Goal: Task Accomplishment & Management: Use online tool/utility

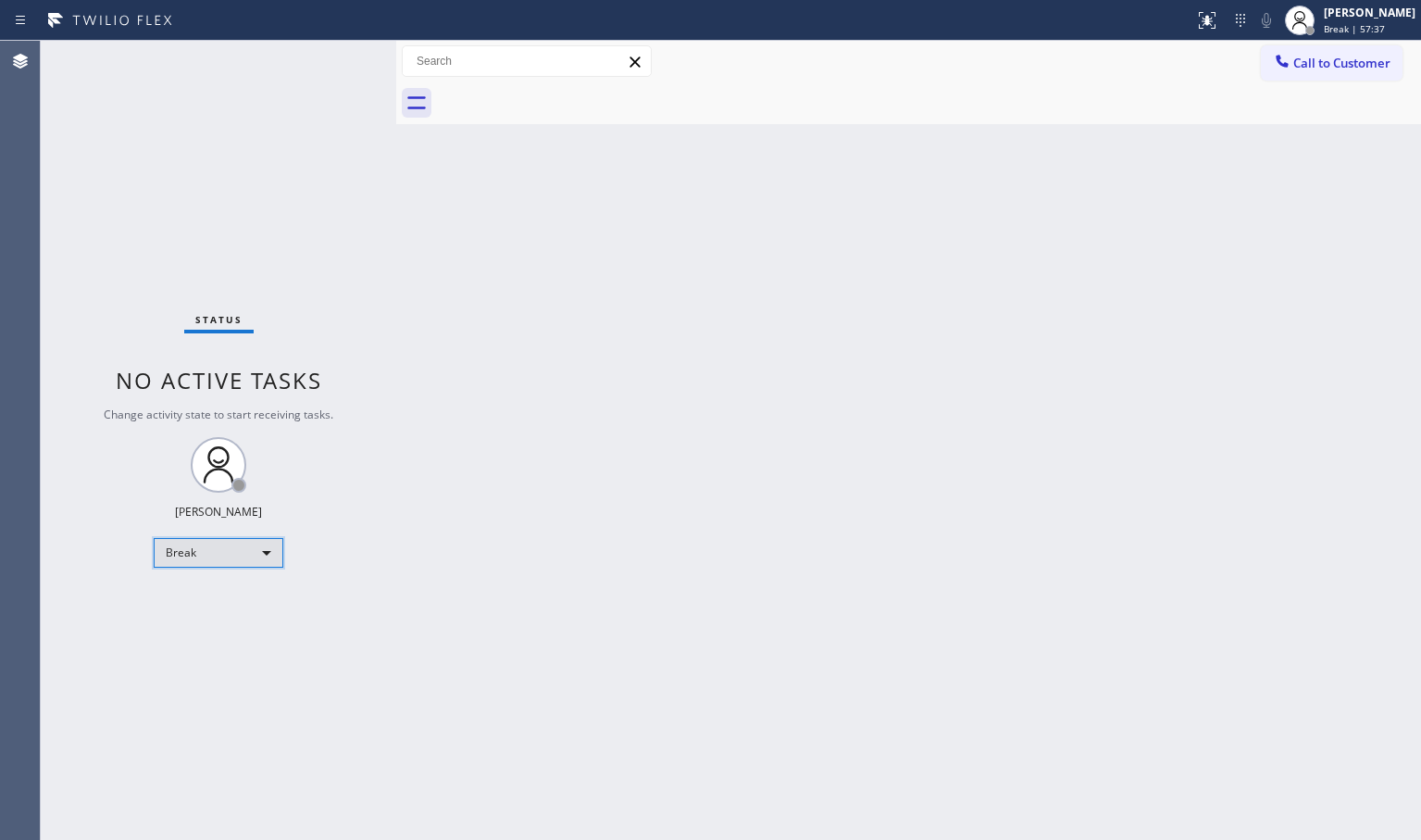
click at [253, 539] on div "Break" at bounding box center [219, 552] width 130 height 30
click at [255, 605] on li "Available" at bounding box center [218, 601] width 126 height 22
click at [529, 457] on div "Back to Dashboard Change Sender ID Customers Technicians Select a contact Outbo…" at bounding box center [909, 441] width 1024 height 799
drag, startPoint x: 341, startPoint y: 180, endPoint x: 341, endPoint y: 164, distance: 16.0
click at [341, 179] on div "Status No active tasks You are ready to start receiving tasks. [PERSON_NAME]" at bounding box center [219, 441] width 355 height 799
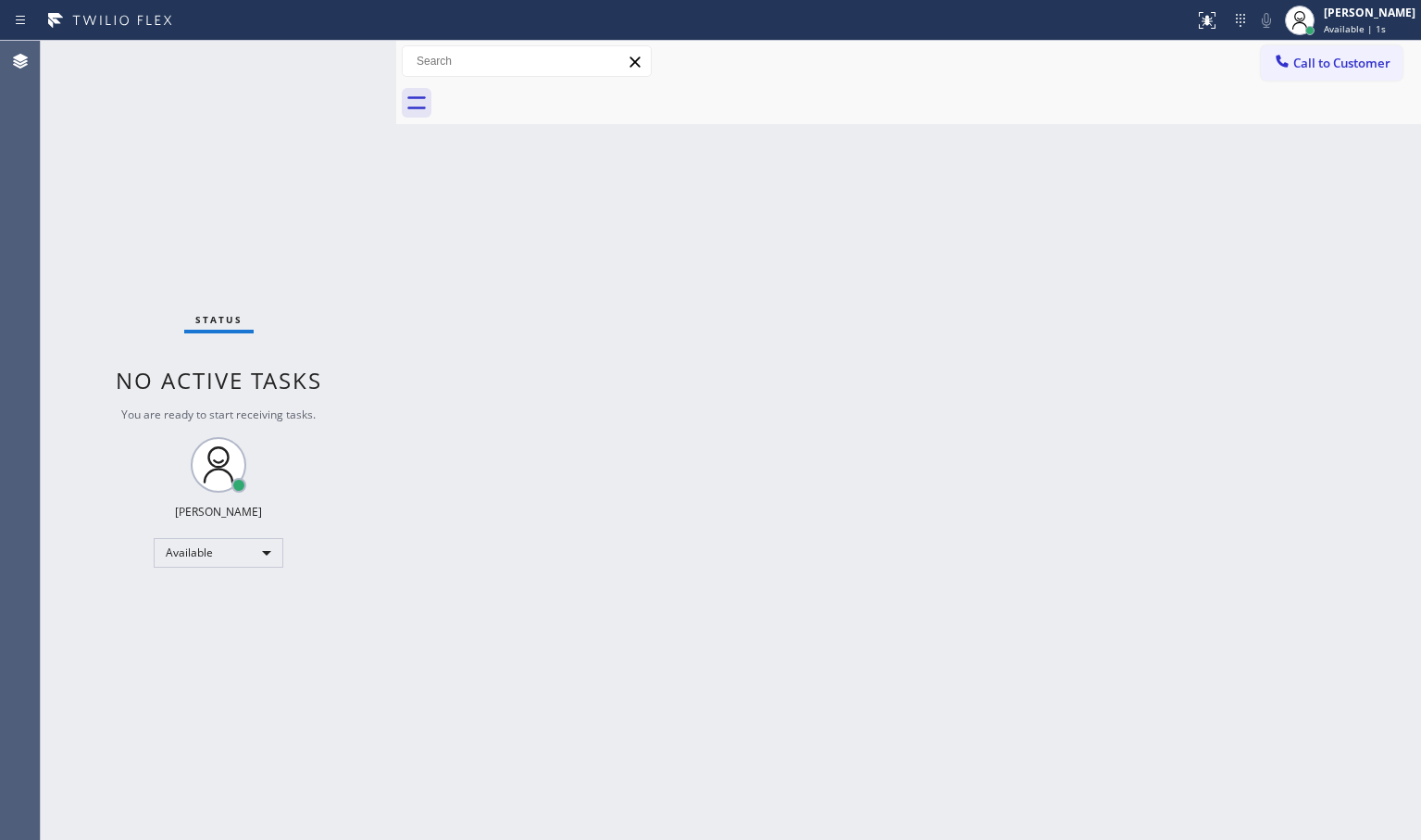
click at [337, 61] on div "Status No active tasks You are ready to start receiving tasks. [PERSON_NAME]" at bounding box center [219, 441] width 355 height 799
click at [248, 191] on div "Status No active tasks You are ready to start receiving tasks. [PERSON_NAME]" at bounding box center [219, 441] width 355 height 799
click at [323, 73] on div "Status No active tasks You are ready to start receiving tasks. [PERSON_NAME]" at bounding box center [219, 441] width 355 height 799
drag, startPoint x: 319, startPoint y: 202, endPoint x: 314, endPoint y: 103, distance: 99.1
click at [319, 161] on div "Status No active tasks You are ready to start receiving tasks. [PERSON_NAME]" at bounding box center [219, 441] width 355 height 799
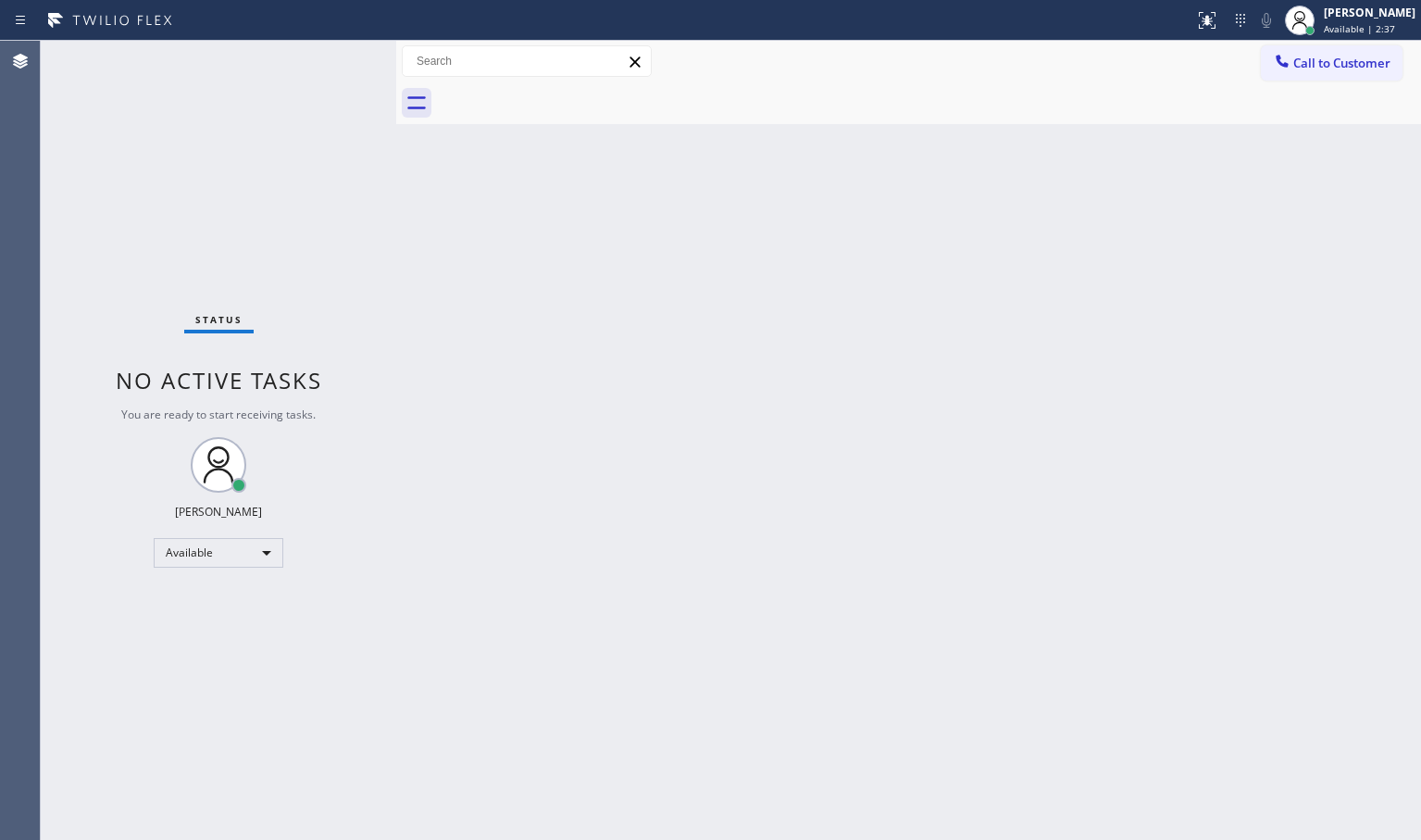
click at [332, 74] on div "Status No active tasks You are ready to start receiving tasks. [PERSON_NAME]" at bounding box center [219, 441] width 355 height 799
click at [329, 62] on div "Status No active tasks You are ready to start receiving tasks. [PERSON_NAME]" at bounding box center [219, 441] width 355 height 799
click at [303, 63] on div "Status No active tasks You are ready to start receiving tasks. [PERSON_NAME]" at bounding box center [219, 441] width 355 height 799
click at [339, 63] on div "Status No active tasks You are ready to start receiving tasks. [PERSON_NAME]" at bounding box center [219, 441] width 355 height 799
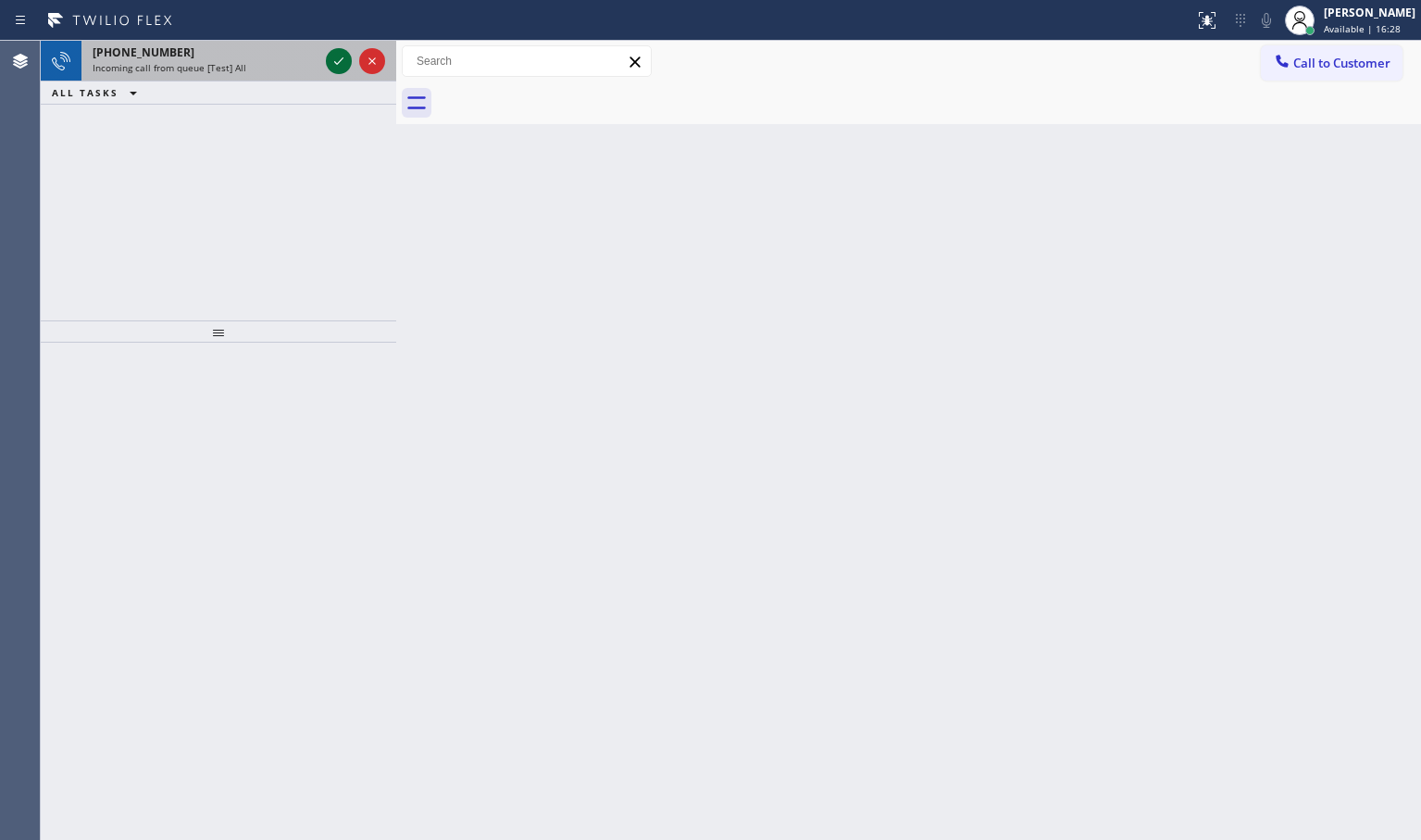
click at [349, 56] on icon at bounding box center [338, 60] width 22 height 22
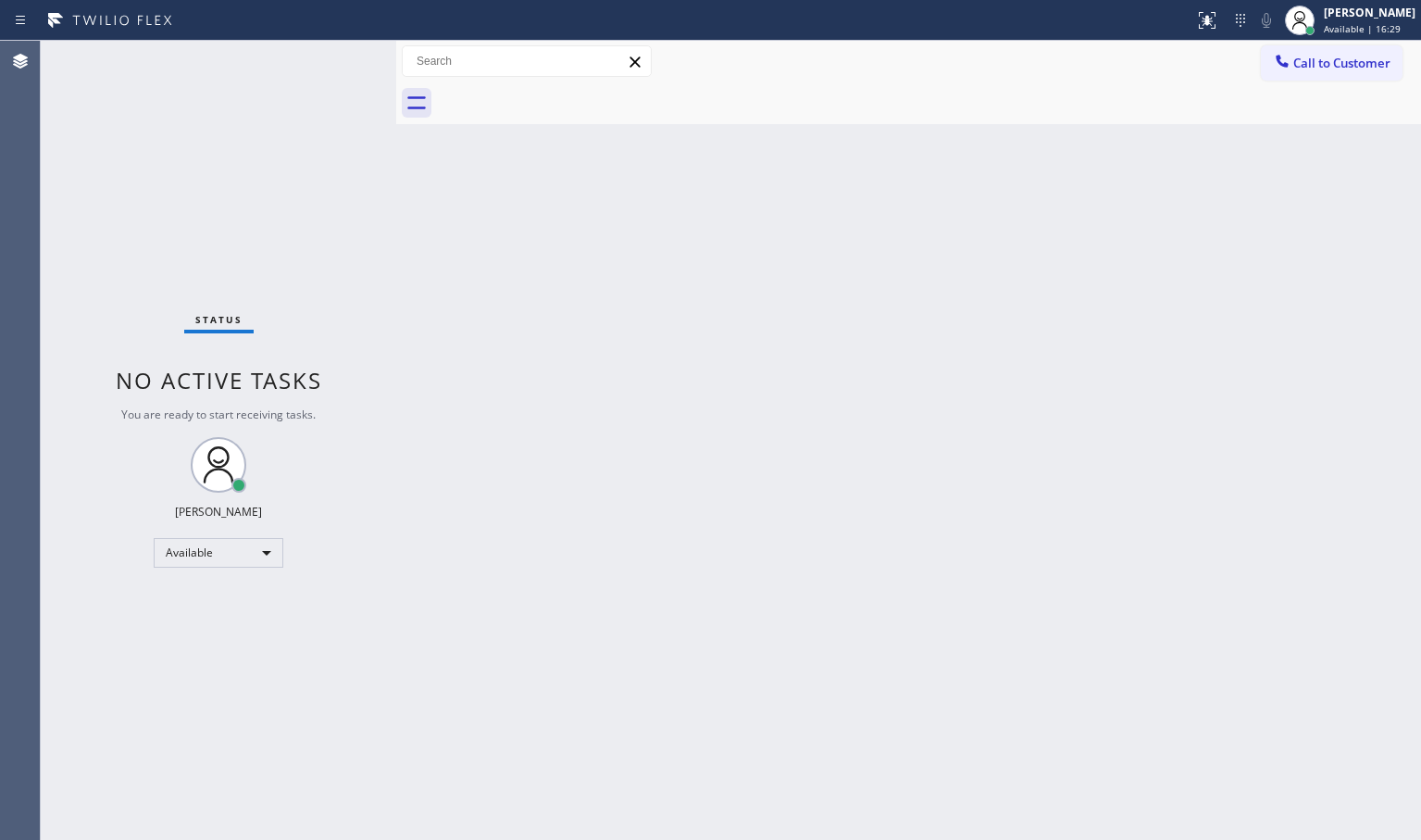
click at [341, 57] on div "Status No active tasks You are ready to start receiving tasks. [PERSON_NAME]" at bounding box center [219, 441] width 355 height 799
click at [341, 59] on div "Status No active tasks You are ready to start receiving tasks. [PERSON_NAME]" at bounding box center [219, 441] width 355 height 799
click at [1195, 14] on icon at bounding box center [1206, 20] width 22 height 22
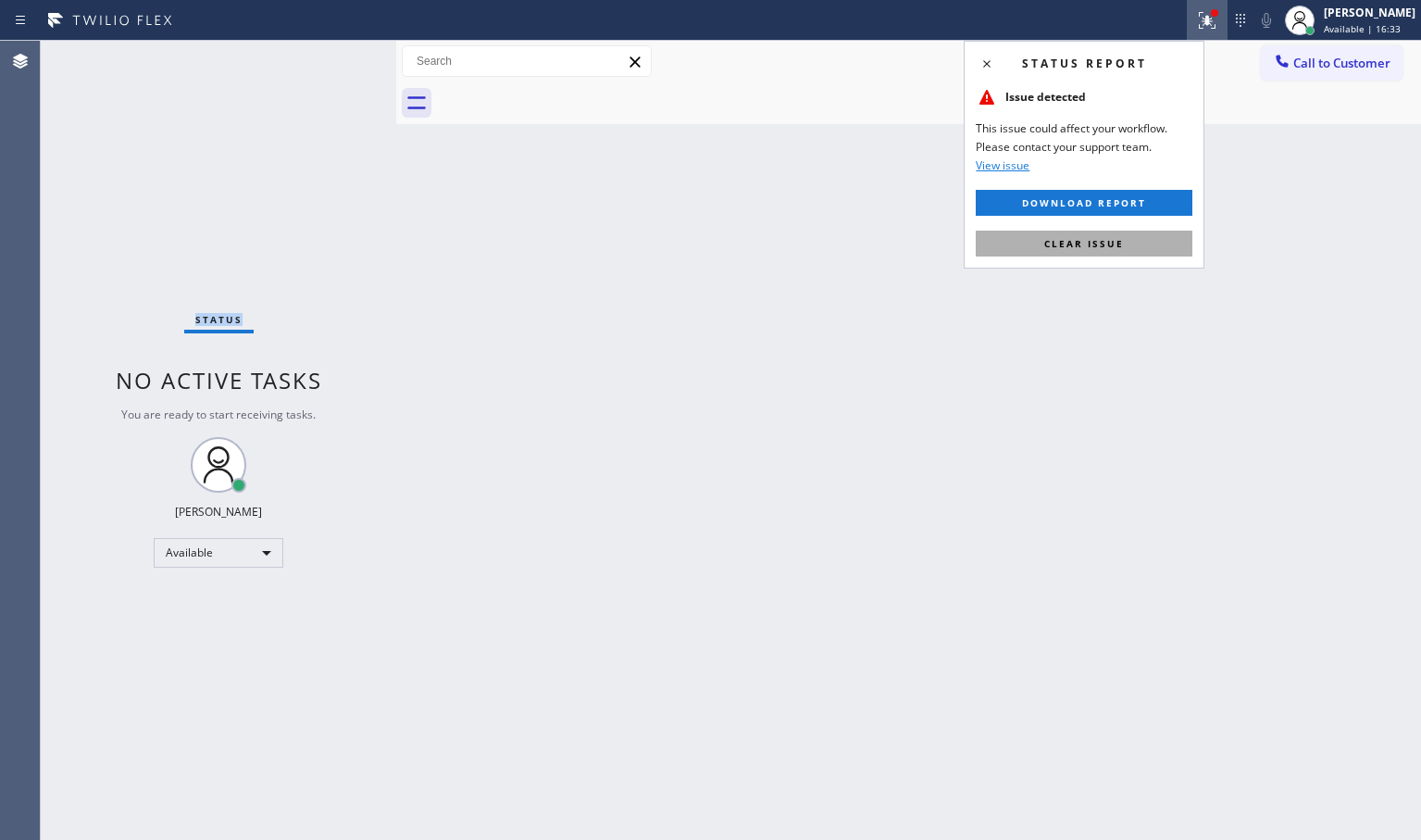
click at [1124, 239] on button "Clear issue" at bounding box center [1084, 243] width 217 height 26
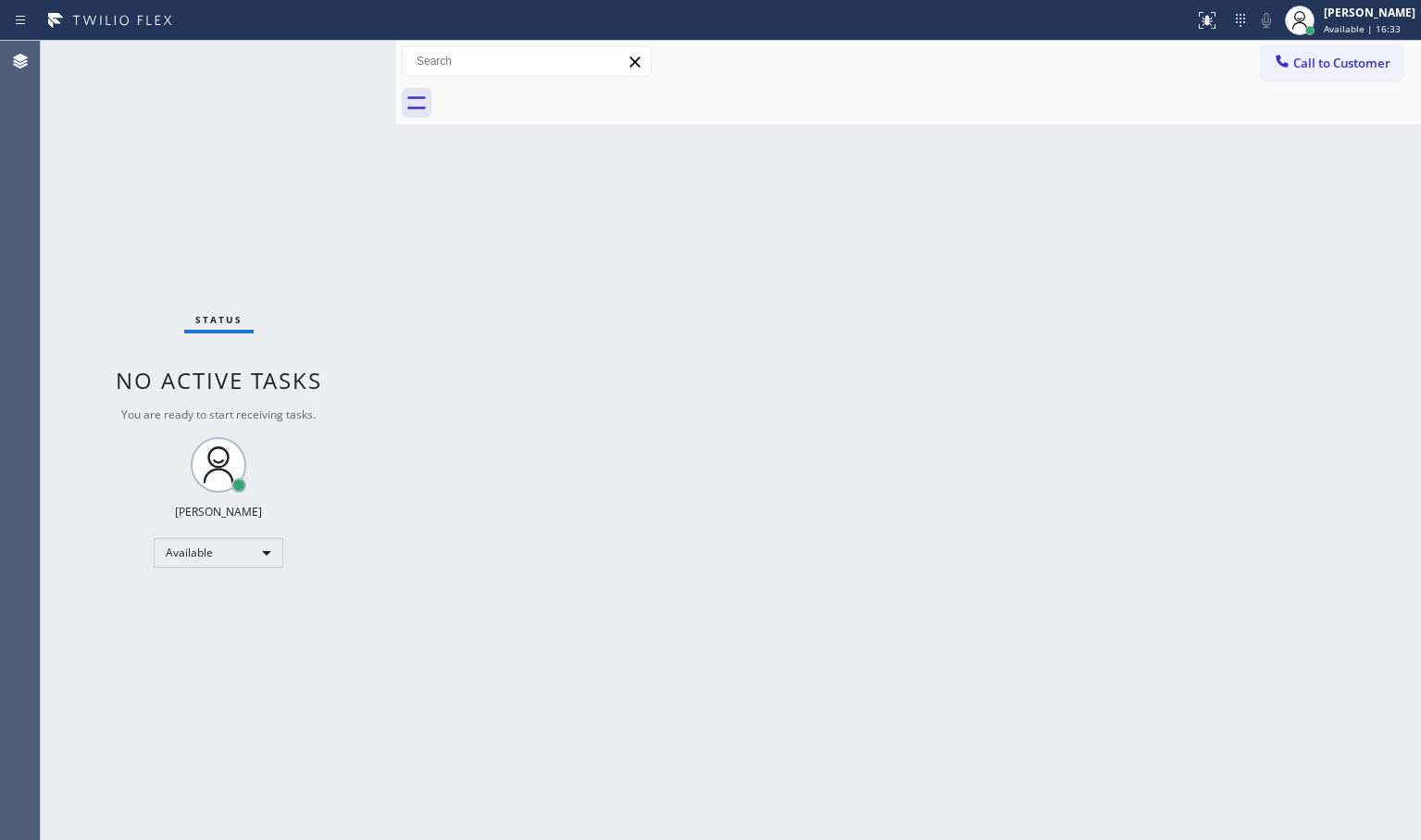
drag, startPoint x: 409, startPoint y: 245, endPoint x: 387, endPoint y: 223, distance: 31.1
click at [409, 243] on div "Back to Dashboard Change Sender ID Customers Technicians Select a contact Outbo…" at bounding box center [909, 441] width 1024 height 799
click at [335, 57] on div "Status No active tasks You are ready to start receiving tasks. [PERSON_NAME]" at bounding box center [219, 441] width 355 height 799
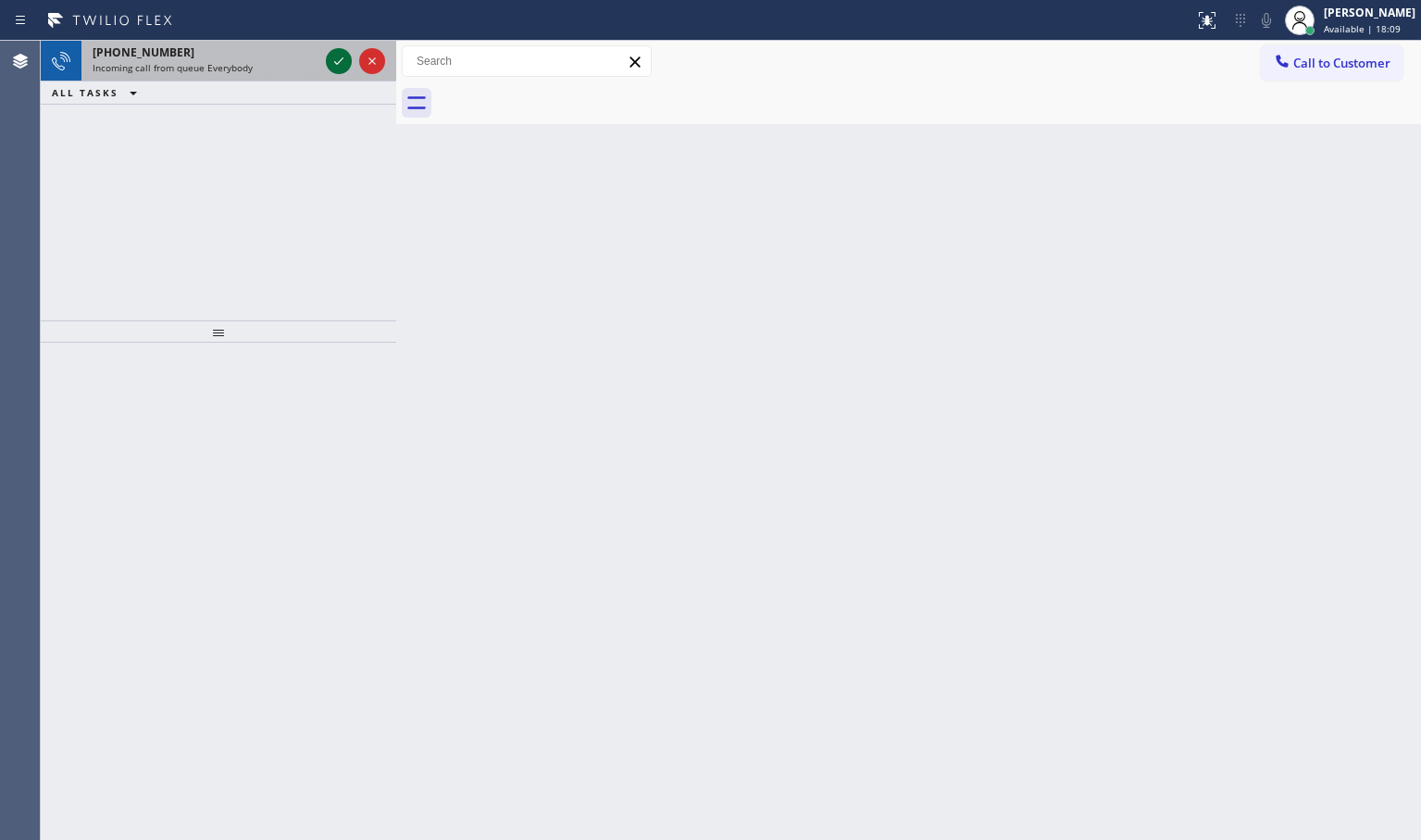
click at [335, 57] on icon at bounding box center [338, 60] width 22 height 22
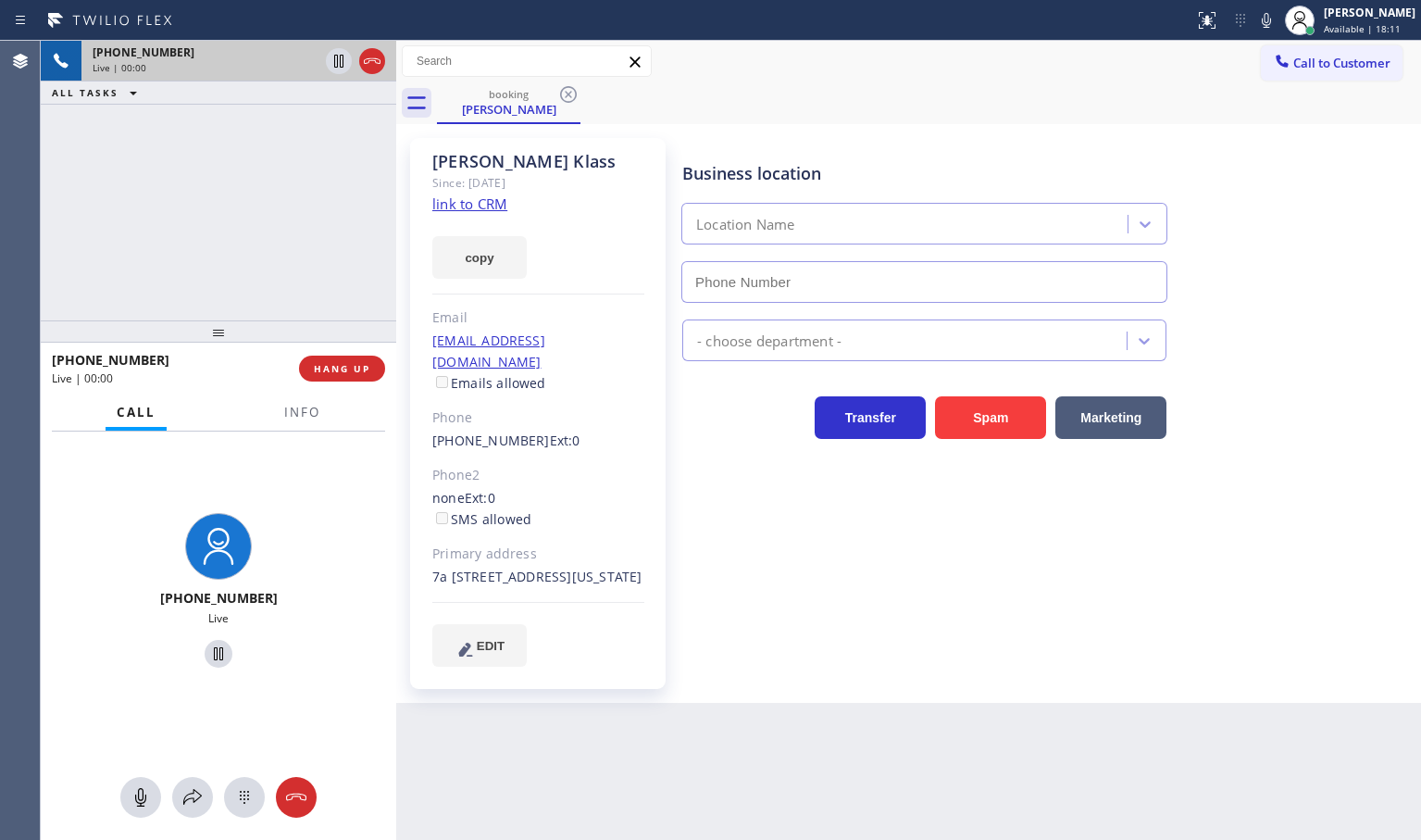
type input "[PHONE_NUMBER]"
click at [285, 304] on div "[PHONE_NUMBER] Live | 00:04 ALL TASKS ALL TASKS ACTIVE TASKS TASKS IN WRAP UP" at bounding box center [219, 181] width 355 height 280
click at [304, 201] on div "[PHONE_NUMBER] Live | 00:05 ALL TASKS ALL TASKS ACTIVE TASKS TASKS IN WRAP UP" at bounding box center [219, 181] width 355 height 280
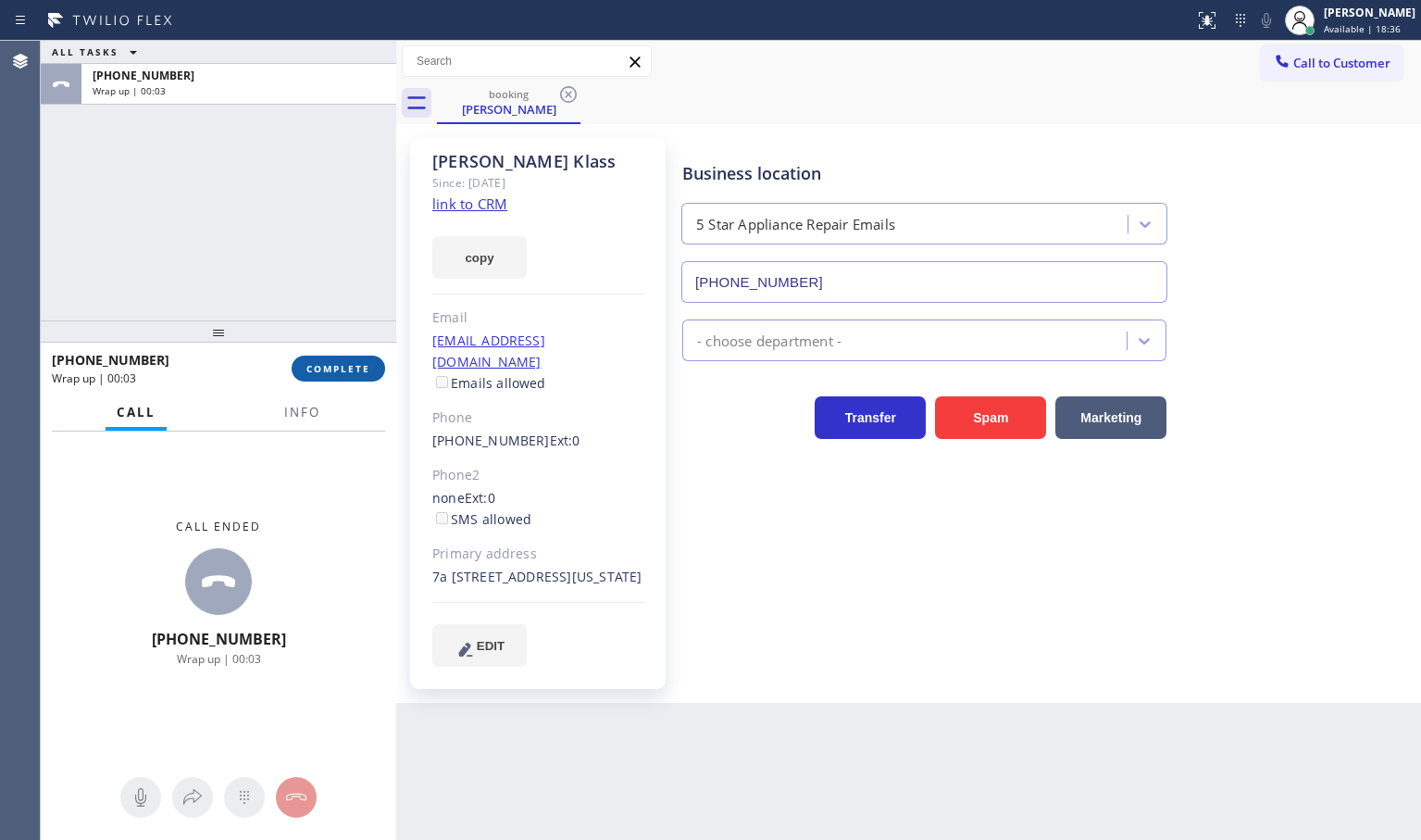
click at [359, 365] on span "COMPLETE" at bounding box center [338, 369] width 64 height 13
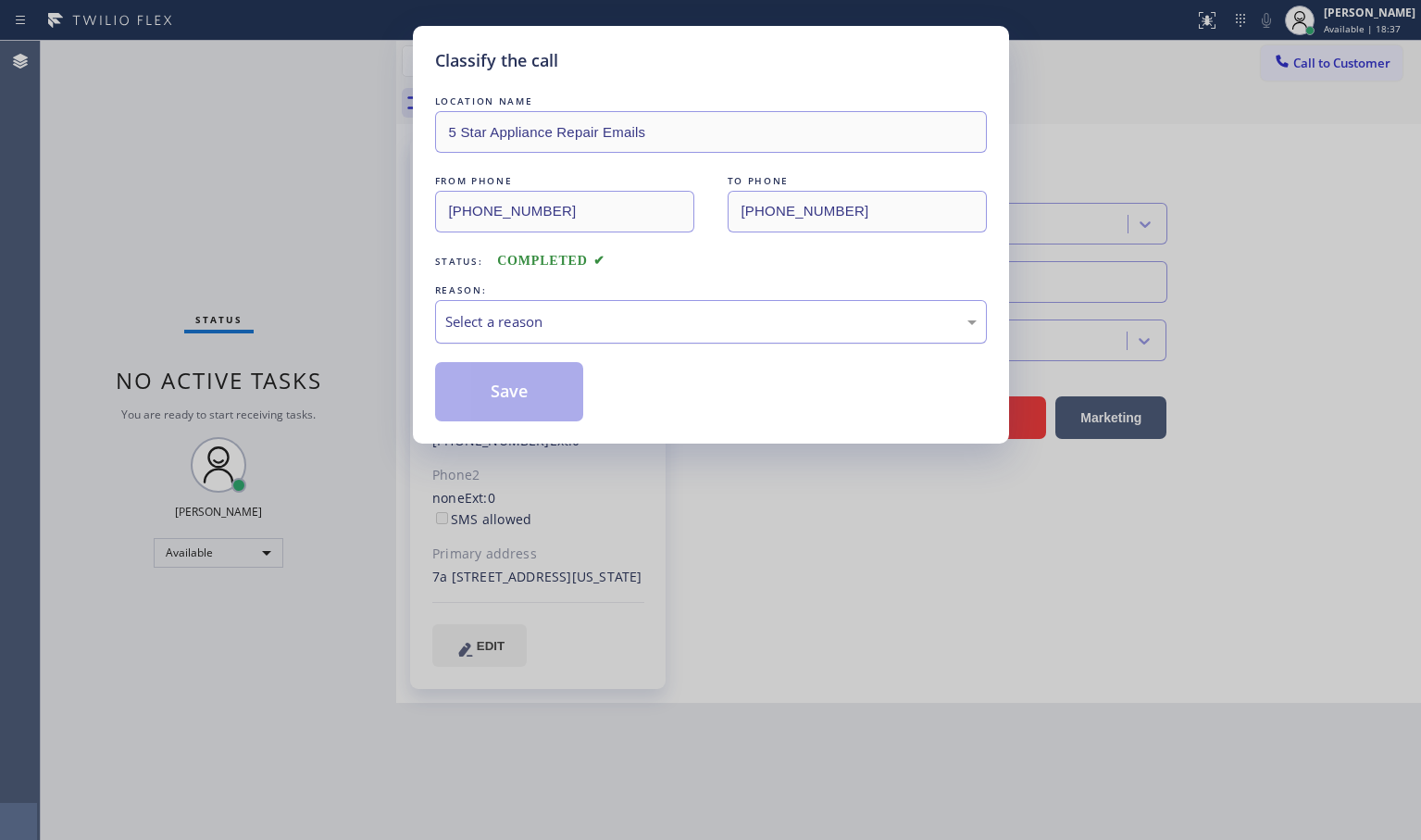
click at [463, 334] on div "Select a reason" at bounding box center [710, 322] width 551 height 44
click at [485, 401] on button "Save" at bounding box center [509, 392] width 149 height 59
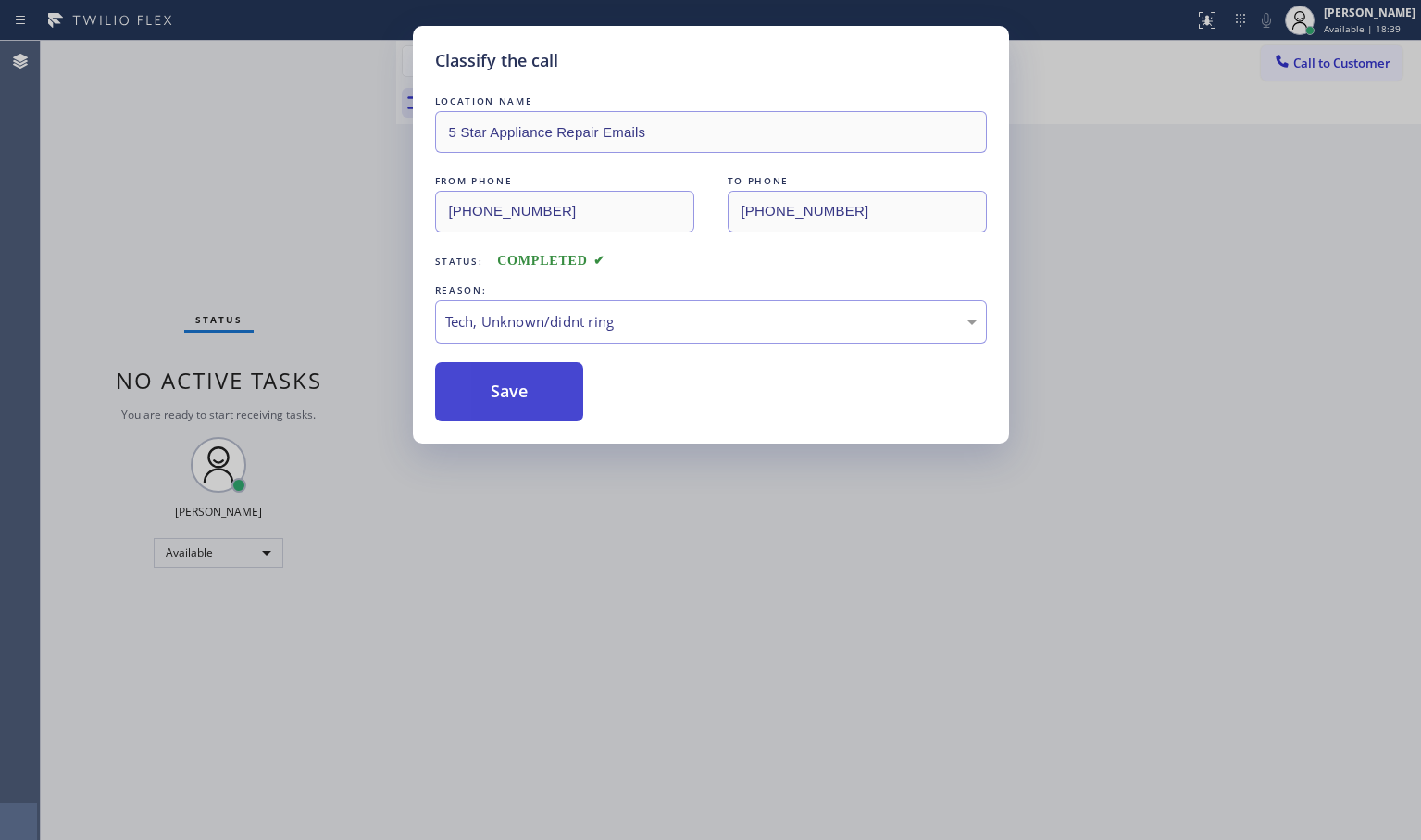
click at [485, 401] on button "Save" at bounding box center [509, 392] width 149 height 59
click at [485, 398] on button "Save" at bounding box center [509, 392] width 149 height 59
click at [484, 403] on button "Save" at bounding box center [509, 392] width 149 height 59
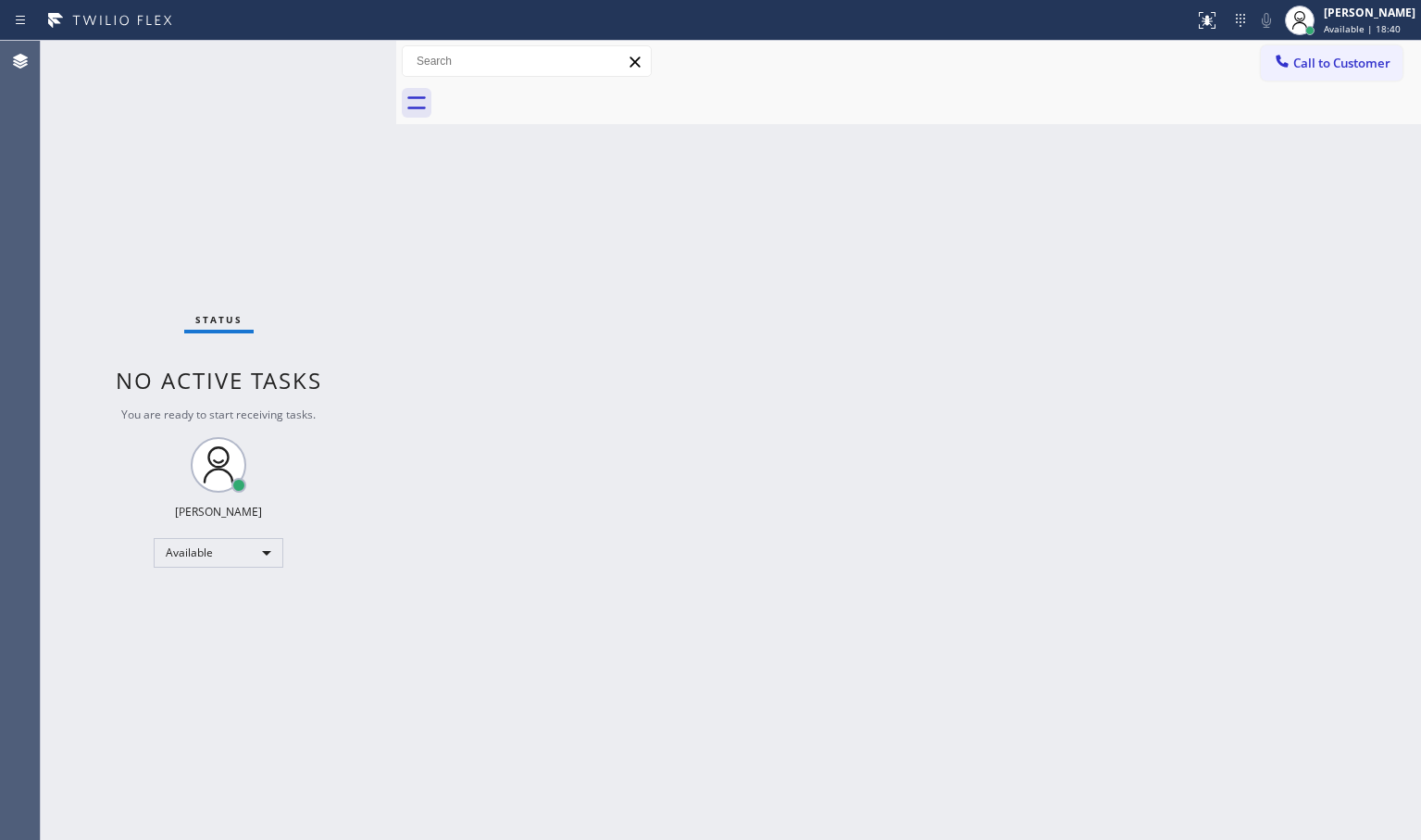
click at [484, 403] on div "Back to Dashboard Change Sender ID Customers Technicians Select a contact Outbo…" at bounding box center [909, 441] width 1024 height 799
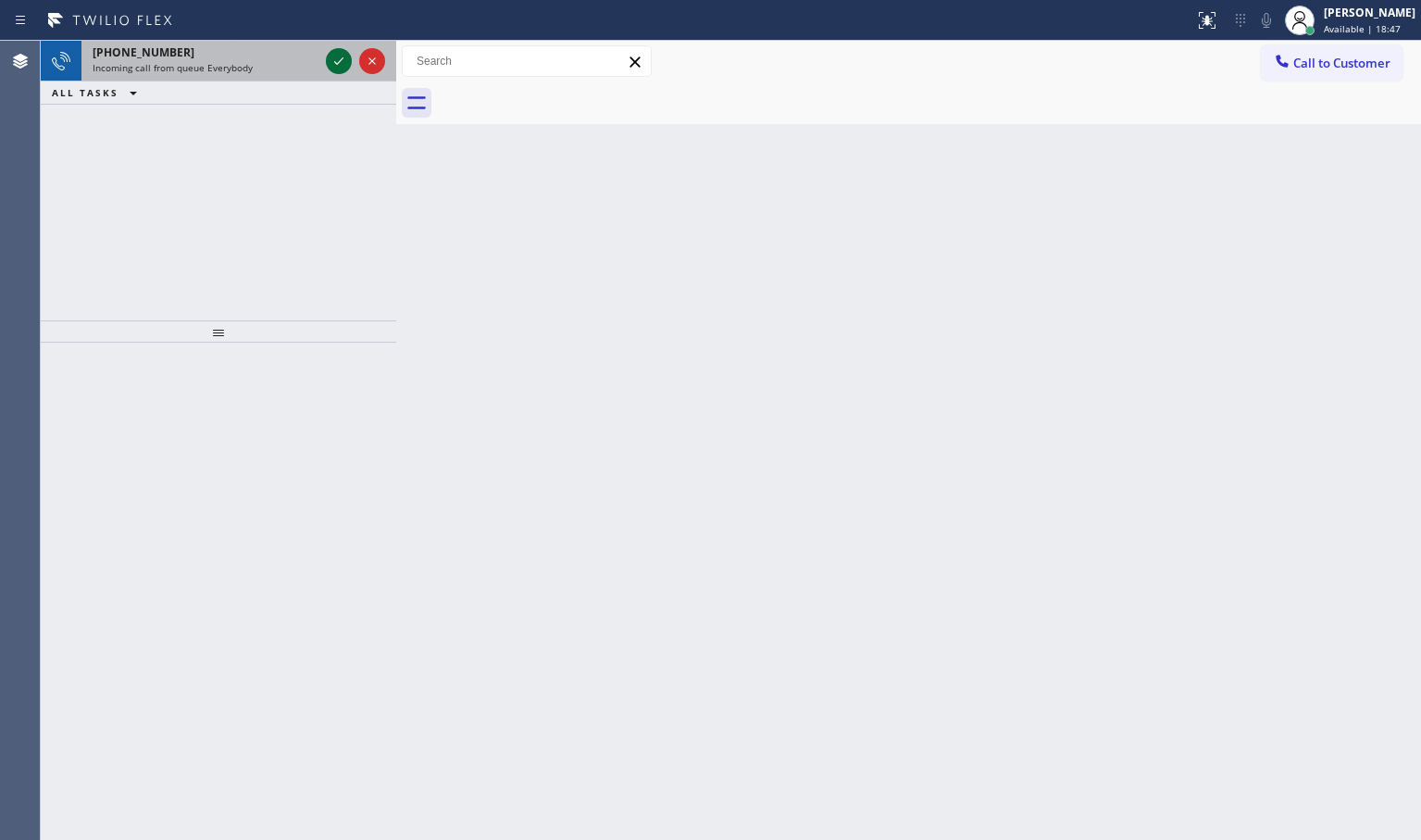
click at [345, 66] on icon at bounding box center [338, 60] width 22 height 22
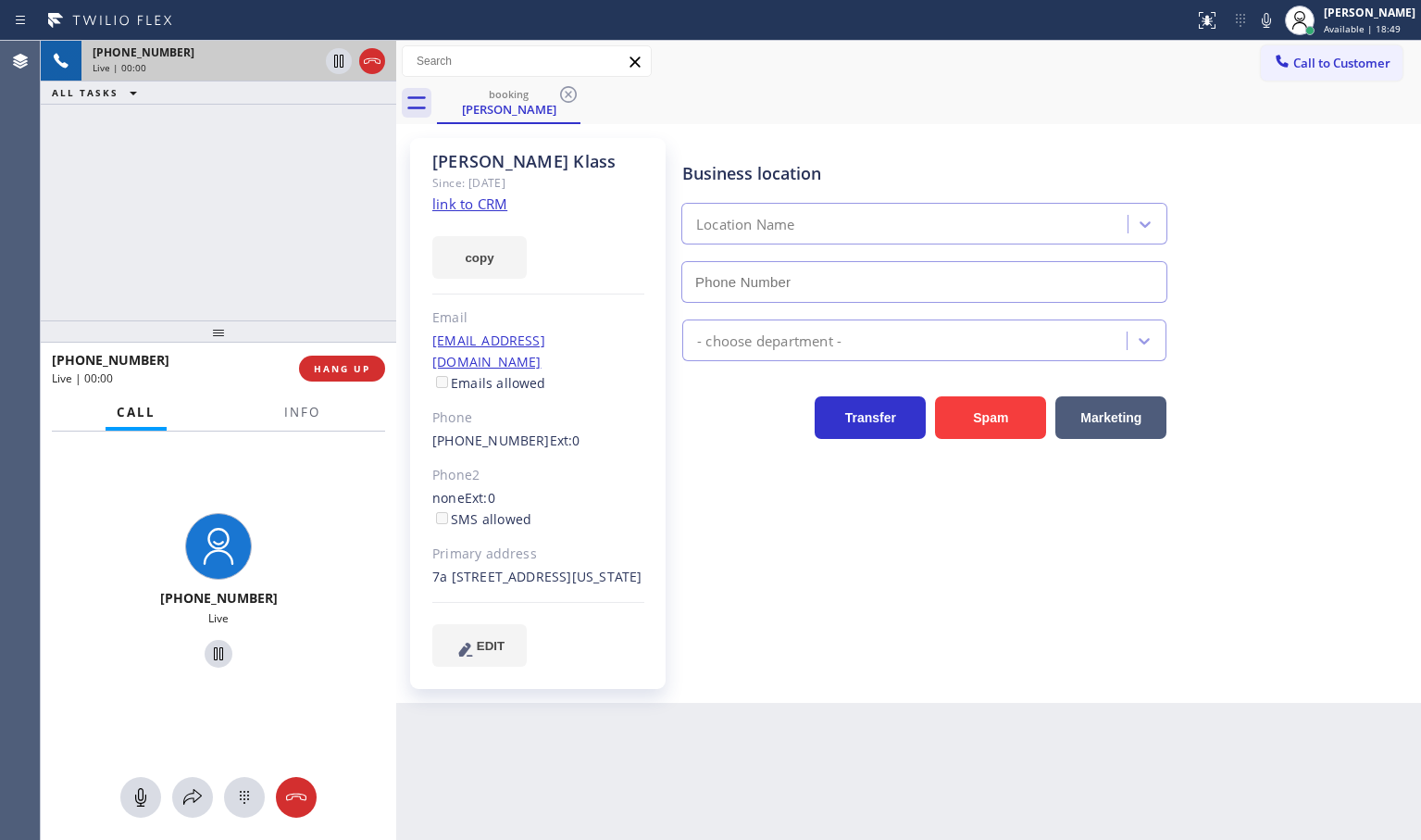
type input "[PHONE_NUMBER]"
click at [728, 493] on div "Business location 5 Star Appliance Repair Emails [PHONE_NUMBER] - choose depart…" at bounding box center [1047, 401] width 738 height 518
click at [296, 418] on span "Info" at bounding box center [302, 411] width 36 height 16
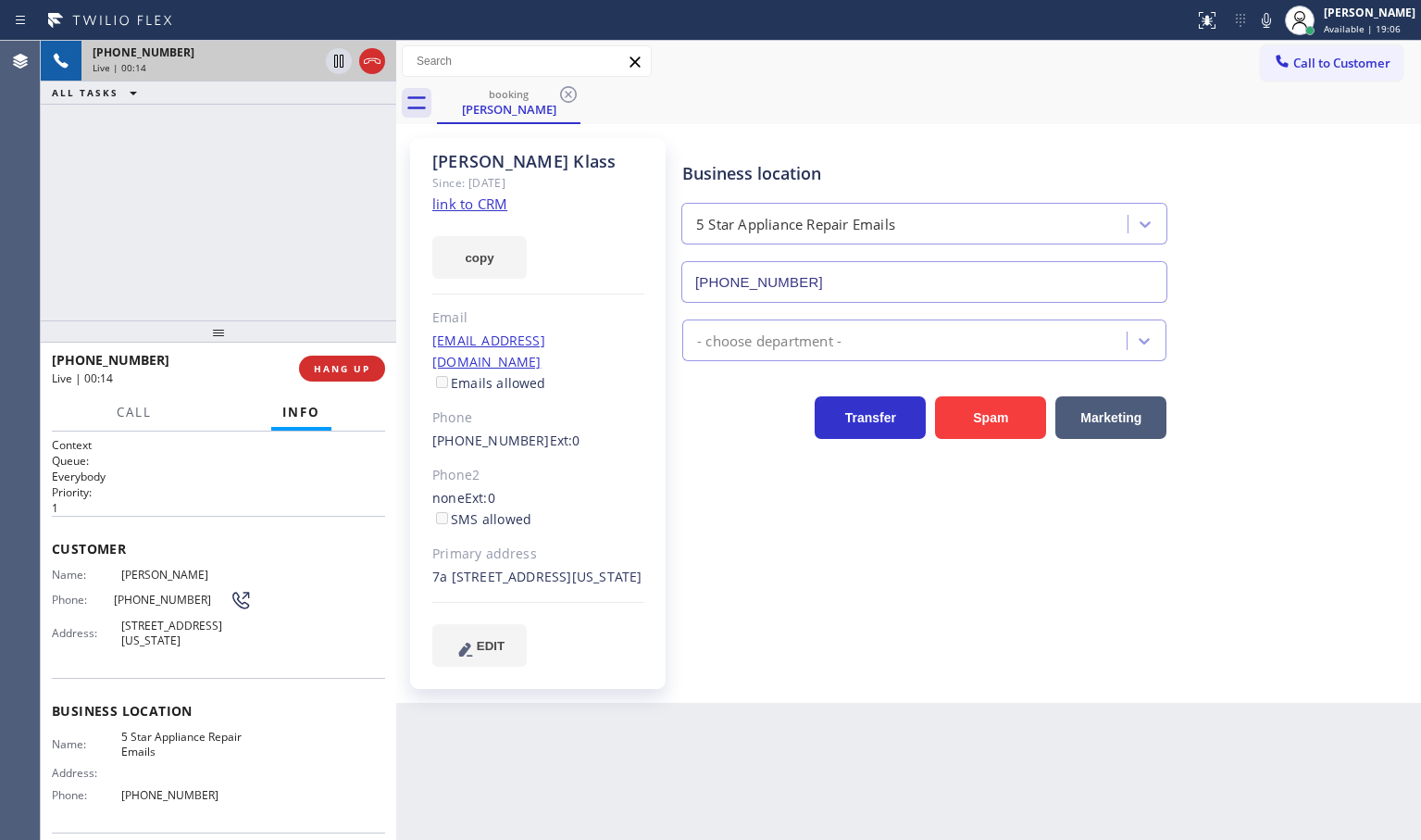
click at [295, 483] on p "Everybody" at bounding box center [218, 476] width 334 height 15
click at [190, 269] on div "[PHONE_NUMBER] Live | 00:15 ALL TASKS ALL TASKS ACTIVE TASKS TASKS IN WRAP UP" at bounding box center [219, 181] width 355 height 280
click at [470, 208] on link "link to CRM" at bounding box center [469, 203] width 75 height 18
click at [237, 215] on div "[PHONE_NUMBER] Live | 00:22 ALL TASKS ALL TASKS ACTIVE TASKS TASKS IN WRAP UP" at bounding box center [219, 181] width 355 height 280
click at [248, 488] on h2 "Priority:" at bounding box center [218, 492] width 334 height 15
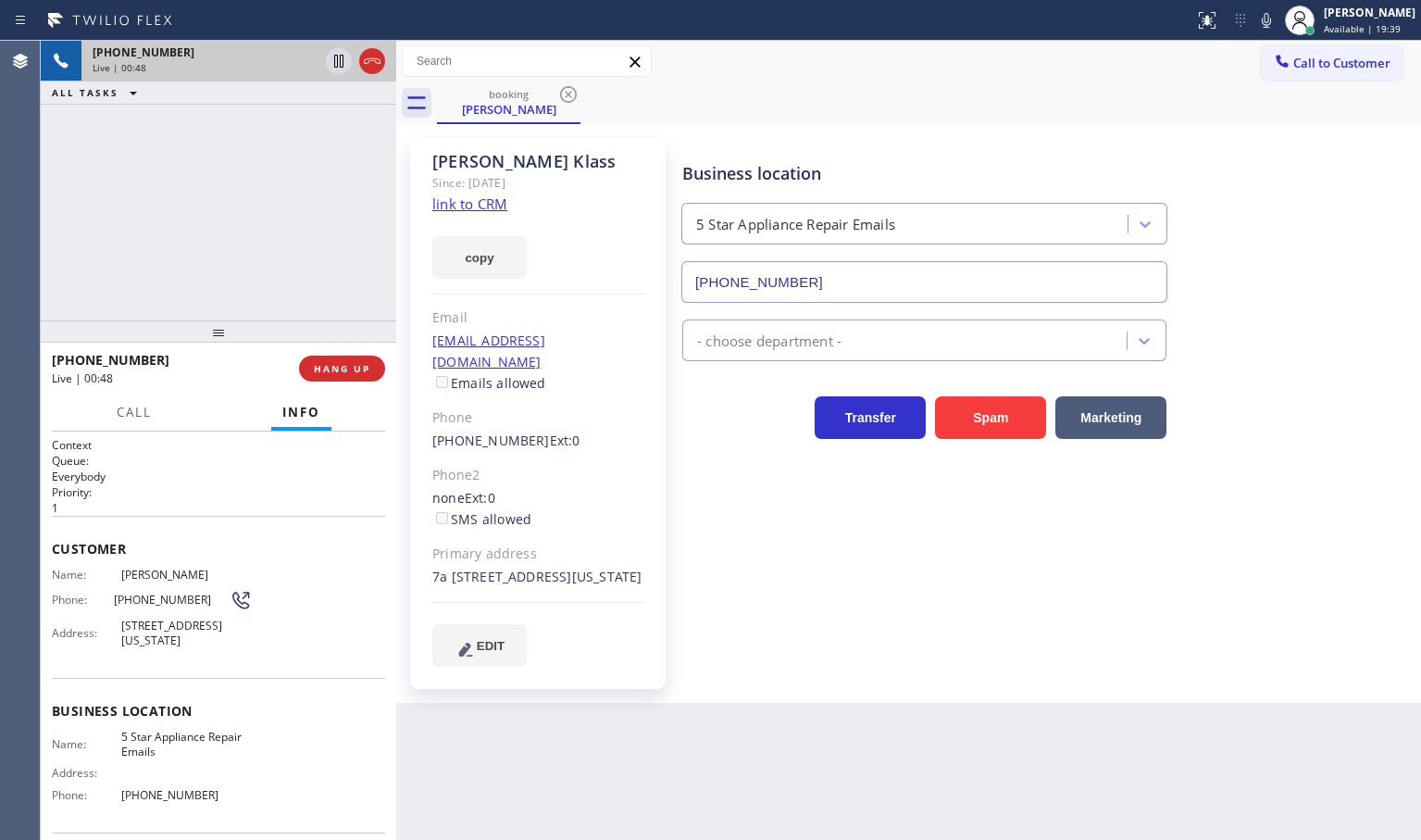
click at [227, 248] on div "[PHONE_NUMBER] Live | 00:48 ALL TASKS ALL TASKS ACTIVE TASKS TASKS IN WRAP UP" at bounding box center [219, 181] width 355 height 280
click at [149, 257] on div "[PHONE_NUMBER] Live | 00:53 ALL TASKS ALL TASKS ACTIVE TASKS TASKS IN WRAP UP" at bounding box center [219, 181] width 355 height 280
click at [144, 409] on span "Call" at bounding box center [134, 411] width 35 height 16
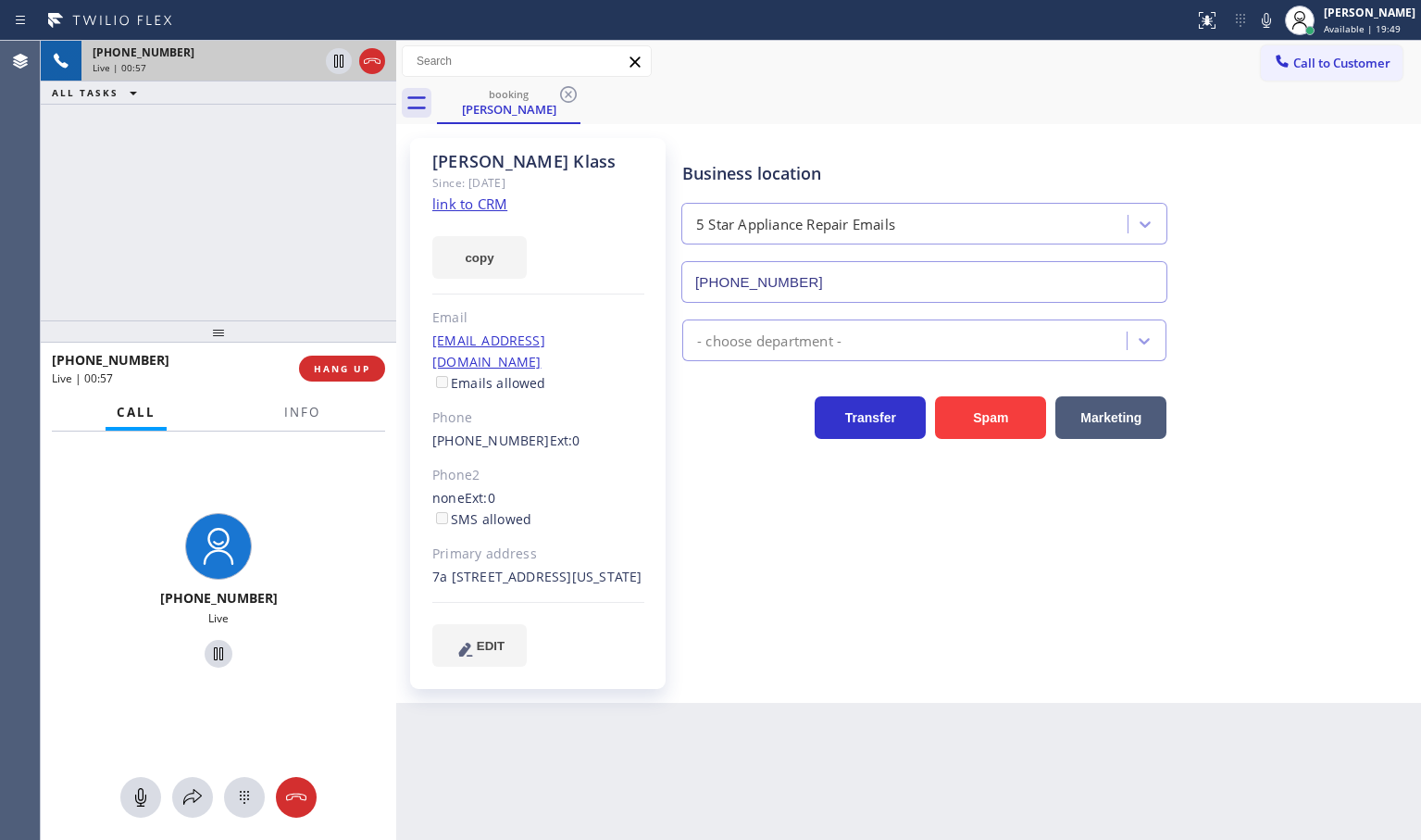
drag, startPoint x: 341, startPoint y: 623, endPoint x: 345, endPoint y: 577, distance: 46.2
click at [341, 618] on div "[PHONE_NUMBER] Live" at bounding box center [219, 592] width 355 height 323
click at [178, 171] on div "[PHONE_NUMBER] Live | 00:58 ALL TASKS ALL TASKS ACTIVE TASKS TASKS IN WRAP UP" at bounding box center [219, 181] width 355 height 280
click at [358, 565] on div "[PHONE_NUMBER] Live" at bounding box center [219, 592] width 355 height 323
click at [213, 205] on div "[PHONE_NUMBER] Live | 01:03 ALL TASKS ALL TASKS ACTIVE TASKS TASKS IN WRAP UP" at bounding box center [219, 181] width 355 height 280
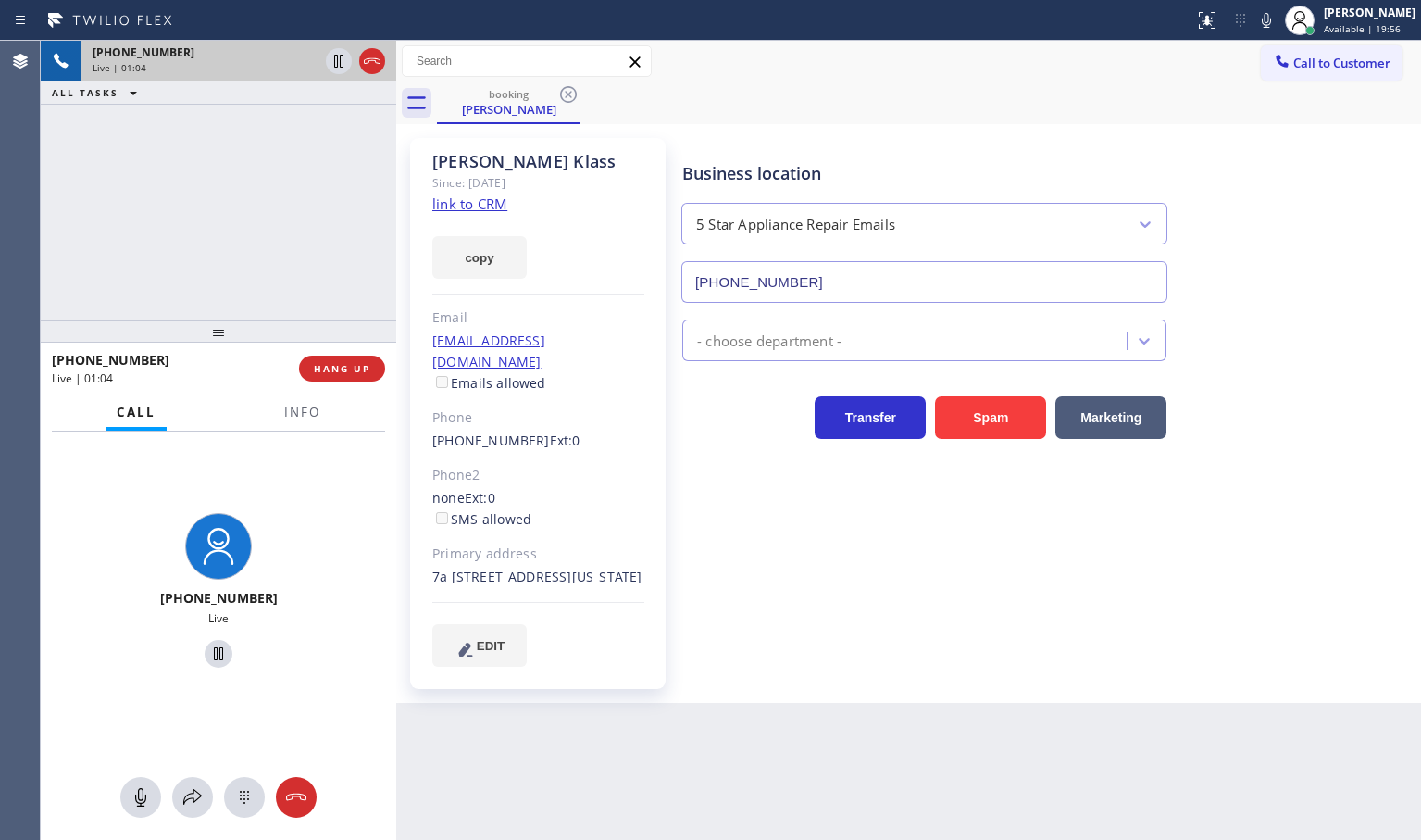
click at [301, 157] on div "[PHONE_NUMBER] Live | 01:04 ALL TASKS ALL TASKS ACTIVE TASKS TASKS IN WRAP UP" at bounding box center [219, 181] width 355 height 280
click at [311, 128] on div "[PHONE_NUMBER] Live | 01:05 ALL TASKS ALL TASKS ACTIVE TASKS TASKS IN WRAP UP" at bounding box center [219, 181] width 355 height 280
click at [311, 162] on div "[PHONE_NUMBER] Live | 01:06 ALL TASKS ALL TASKS ACTIVE TASKS TASKS IN WRAP UP" at bounding box center [219, 181] width 355 height 280
drag, startPoint x: 305, startPoint y: 176, endPoint x: 330, endPoint y: 107, distance: 73.4
click at [304, 176] on div "[PHONE_NUMBER] Live | 01:07 ALL TASKS ALL TASKS ACTIVE TASKS TASKS IN WRAP UP" at bounding box center [219, 181] width 355 height 280
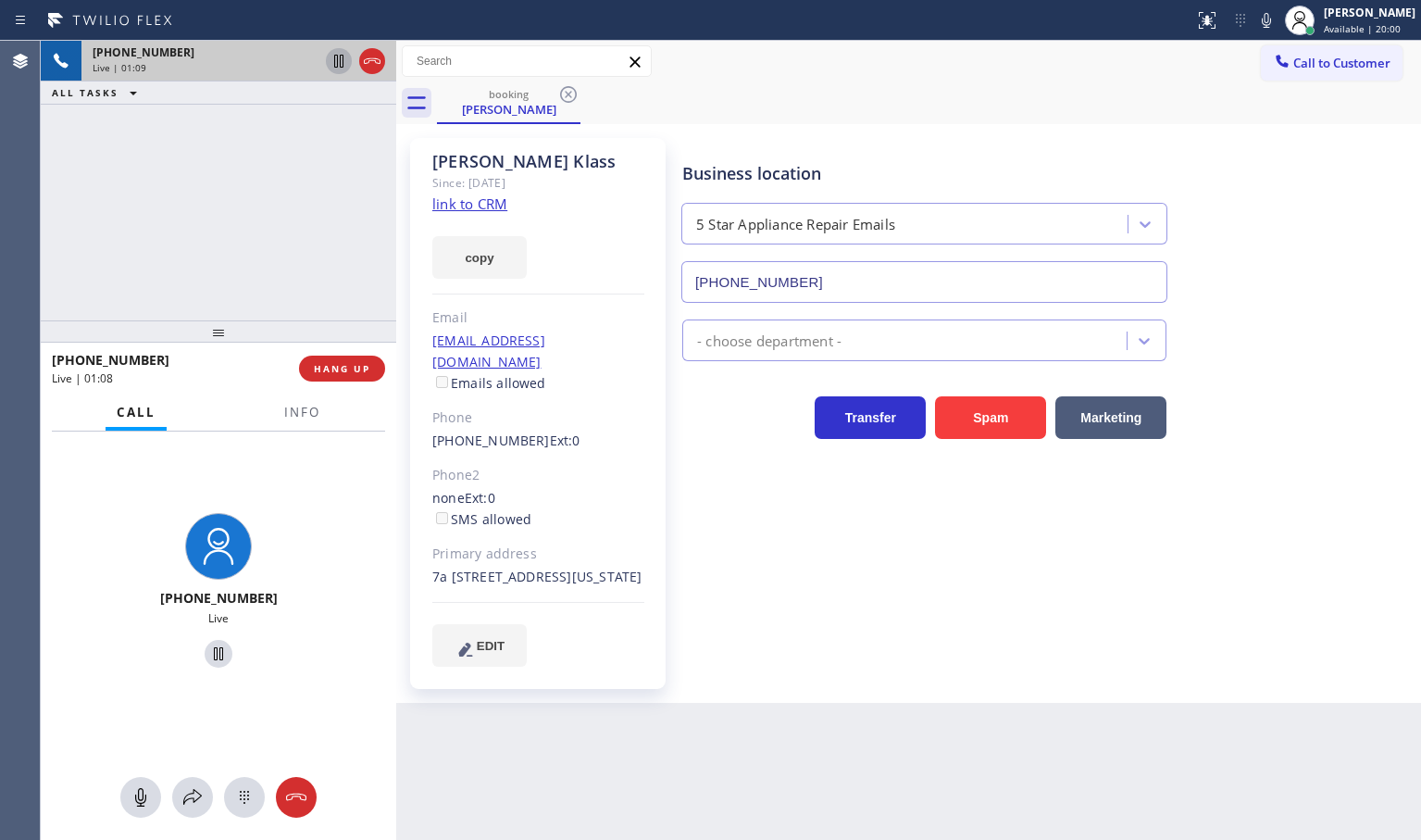
click at [339, 57] on icon at bounding box center [339, 61] width 10 height 13
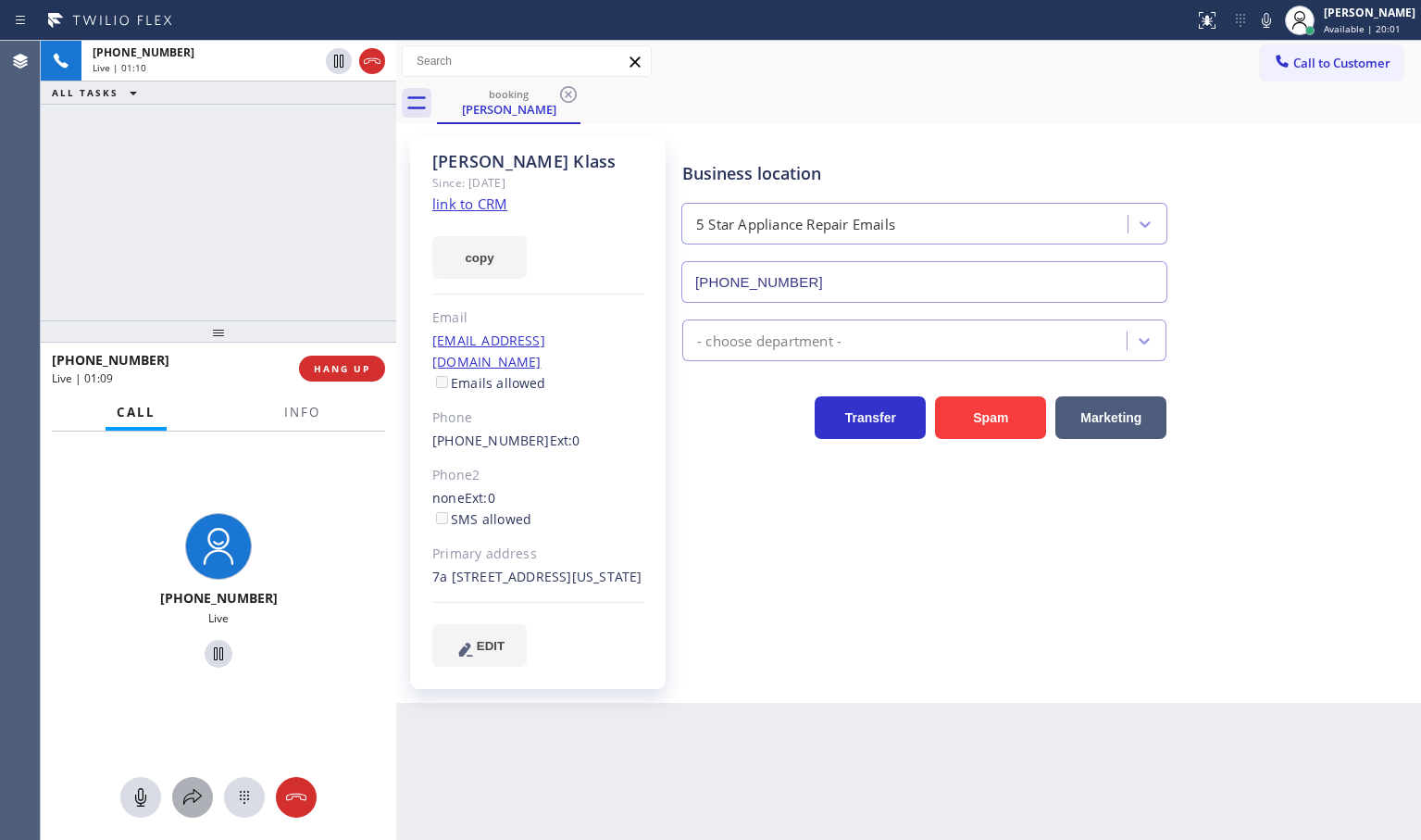
click at [198, 795] on icon at bounding box center [192, 796] width 22 height 22
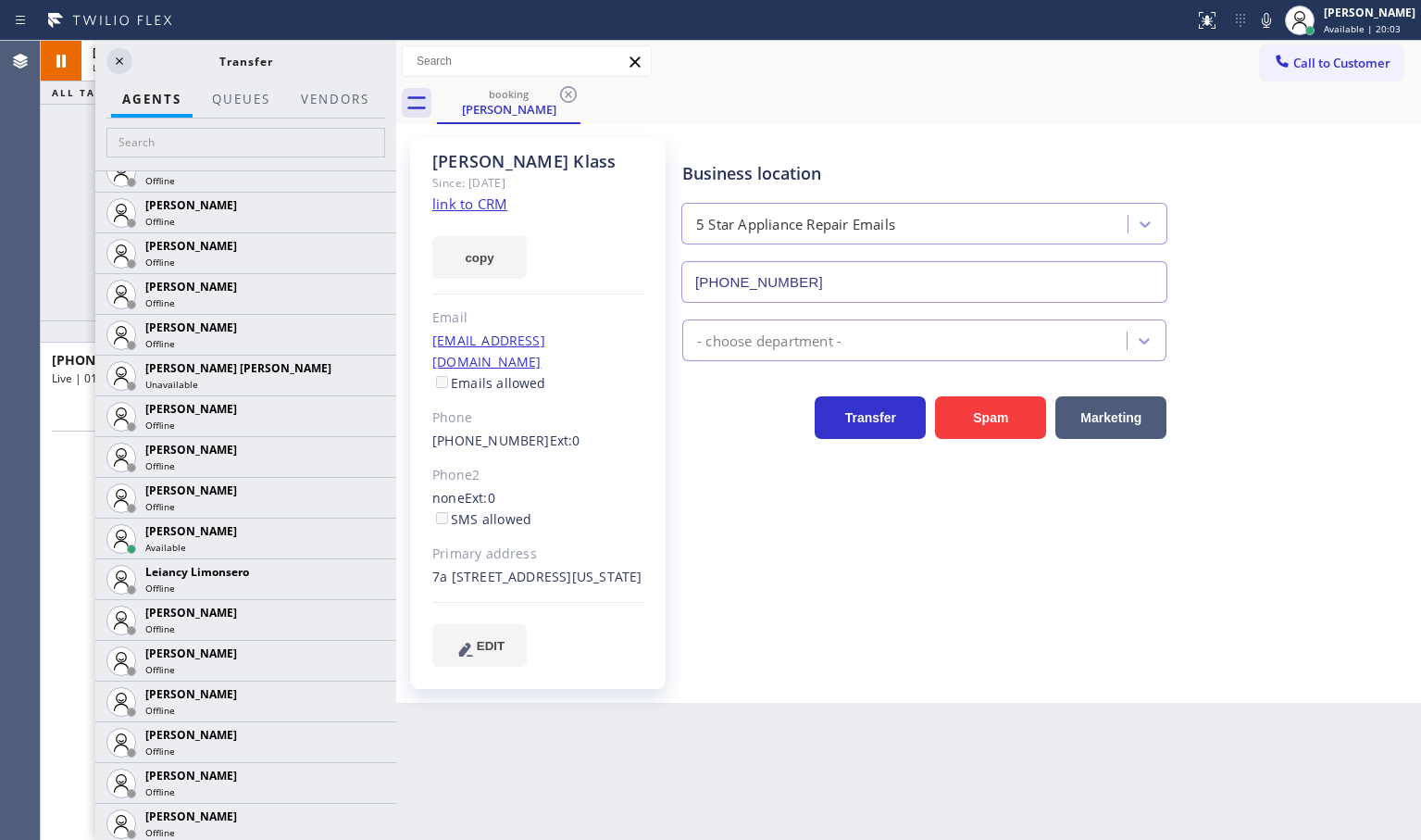
scroll to position [3934, 0]
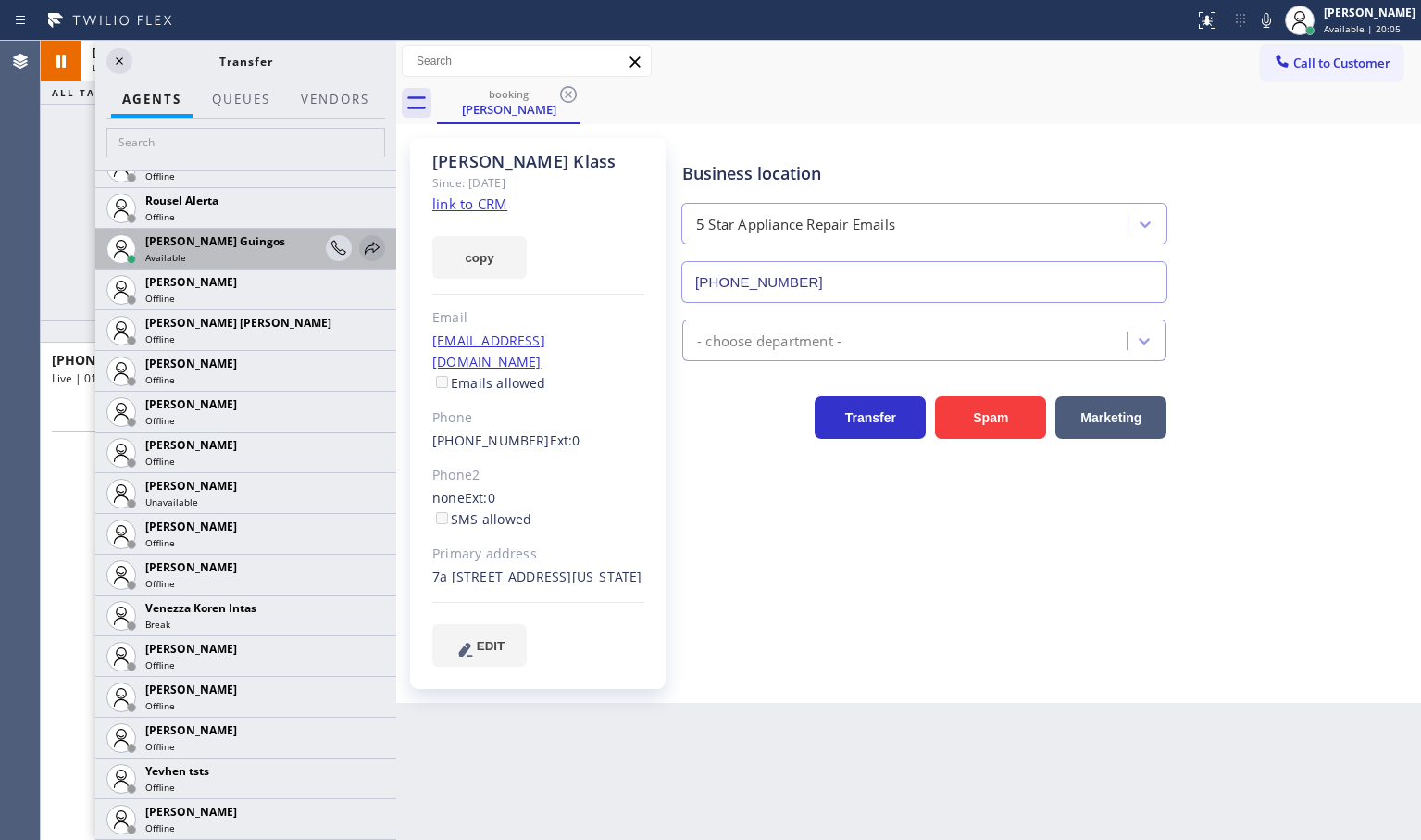
click at [361, 242] on icon at bounding box center [372, 248] width 22 height 22
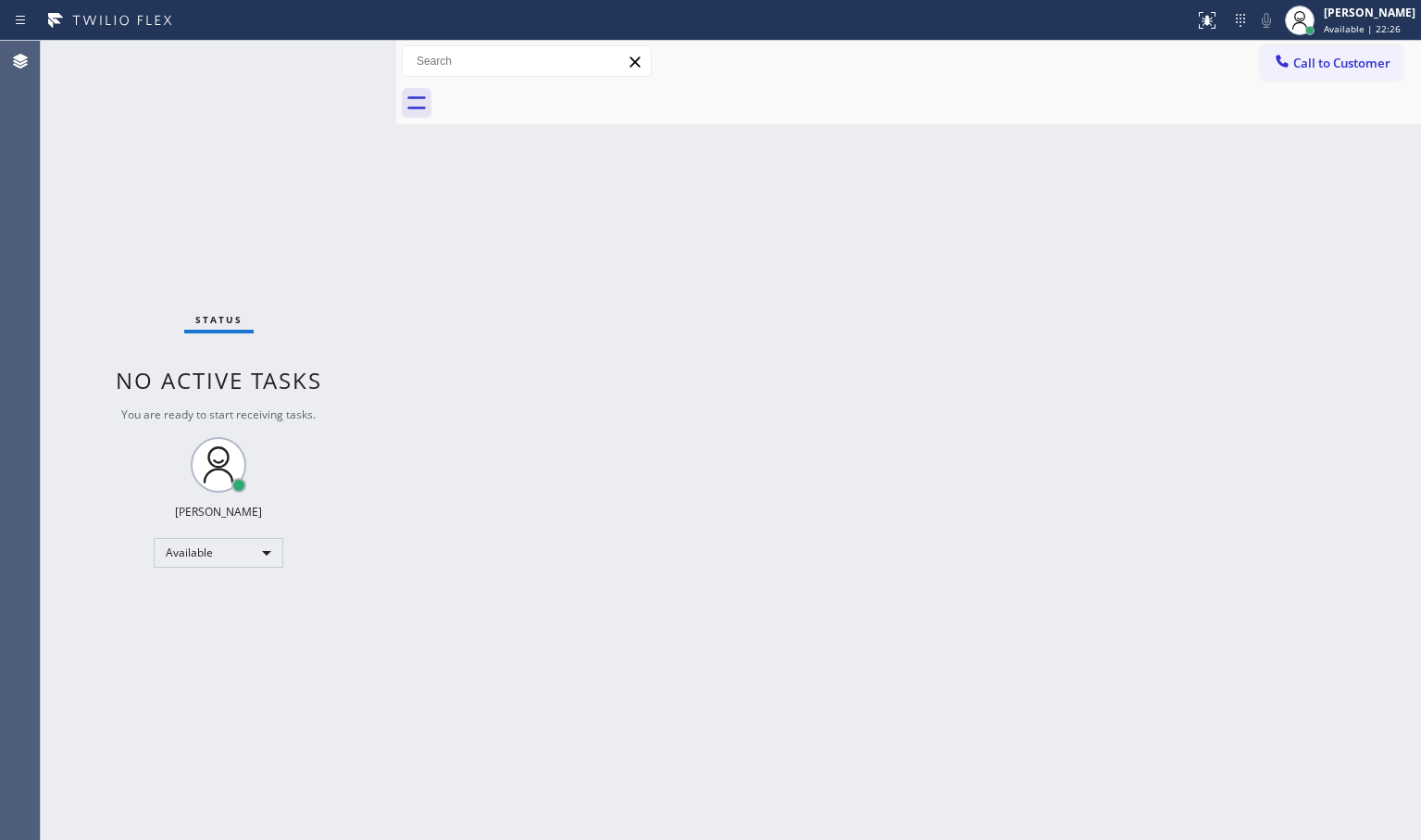
click at [718, 482] on div "Back to Dashboard Change Sender ID Customers Technicians Select a contact Outbo…" at bounding box center [909, 441] width 1024 height 799
drag, startPoint x: 333, startPoint y: 314, endPoint x: 335, endPoint y: 270, distance: 44.0
click at [334, 290] on div "Status No active tasks You are ready to start receiving tasks. [PERSON_NAME]" at bounding box center [219, 441] width 355 height 799
drag, startPoint x: 338, startPoint y: 54, endPoint x: 338, endPoint y: 38, distance: 16.0
click at [338, 56] on div "Status No active tasks You are ready to start receiving tasks. [PERSON_NAME]" at bounding box center [219, 441] width 355 height 799
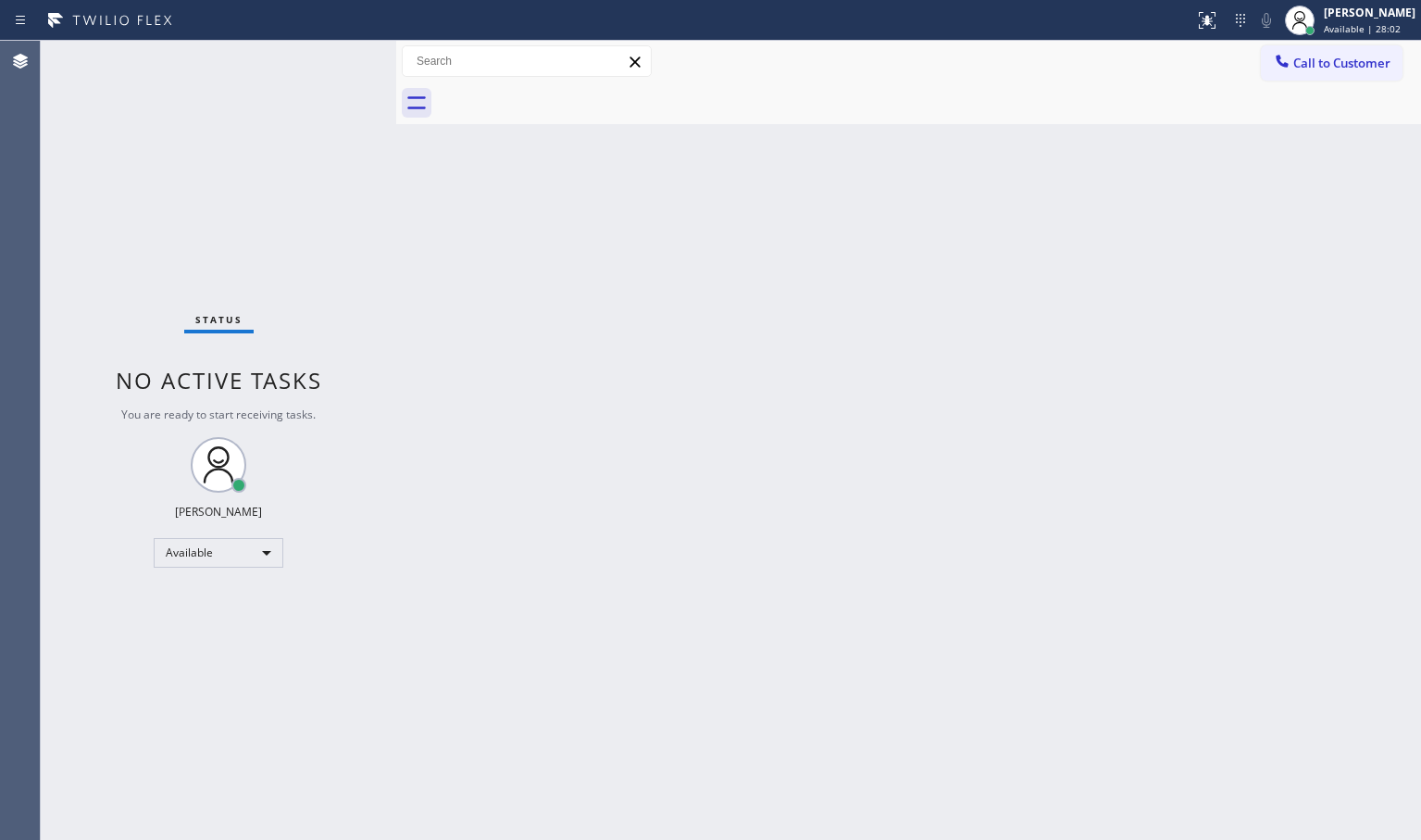
click at [331, 60] on div "Status No active tasks You are ready to start receiving tasks. [PERSON_NAME]" at bounding box center [219, 441] width 355 height 799
click at [269, 247] on div "Status No active tasks You are ready to start receiving tasks. [PERSON_NAME]" at bounding box center [219, 441] width 355 height 799
click at [317, 64] on div "Status No active tasks You are ready to start receiving tasks. [PERSON_NAME]" at bounding box center [219, 441] width 355 height 799
click at [321, 66] on div "Status No active tasks You are ready to start receiving tasks. [PERSON_NAME]" at bounding box center [219, 441] width 355 height 799
click at [318, 58] on div "Status No active tasks You are ready to start receiving tasks. [PERSON_NAME]" at bounding box center [219, 441] width 355 height 799
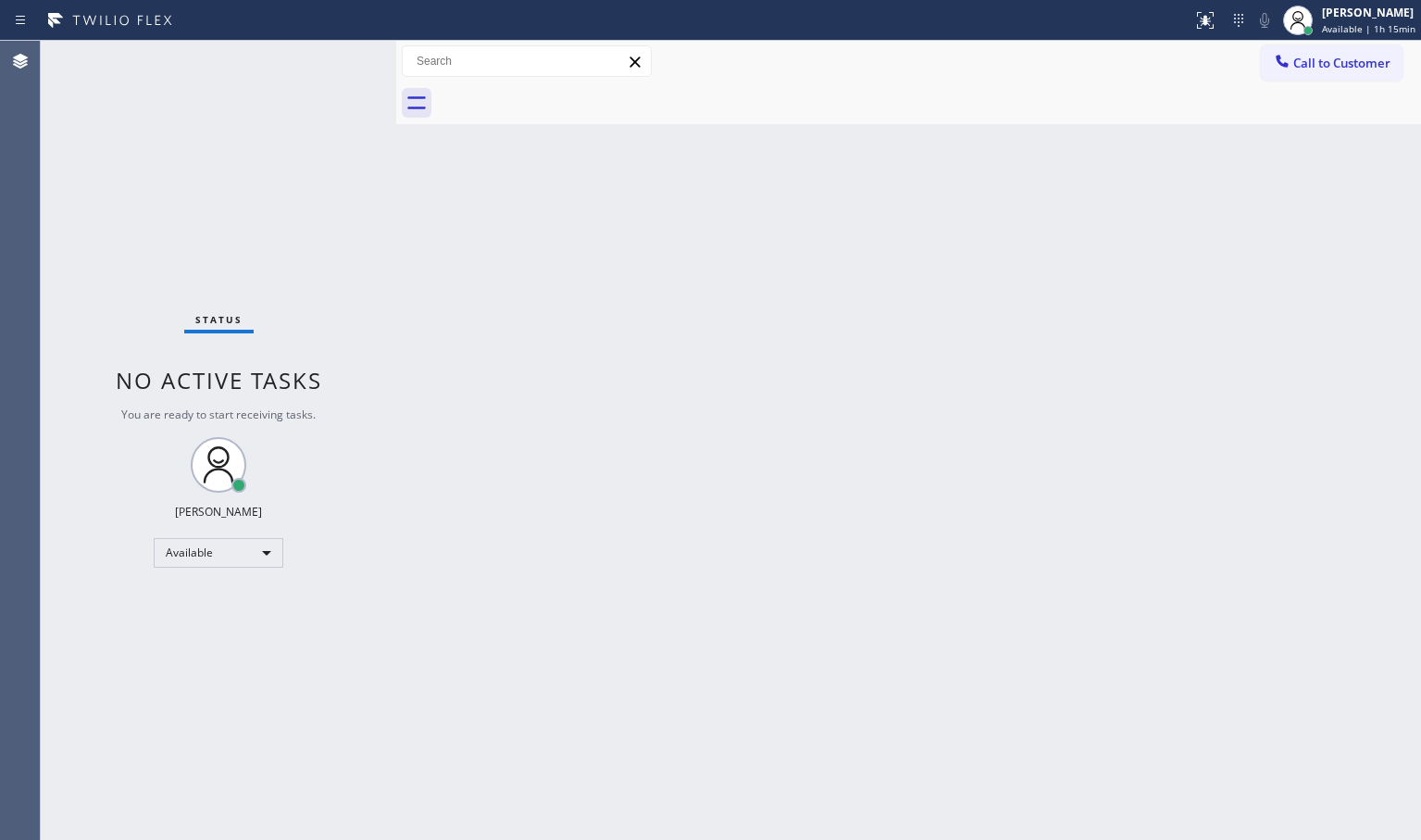
click at [321, 58] on div "Status No active tasks You are ready to start receiving tasks. [PERSON_NAME]" at bounding box center [219, 441] width 355 height 799
click at [319, 60] on div "Status No active tasks You are ready to start receiving tasks. [PERSON_NAME]" at bounding box center [219, 441] width 355 height 799
click at [245, 106] on div "Status No active tasks You are ready to start receiving tasks. [PERSON_NAME]" at bounding box center [219, 441] width 355 height 799
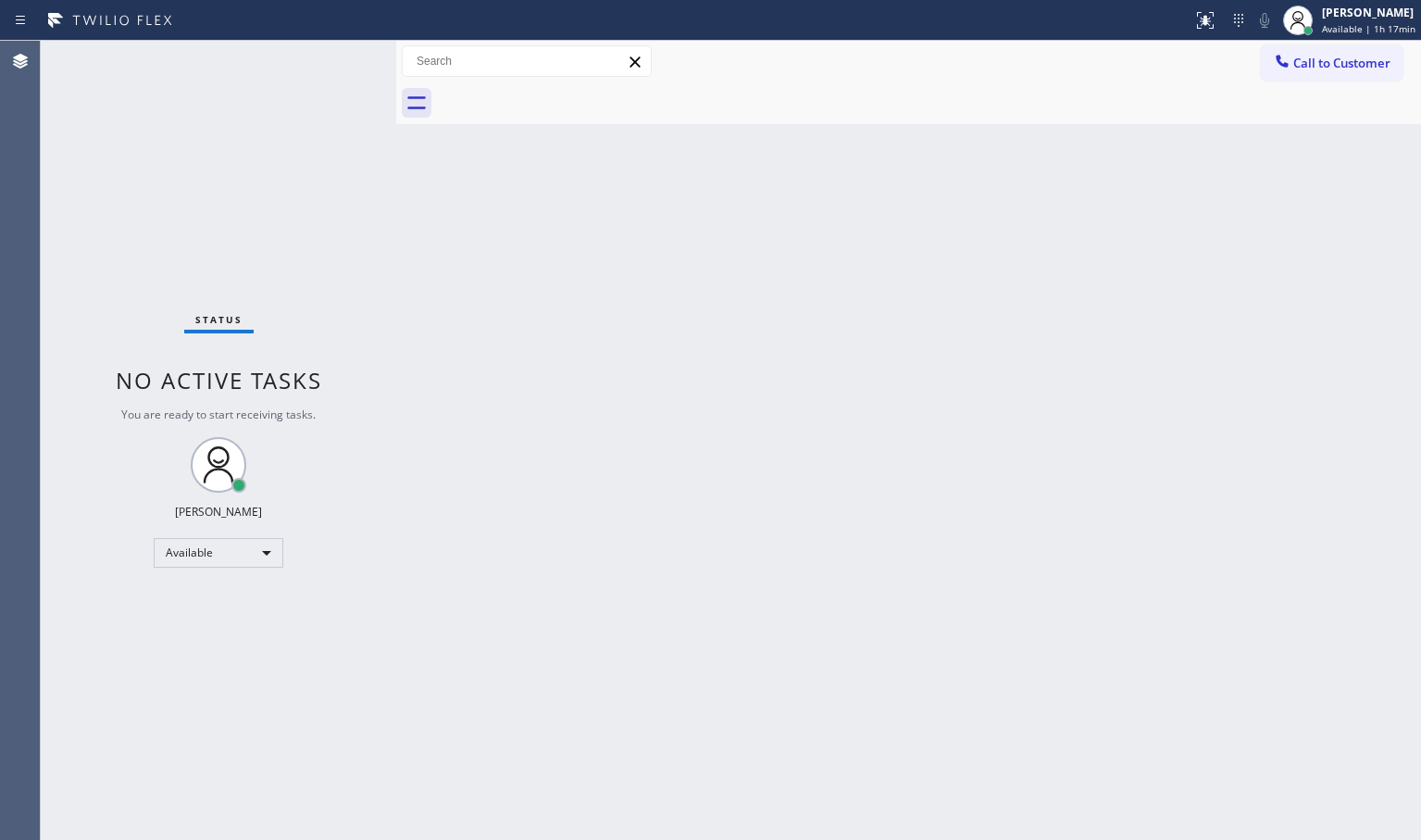
click at [293, 121] on div "Status No active tasks You are ready to start receiving tasks. [PERSON_NAME]" at bounding box center [219, 441] width 355 height 799
drag, startPoint x: 881, startPoint y: 289, endPoint x: 912, endPoint y: 367, distance: 83.9
click at [912, 367] on div "Back to Dashboard Change Sender ID Customers Technicians Select a contact Outbo…" at bounding box center [909, 441] width 1024 height 799
click at [299, 174] on div "Status No active tasks You are ready to start receiving tasks. [PERSON_NAME]" at bounding box center [219, 441] width 355 height 799
click at [345, 125] on div "Status No active tasks You are ready to start receiving tasks. [PERSON_NAME]" at bounding box center [219, 441] width 355 height 799
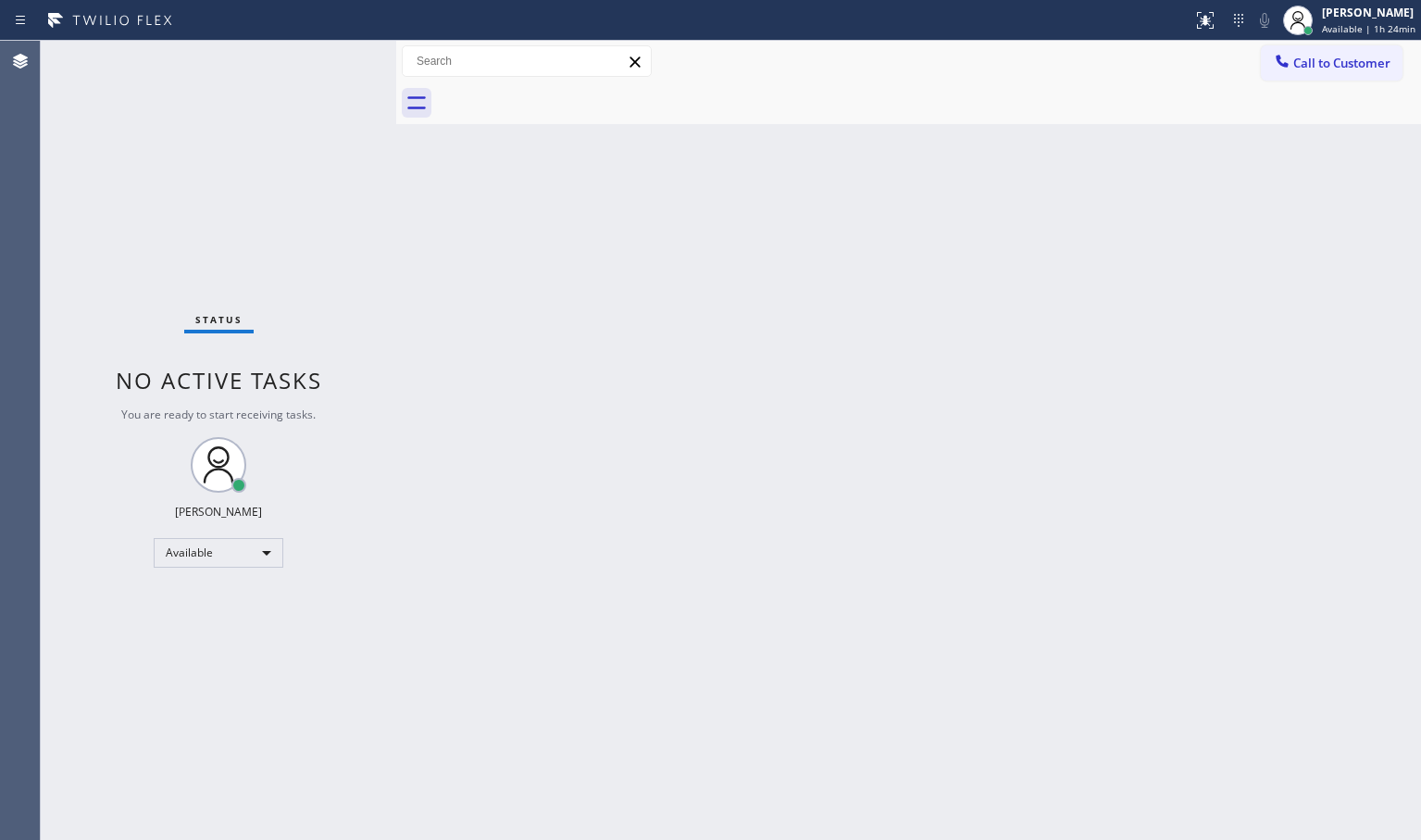
click at [306, 105] on div "Status No active tasks You are ready to start receiving tasks. [PERSON_NAME]" at bounding box center [219, 441] width 355 height 799
click at [314, 109] on div "Status No active tasks You are ready to start receiving tasks. [PERSON_NAME]" at bounding box center [219, 441] width 355 height 799
click at [312, 97] on div "Status No active tasks You are ready to start receiving tasks. [PERSON_NAME]" at bounding box center [219, 441] width 355 height 799
click at [310, 92] on div "Status No active tasks You are ready to start receiving tasks. [PERSON_NAME]" at bounding box center [219, 441] width 355 height 799
click at [320, 82] on div "Status No active tasks You are ready to start receiving tasks. [PERSON_NAME]" at bounding box center [219, 441] width 355 height 799
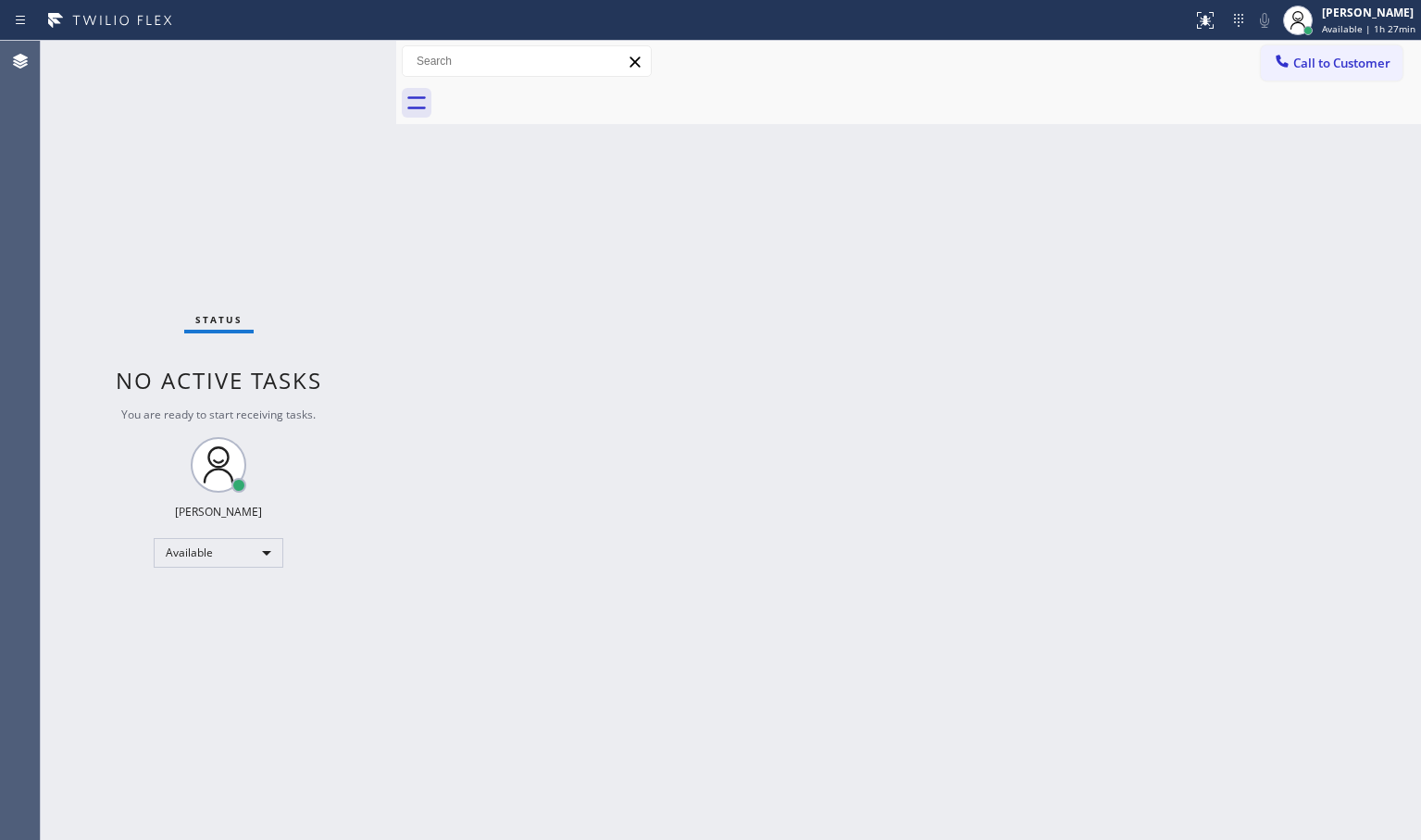
click at [334, 77] on div "Status No active tasks You are ready to start receiving tasks. [PERSON_NAME]" at bounding box center [219, 441] width 355 height 799
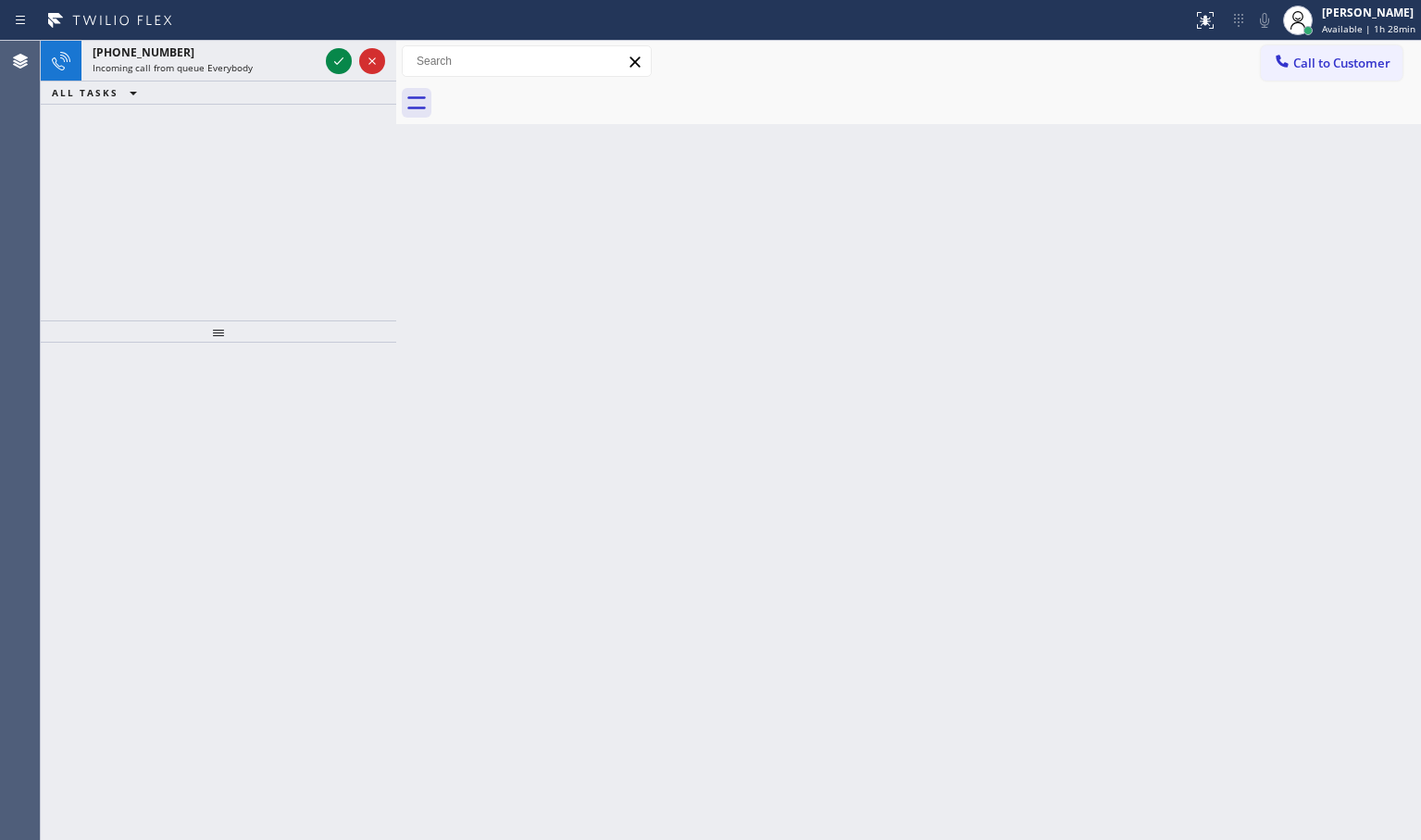
click at [337, 77] on div at bounding box center [355, 61] width 67 height 41
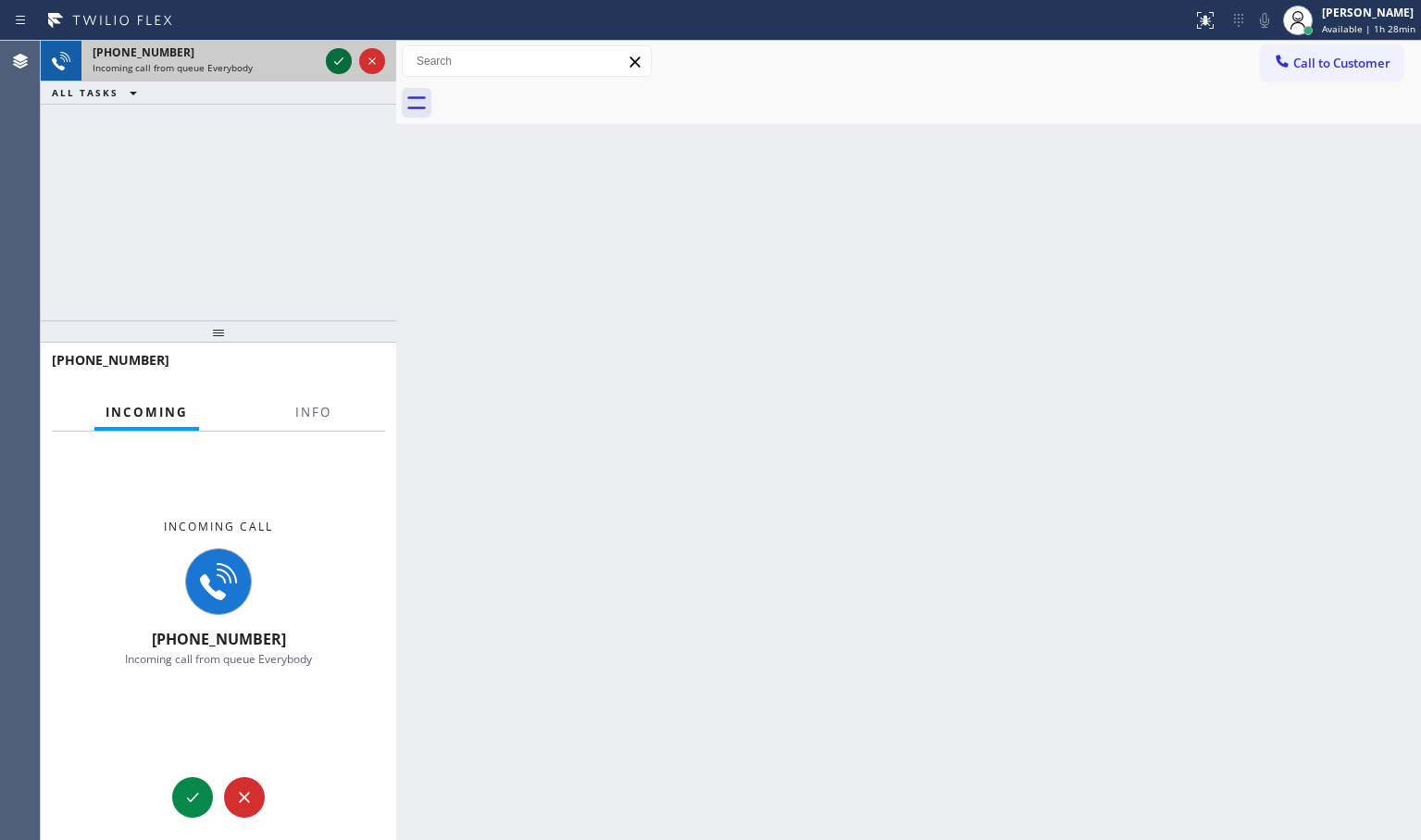
click at [338, 63] on icon at bounding box center [339, 61] width 10 height 8
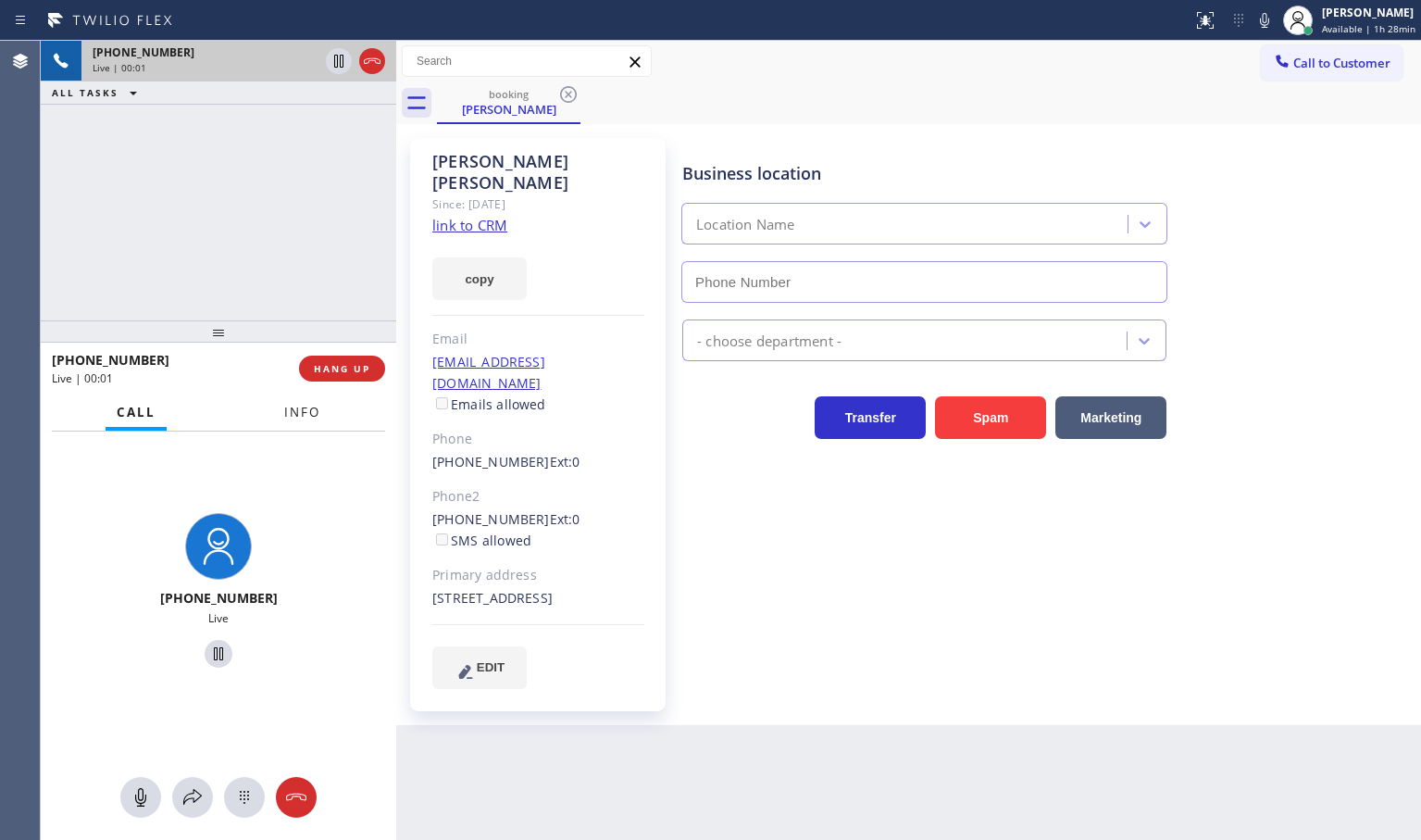
click at [312, 415] on span "Info" at bounding box center [302, 411] width 36 height 16
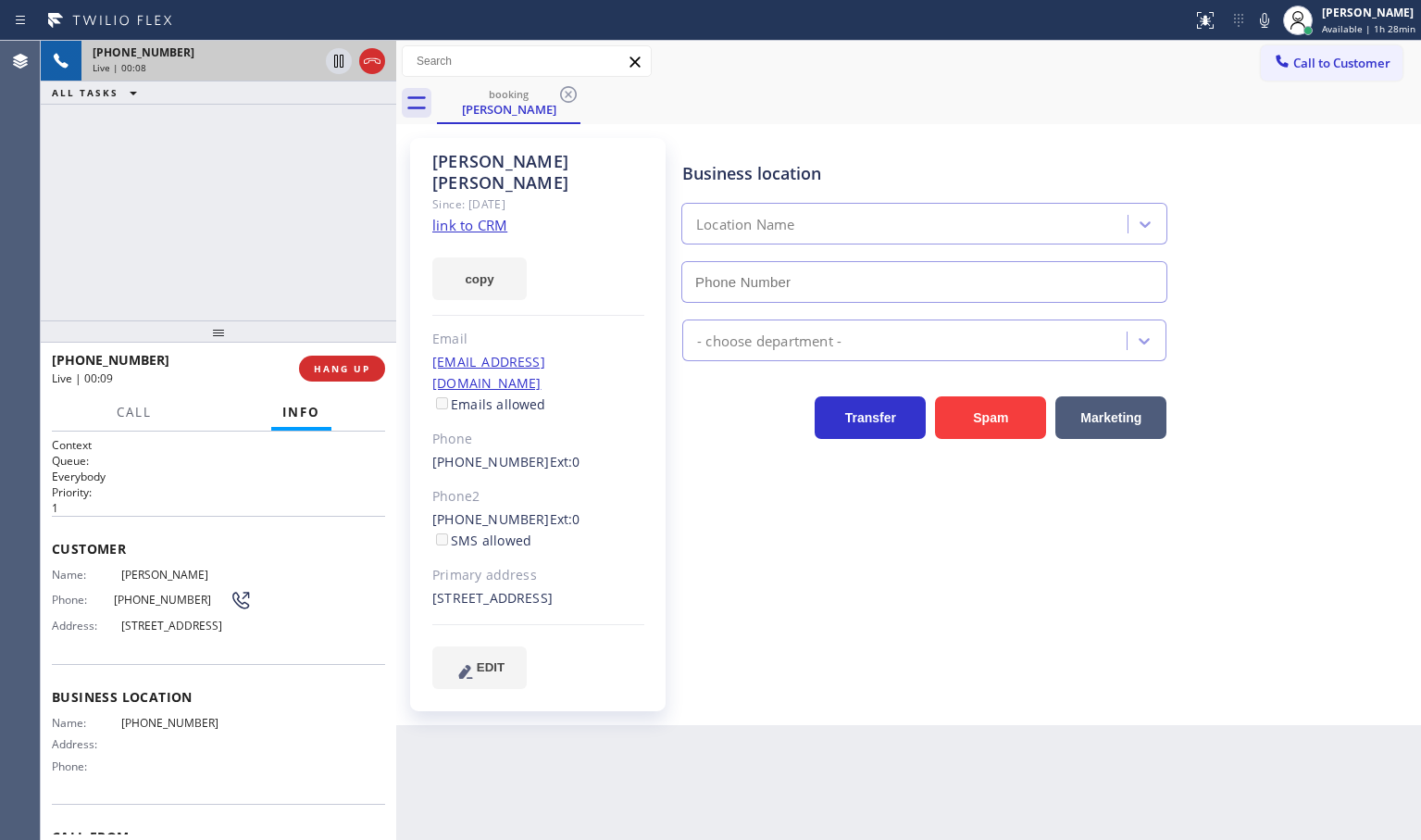
click at [213, 188] on div "[PHONE_NUMBER] Live | 00:08 ALL TASKS ALL TASKS ACTIVE TASKS TASKS IN WRAP UP" at bounding box center [219, 181] width 355 height 280
click at [1260, 27] on icon at bounding box center [1264, 20] width 10 height 14
click at [274, 241] on div "[PHONE_NUMBER] Live | 00:19 ALL TASKS ALL TASKS ACTIVE TASKS TASKS IN WRAP UP" at bounding box center [219, 181] width 355 height 280
click at [743, 442] on div "Business location Location Name - choose department - Transfer Spam Marketing" at bounding box center [1047, 413] width 738 height 541
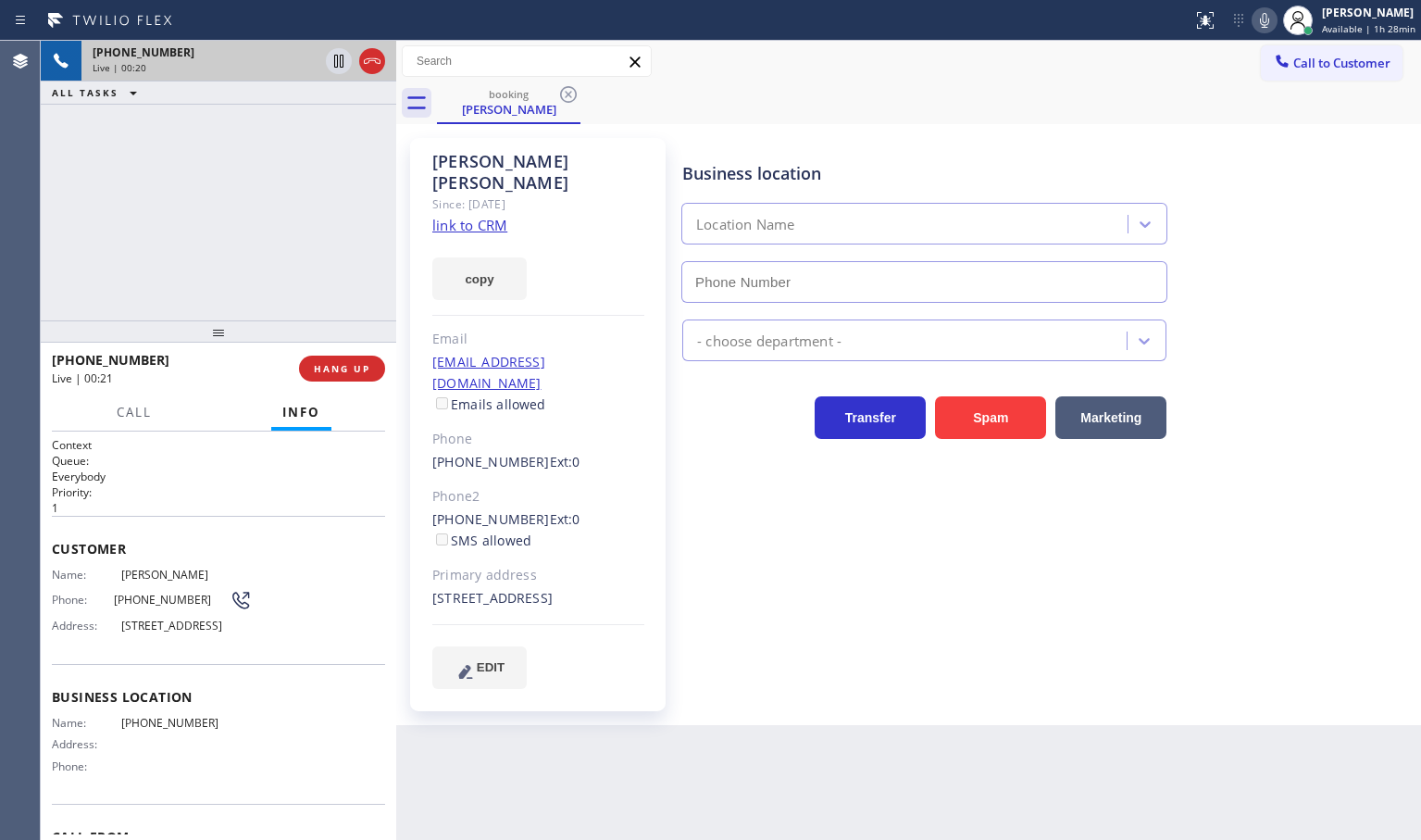
click at [336, 291] on div "[PHONE_NUMBER] Live | 00:20 ALL TASKS ALL TASKS ACTIVE TASKS TASKS IN WRAP UP" at bounding box center [219, 181] width 355 height 280
drag, startPoint x: 223, startPoint y: 449, endPoint x: 192, endPoint y: 395, distance: 62.3
click at [209, 432] on div "Context Queue: Everybody Priority: 1 Customer Name: [PERSON_NAME] Phone: [PHONE…" at bounding box center [219, 635] width 355 height 408
click at [168, 222] on div "[PHONE_NUMBER] Live | 00:44 ALL TASKS ALL TASKS ACTIVE TASKS TASKS IN WRAP UP" at bounding box center [219, 181] width 355 height 280
click at [230, 212] on div "[PHONE_NUMBER] Live | 00:44 ALL TASKS ALL TASKS ACTIVE TASKS TASKS IN WRAP UP" at bounding box center [219, 181] width 355 height 280
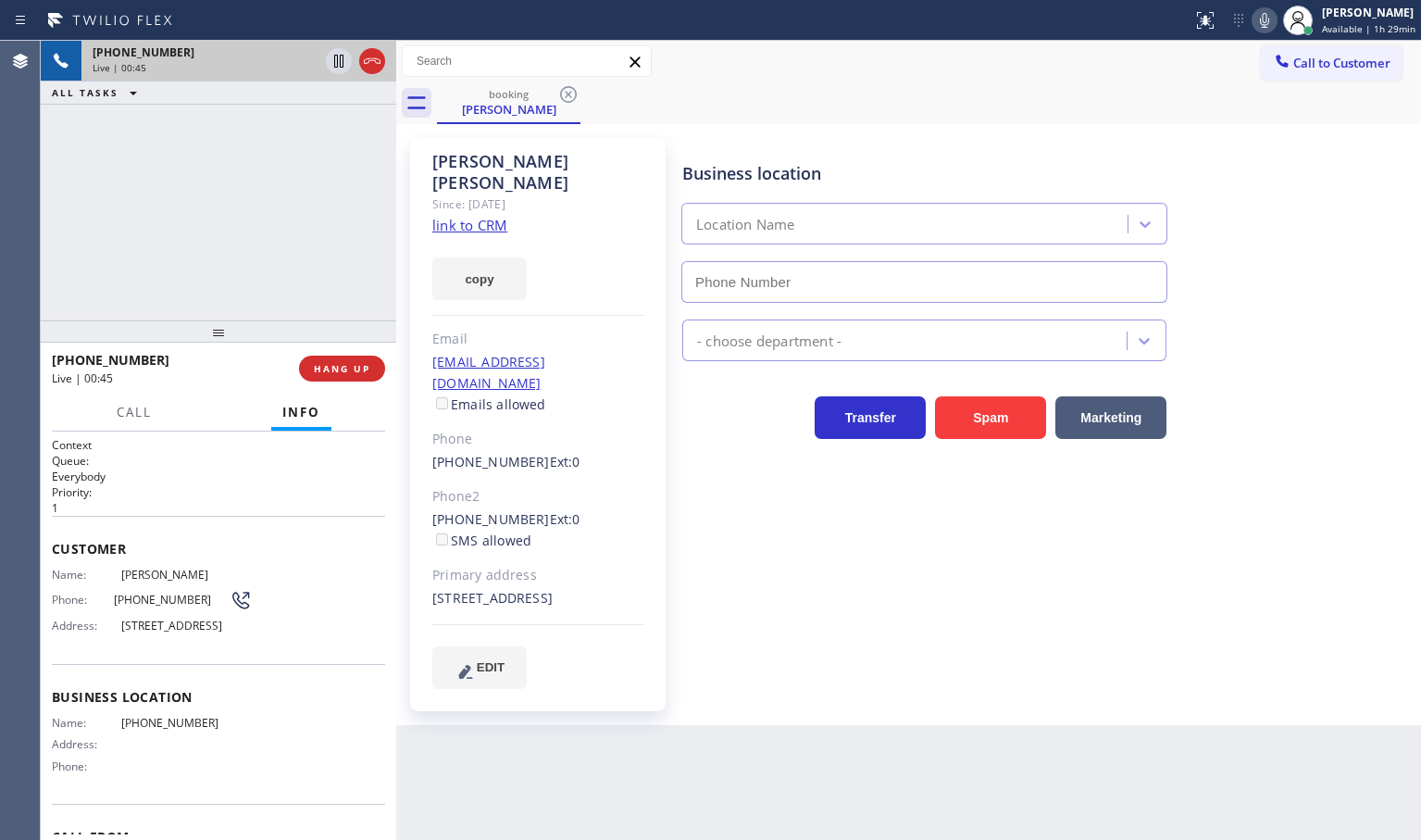
click at [206, 401] on div "Call Info" at bounding box center [218, 413] width 334 height 37
click at [224, 167] on div "[PHONE_NUMBER] Live | 00:45 ALL TASKS ALL TASKS ACTIVE TASKS TASKS IN WRAP UP" at bounding box center [219, 181] width 355 height 280
click at [224, 163] on div "[PHONE_NUMBER] Live | 00:46 ALL TASKS ALL TASKS ACTIVE TASKS TASKS IN WRAP UP" at bounding box center [219, 181] width 355 height 280
click at [230, 183] on div "[PHONE_NUMBER] Live | 00:48 ALL TASKS ALL TASKS ACTIVE TASKS TASKS IN WRAP UP" at bounding box center [219, 181] width 355 height 280
click at [128, 410] on span "Call" at bounding box center [134, 411] width 35 height 16
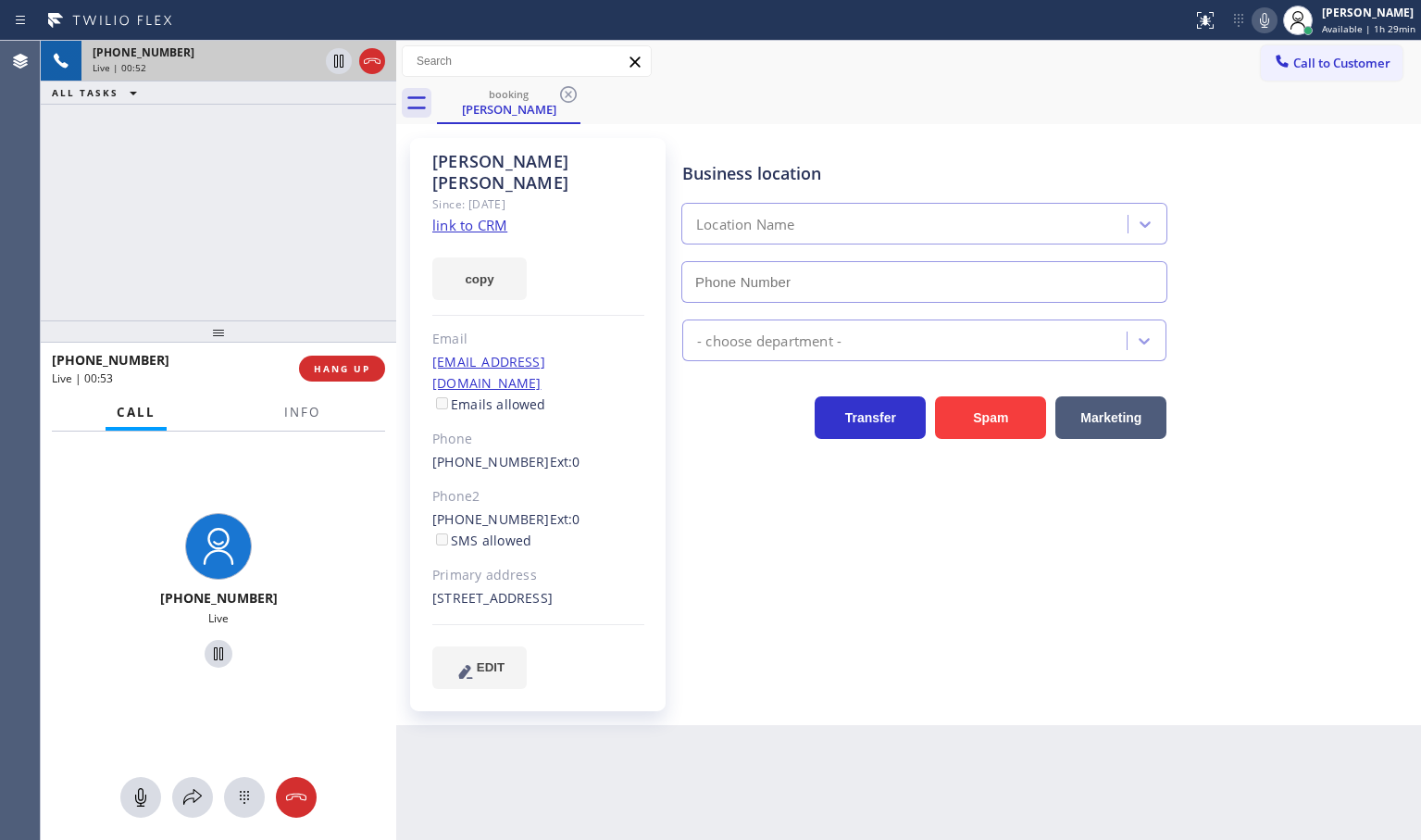
click at [229, 230] on div "[PHONE_NUMBER] Live | 00:52 ALL TASKS ALL TASKS ACTIVE TASKS TASKS IN WRAP UP" at bounding box center [219, 181] width 355 height 280
click at [238, 202] on div "[PHONE_NUMBER] Live | 00:55 ALL TASKS ALL TASKS ACTIVE TASKS TASKS IN WRAP UP" at bounding box center [219, 181] width 355 height 280
click at [340, 64] on icon at bounding box center [339, 61] width 10 height 13
click at [187, 799] on icon at bounding box center [192, 796] width 22 height 22
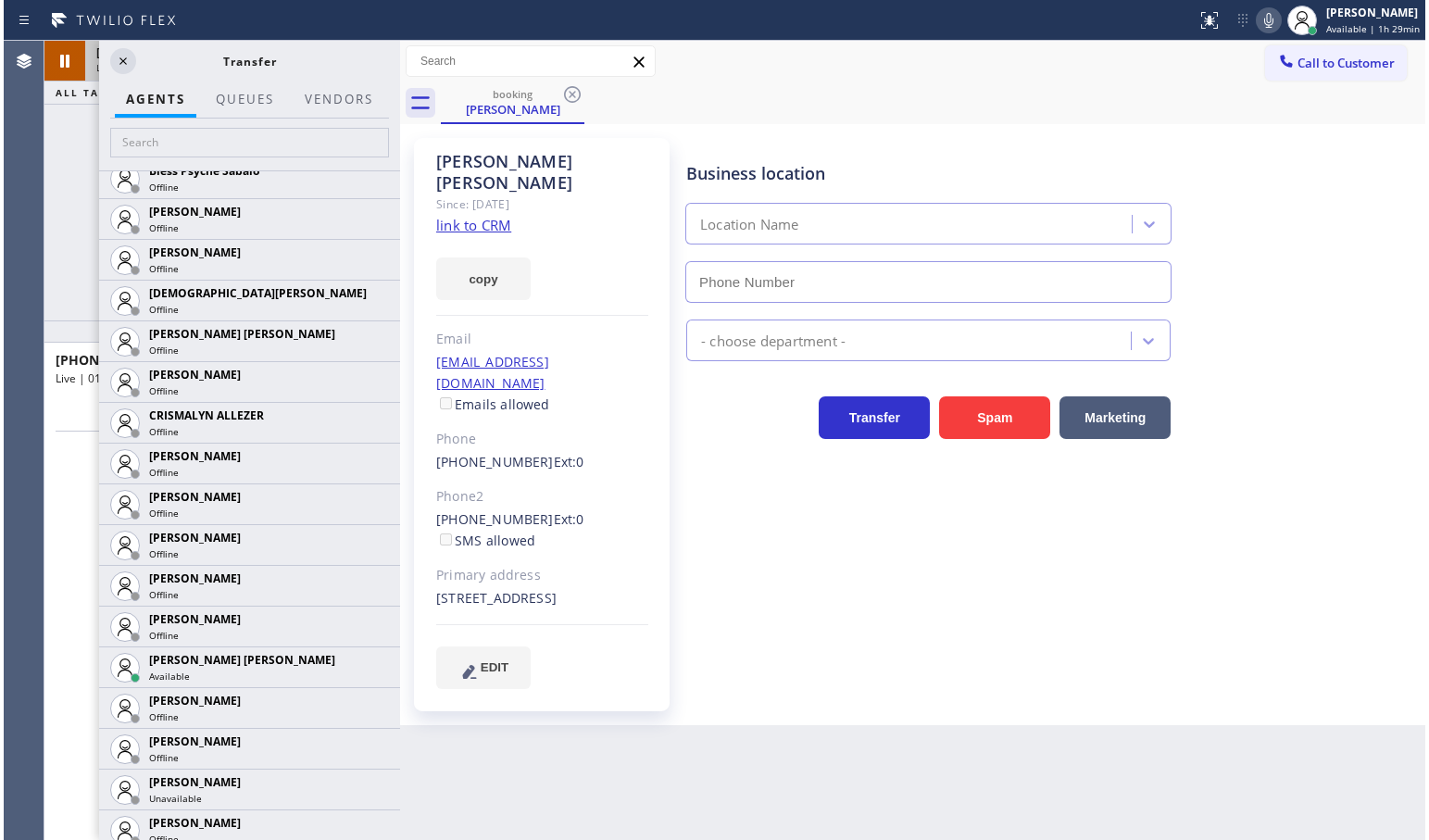
scroll to position [724, 0]
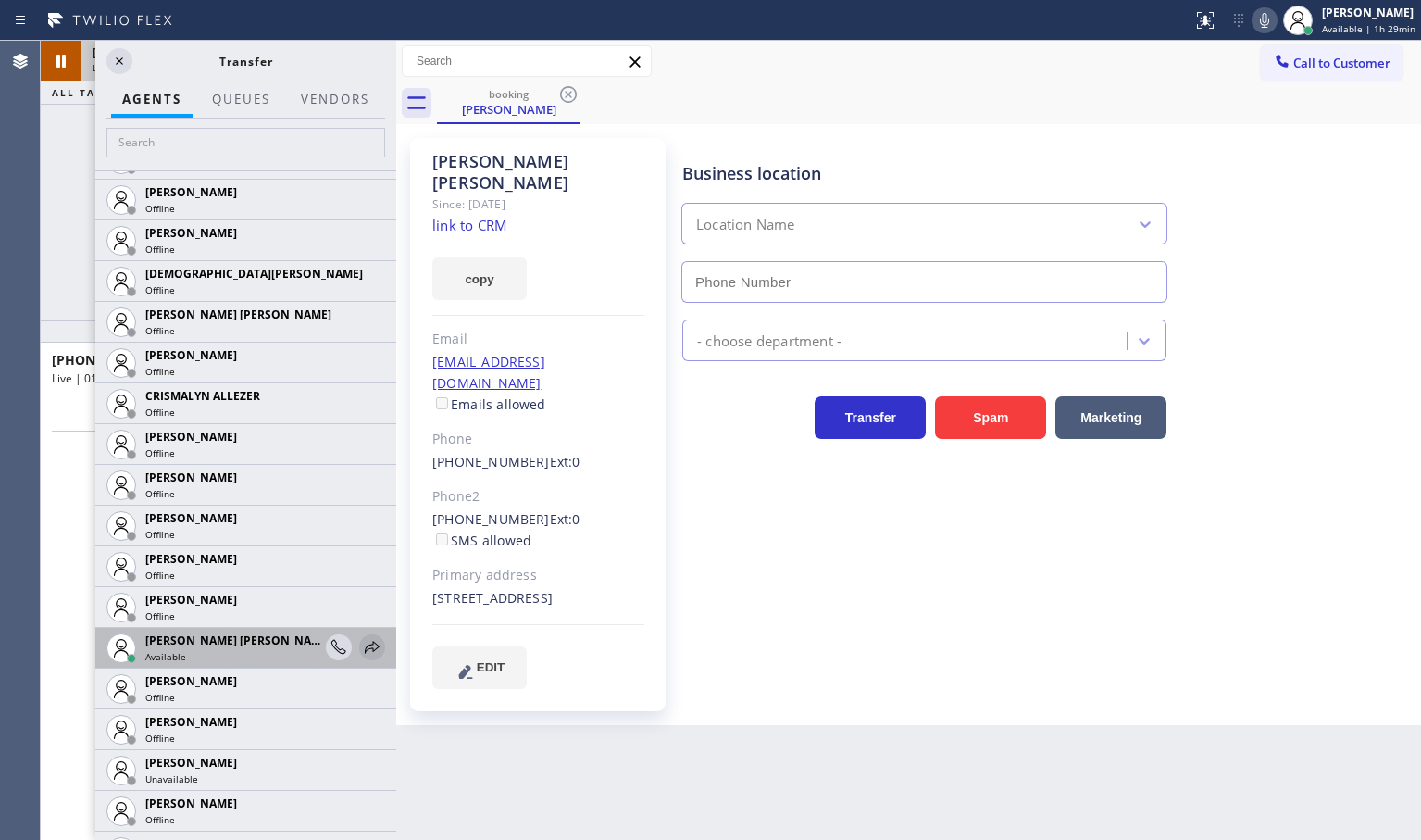
click at [361, 643] on icon at bounding box center [372, 646] width 22 height 22
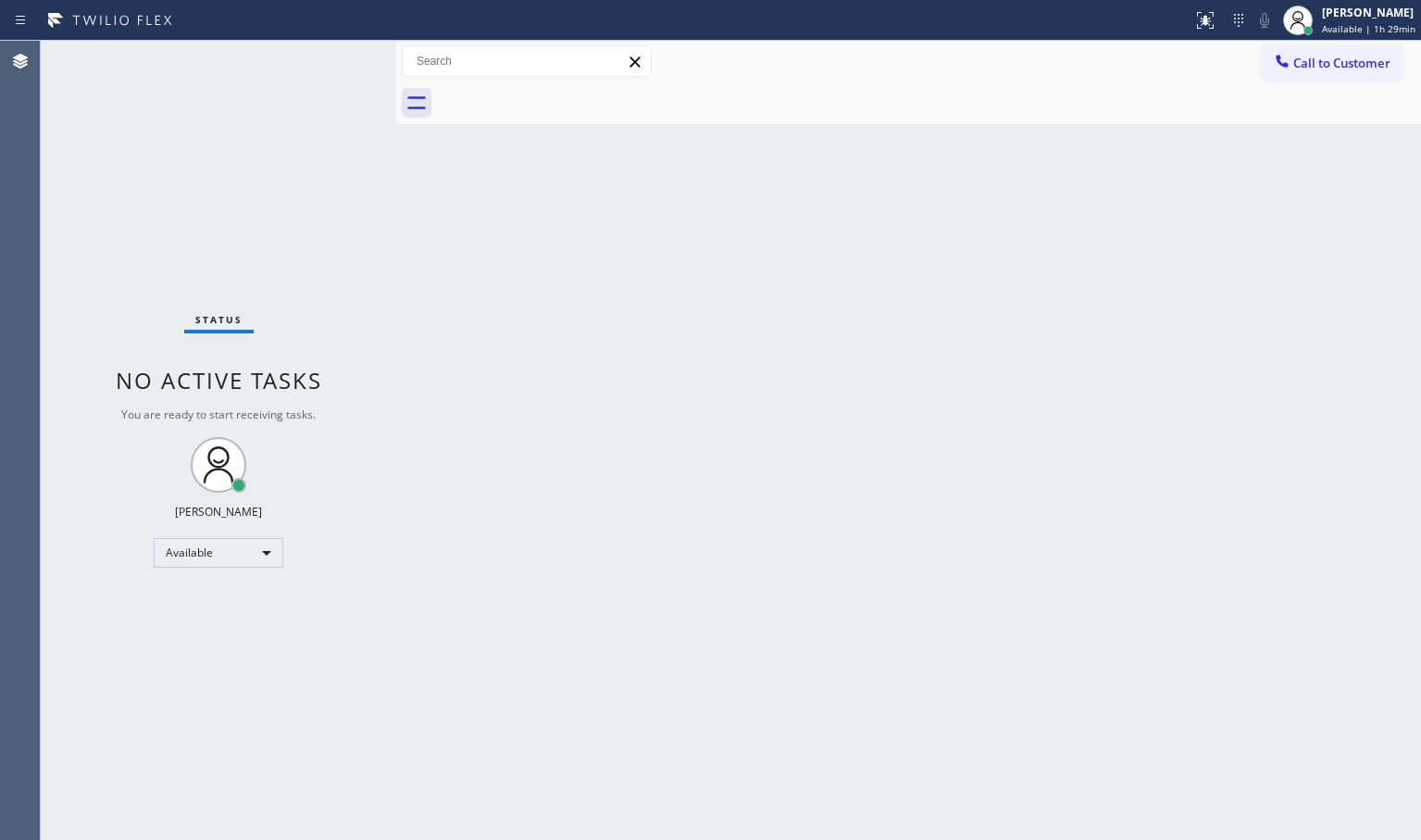
click at [295, 210] on div "Status No active tasks You are ready to start receiving tasks. [PERSON_NAME]" at bounding box center [219, 441] width 355 height 799
click at [344, 50] on div "Status No active tasks You are ready to start receiving tasks. [PERSON_NAME]" at bounding box center [219, 441] width 355 height 799
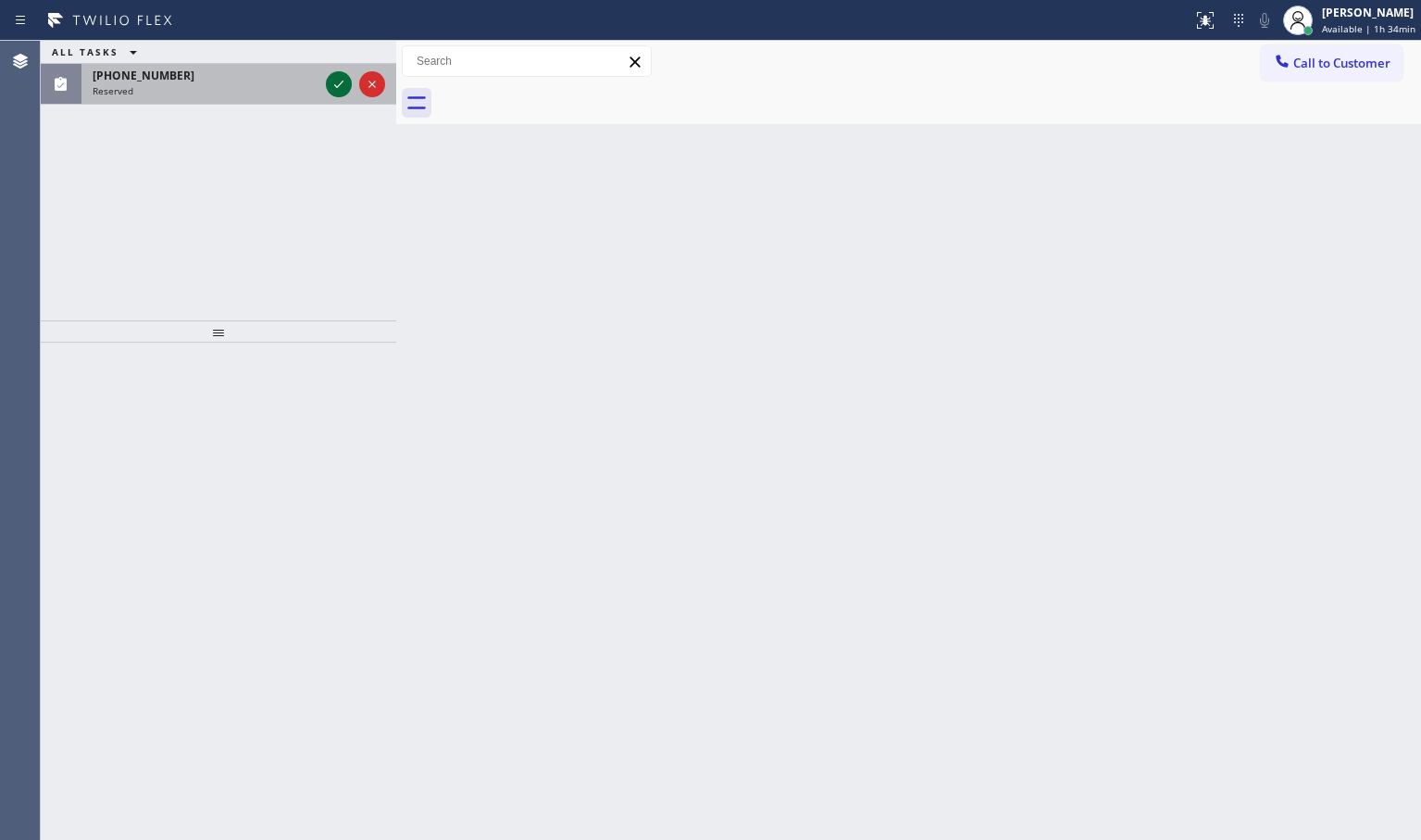
click at [337, 78] on icon at bounding box center [338, 84] width 22 height 22
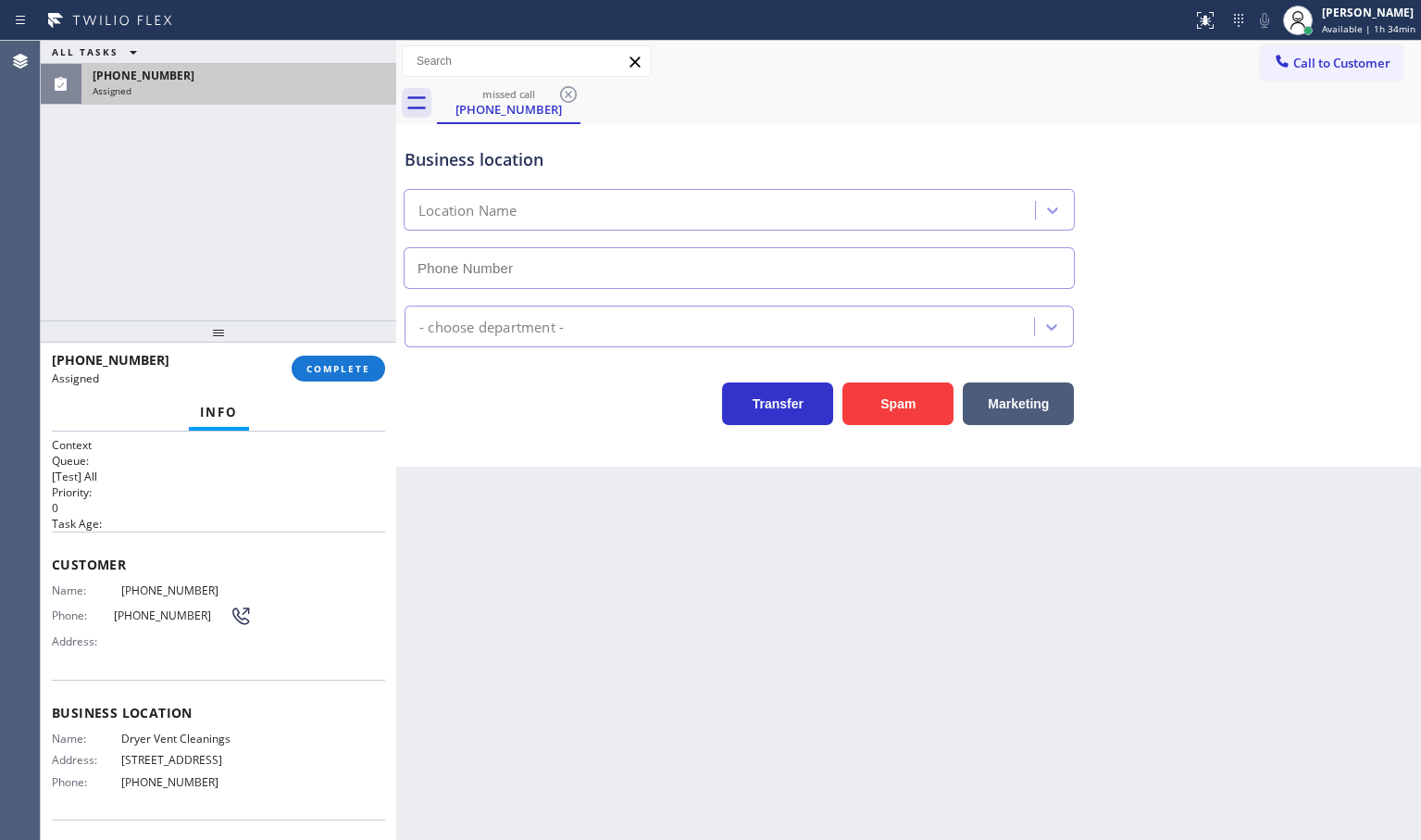
type input "[PHONE_NUMBER]"
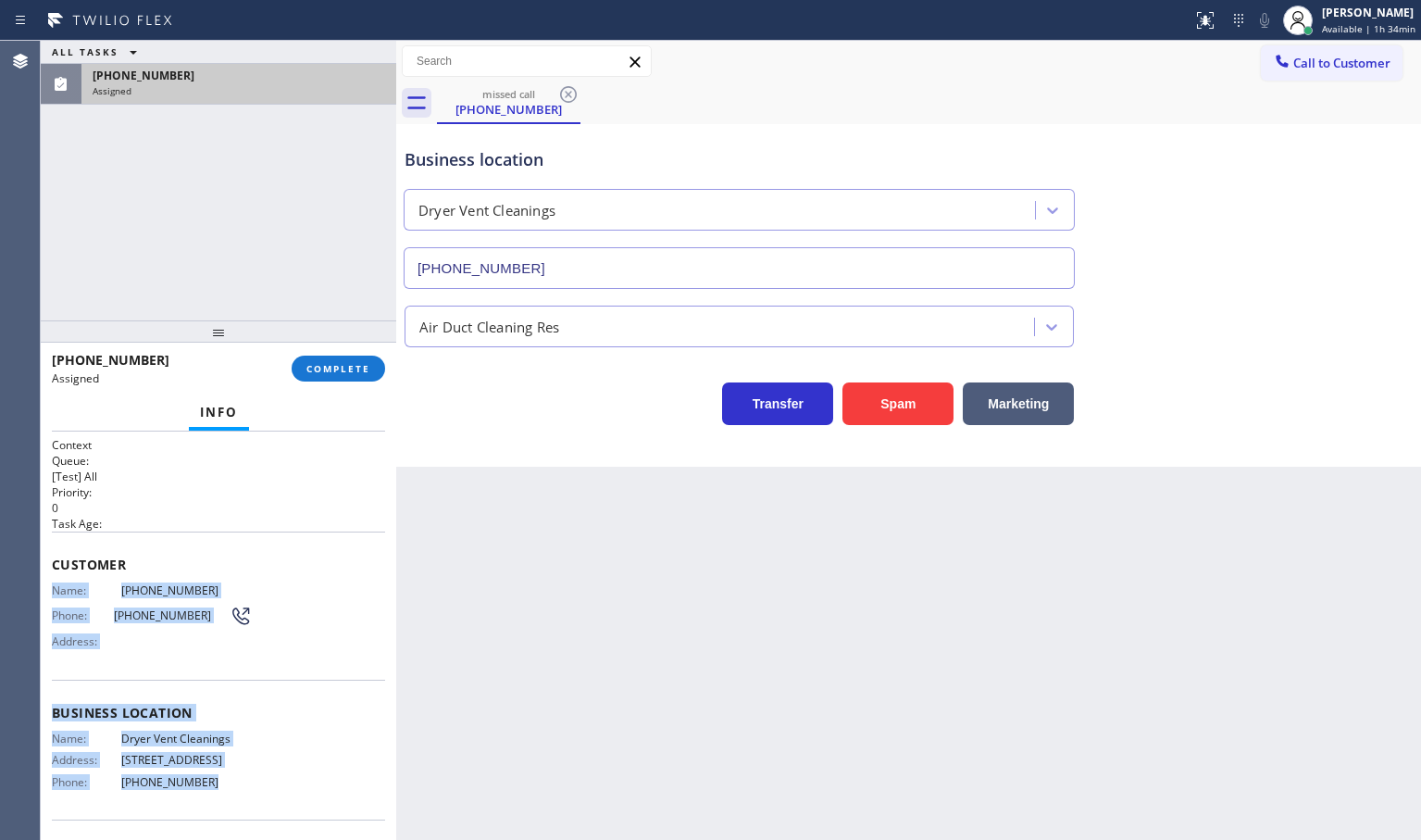
drag, startPoint x: 49, startPoint y: 592, endPoint x: 250, endPoint y: 791, distance: 282.8
click at [250, 791] on div "Context Queue: [Test] All Priority: 0 Task Age: Customer Name: [PHONE_NUMBER] P…" at bounding box center [219, 635] width 355 height 408
copy div "Name: [PHONE_NUMBER] Phone: [PHONE_NUMBER] Address: Business location Name: Dry…"
click at [343, 373] on span "COMPLETE" at bounding box center [338, 369] width 64 height 13
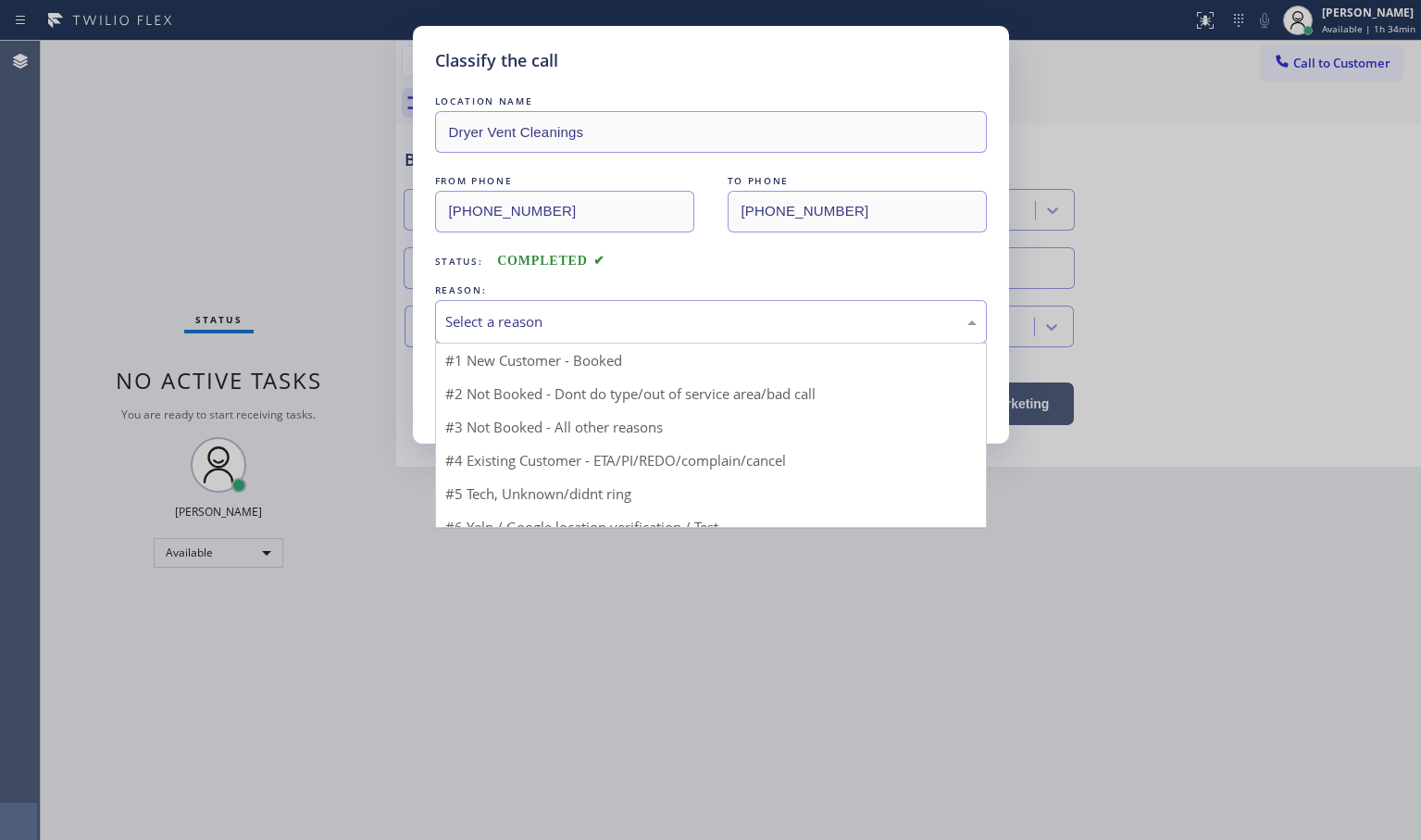
click at [480, 301] on div "Select a reason" at bounding box center [710, 322] width 551 height 44
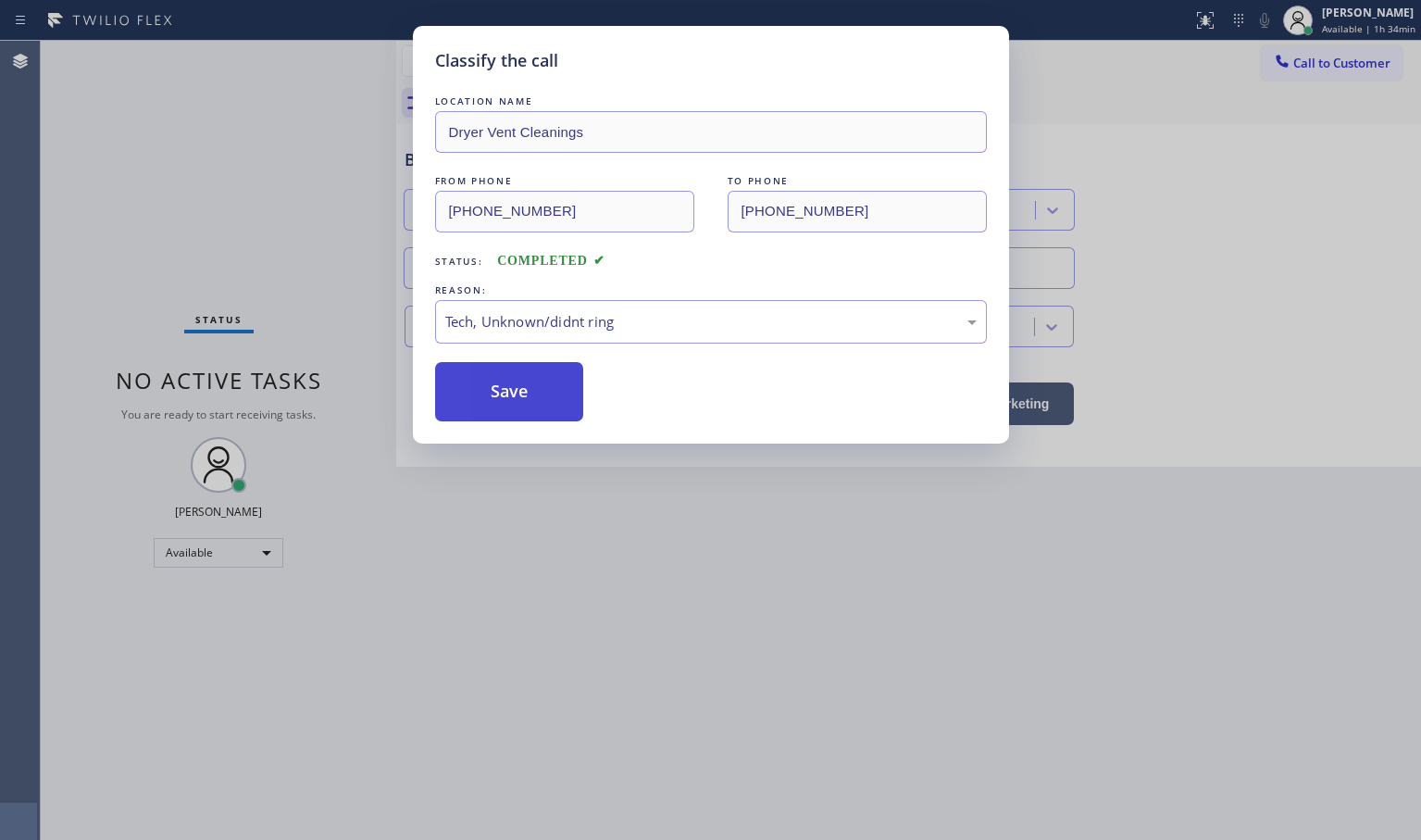
drag, startPoint x: 477, startPoint y: 457, endPoint x: 469, endPoint y: 420, distance: 37.9
click at [463, 371] on button "Save" at bounding box center [509, 392] width 149 height 59
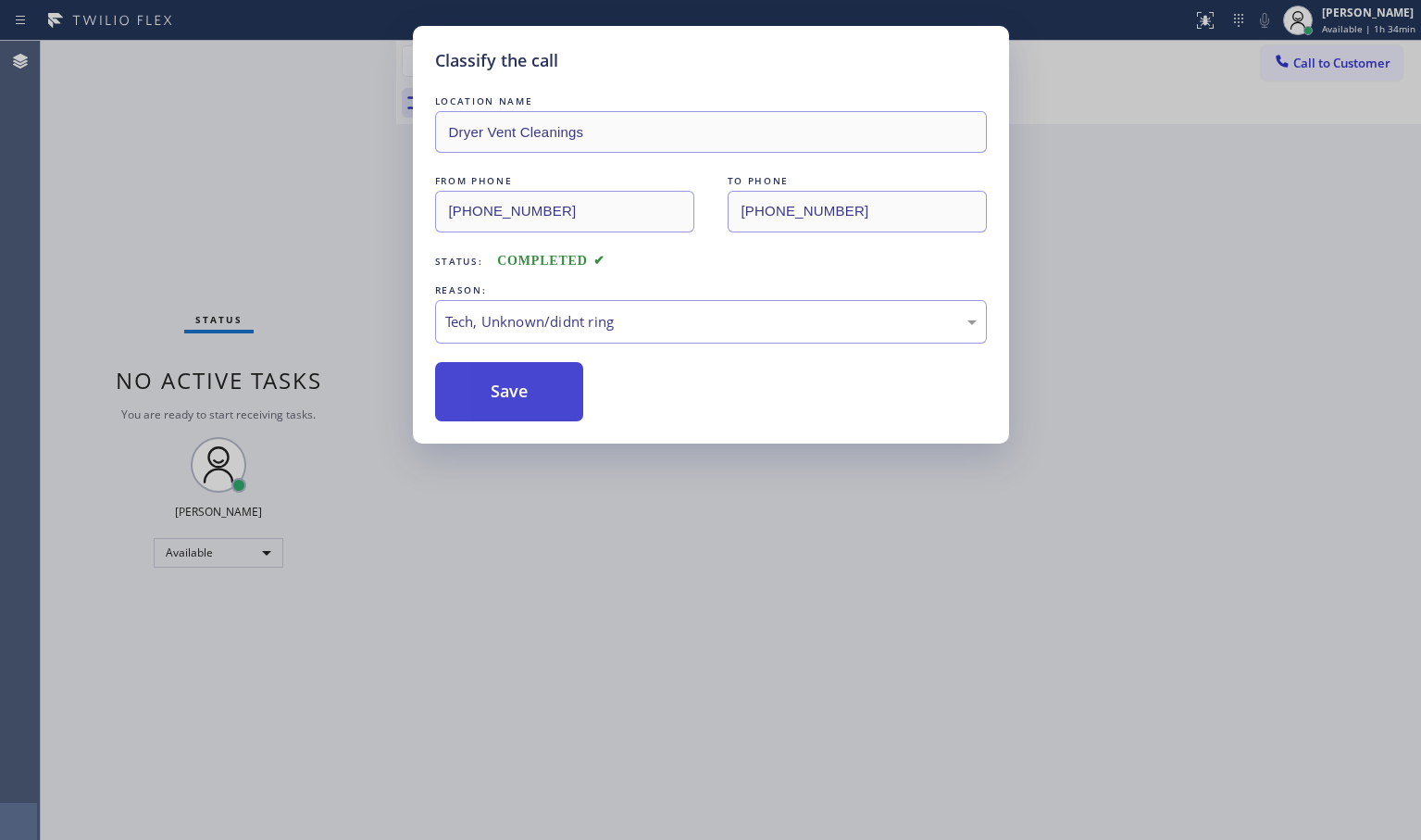
click at [463, 371] on button "Save" at bounding box center [509, 392] width 149 height 59
click at [463, 369] on button "Save" at bounding box center [509, 392] width 149 height 59
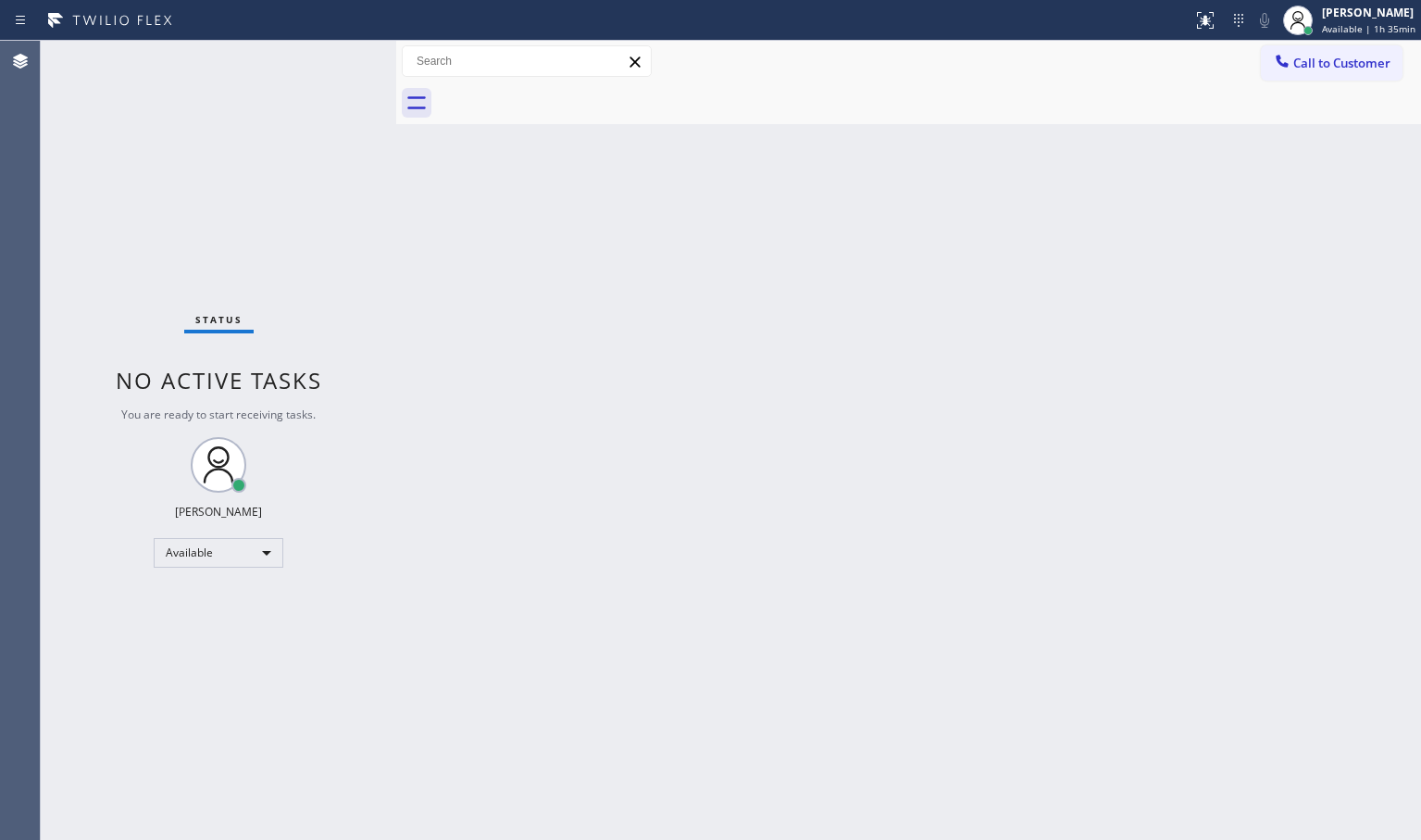
click at [335, 69] on div "Status No active tasks You are ready to start receiving tasks. [PERSON_NAME]" at bounding box center [219, 441] width 355 height 799
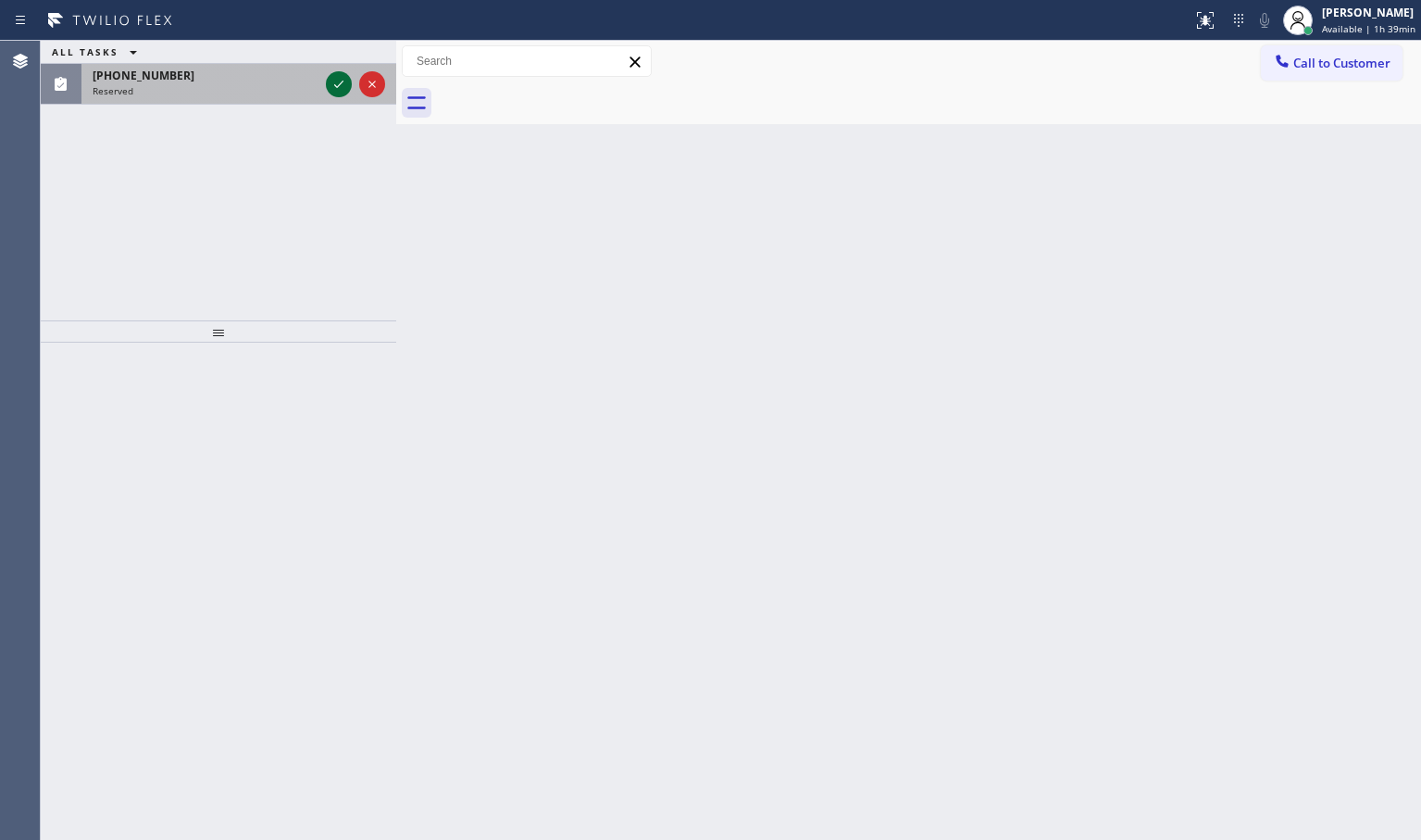
click at [327, 75] on div at bounding box center [338, 84] width 26 height 22
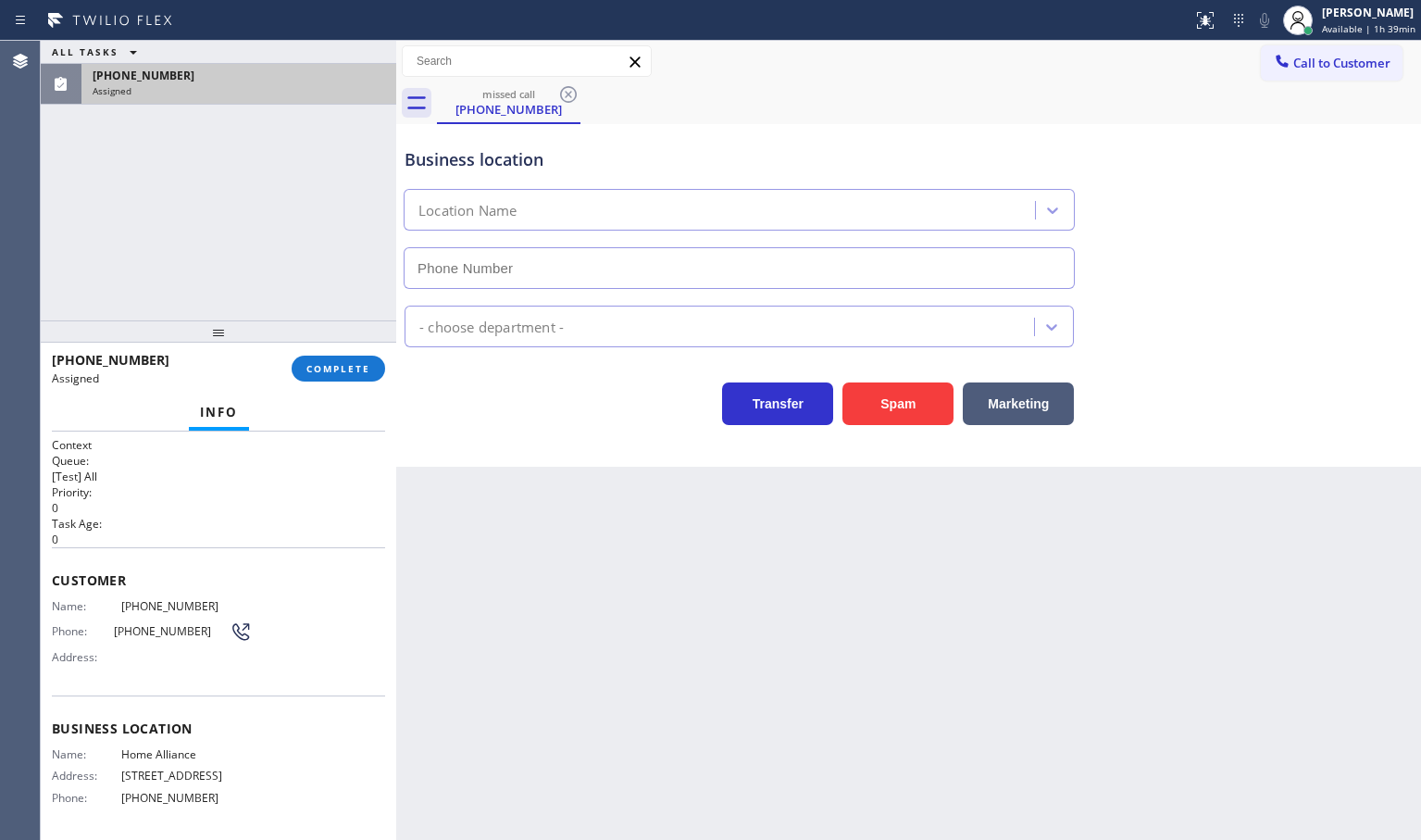
click at [343, 79] on div "[PHONE_NUMBER]" at bounding box center [239, 75] width 292 height 15
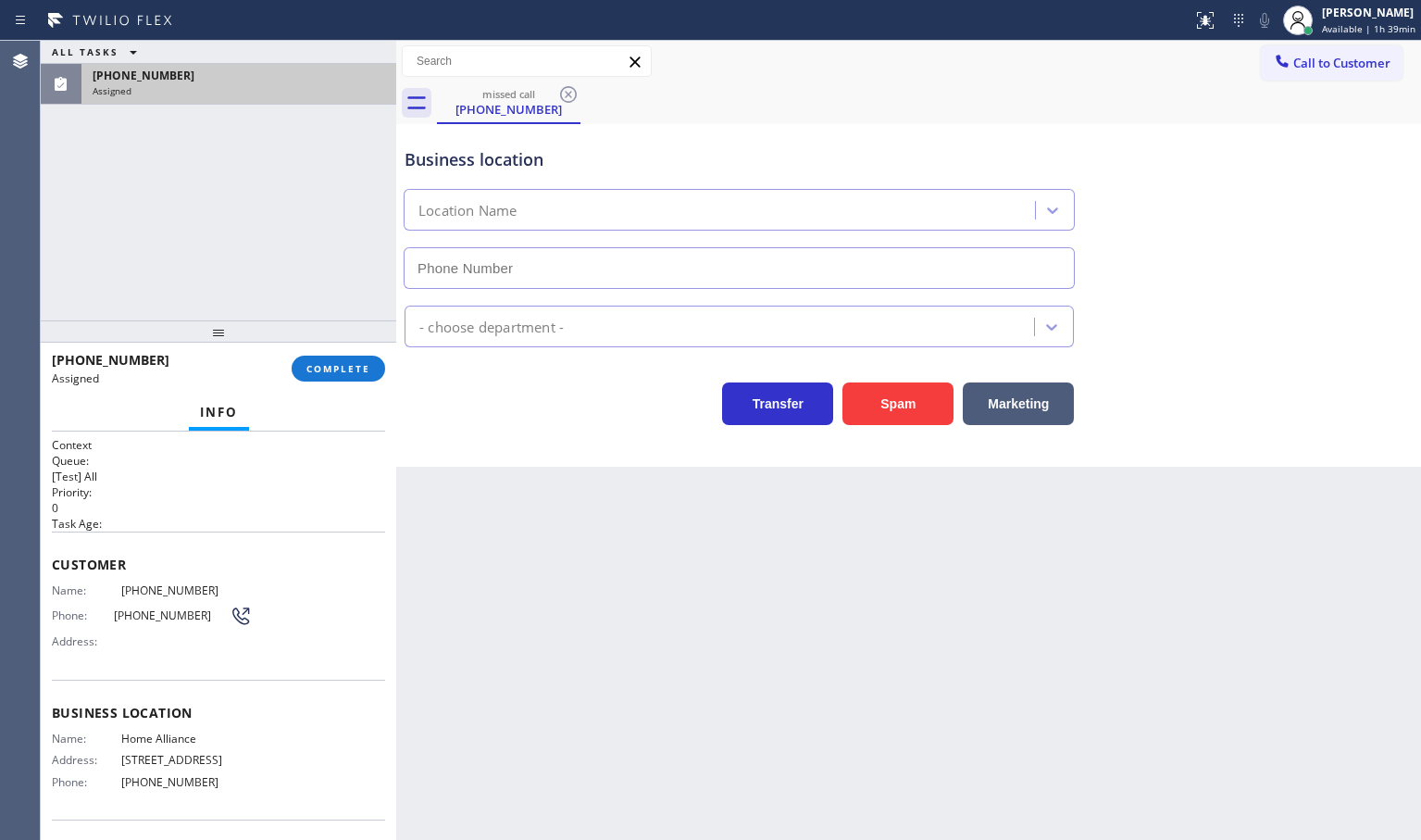
type input "[PHONE_NUMBER]"
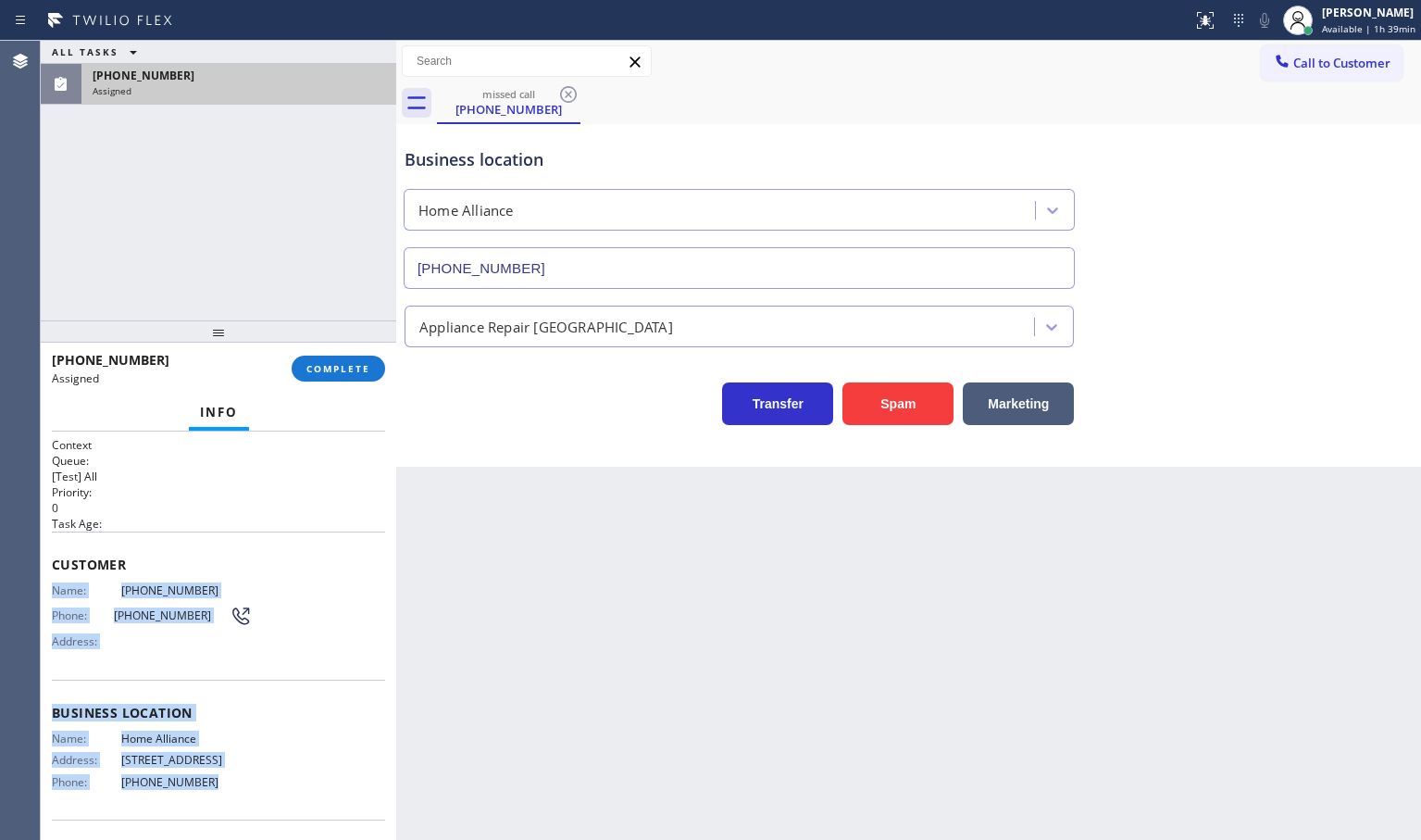
drag, startPoint x: 49, startPoint y: 588, endPoint x: 263, endPoint y: 796, distance: 298.4
click at [263, 796] on div "Context Queue: [Test] All Priority: 0 Task Age: Customer Name: [PHONE_NUMBER] P…" at bounding box center [219, 635] width 355 height 408
copy div "Name: [PHONE_NUMBER] Phone: [PHONE_NUMBER] Address: Business location Name: Hom…"
click at [348, 363] on span "COMPLETE" at bounding box center [338, 369] width 64 height 13
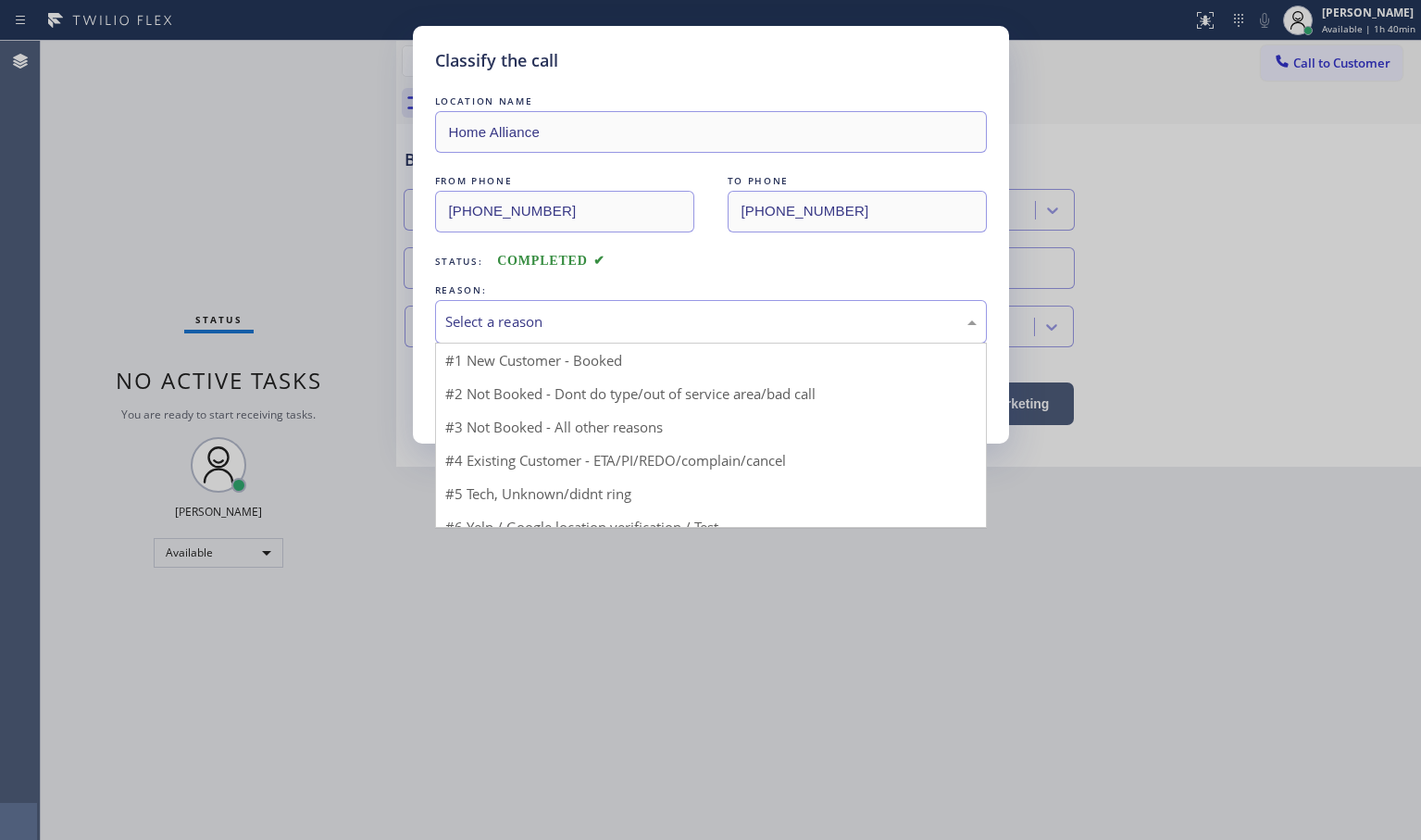
click at [486, 311] on div "Select a reason" at bounding box center [711, 321] width 531 height 21
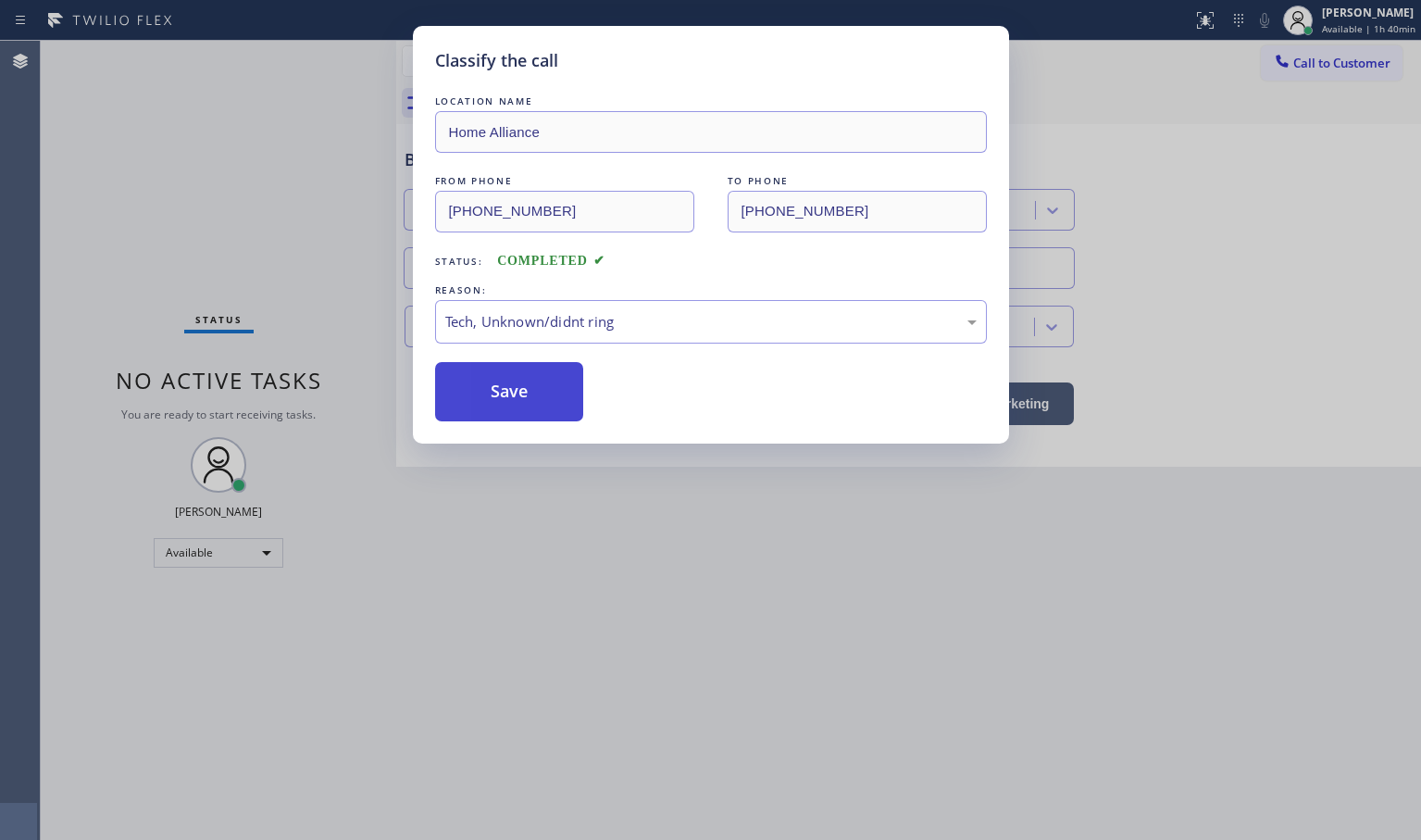
click at [491, 400] on button "Save" at bounding box center [509, 392] width 149 height 59
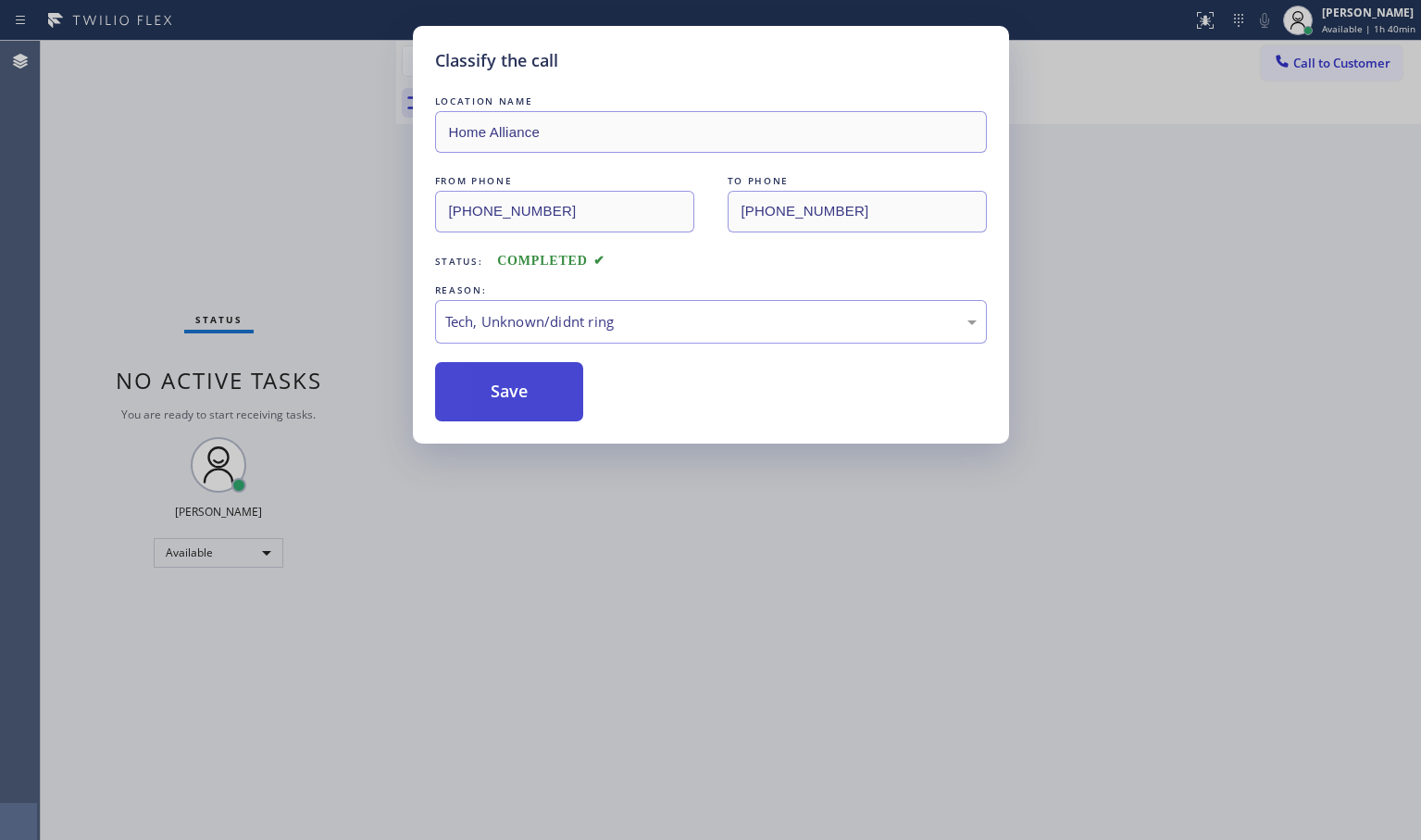
click at [491, 400] on button "Save" at bounding box center [509, 392] width 149 height 59
drag, startPoint x: 493, startPoint y: 398, endPoint x: 503, endPoint y: 383, distance: 18.0
click at [501, 389] on button "Save" at bounding box center [509, 392] width 149 height 59
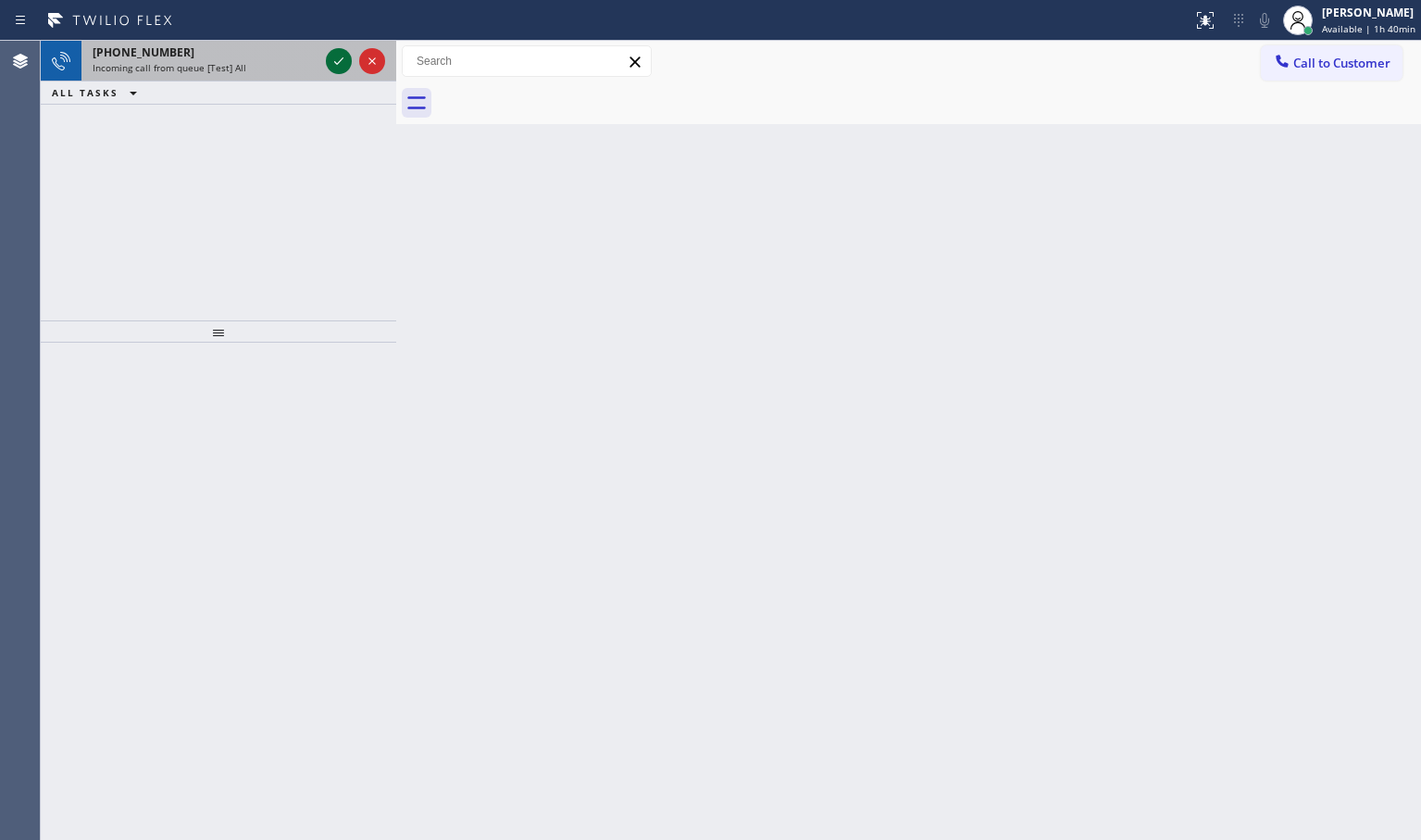
click at [336, 61] on icon at bounding box center [338, 60] width 22 height 22
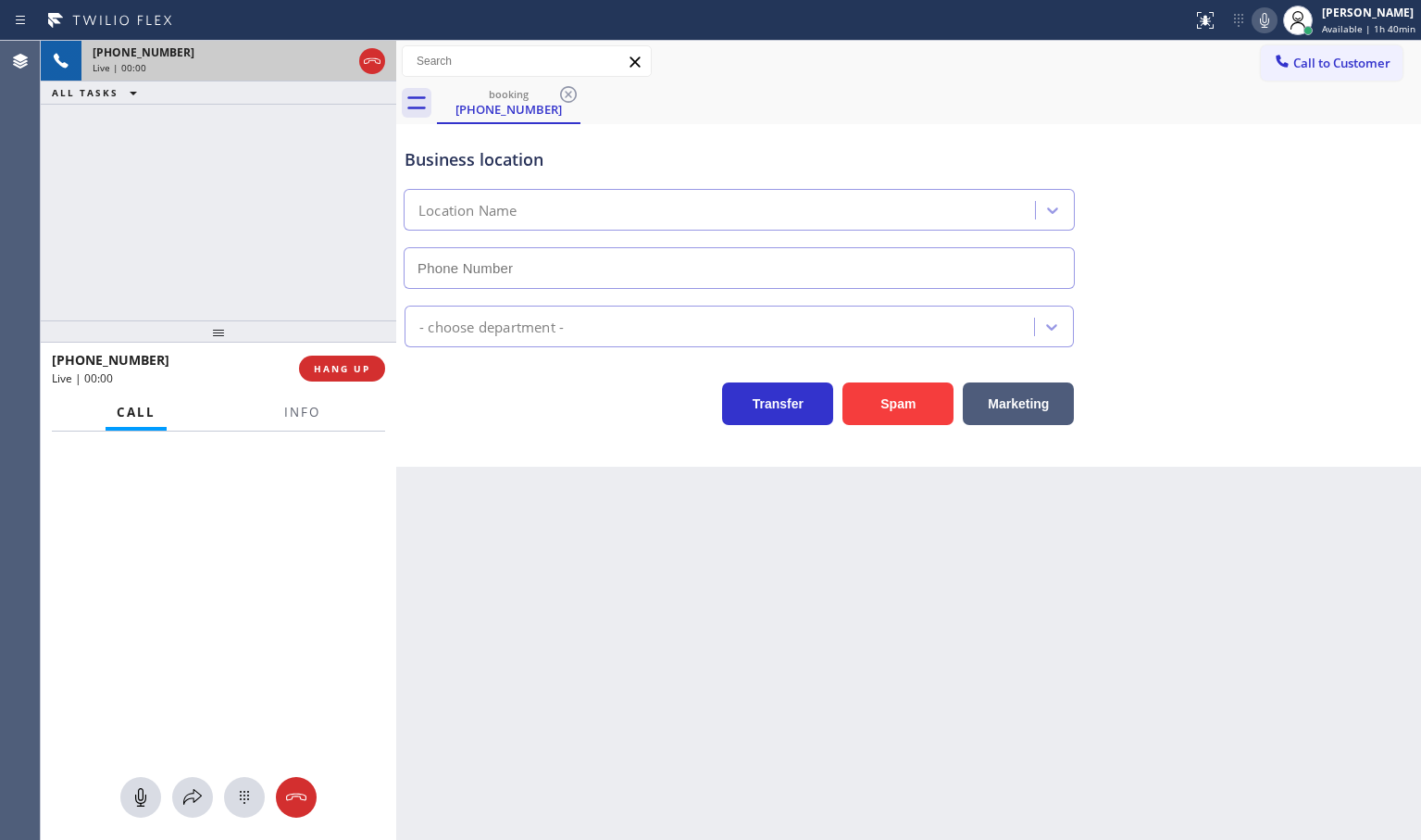
type input "[PHONE_NUMBER]"
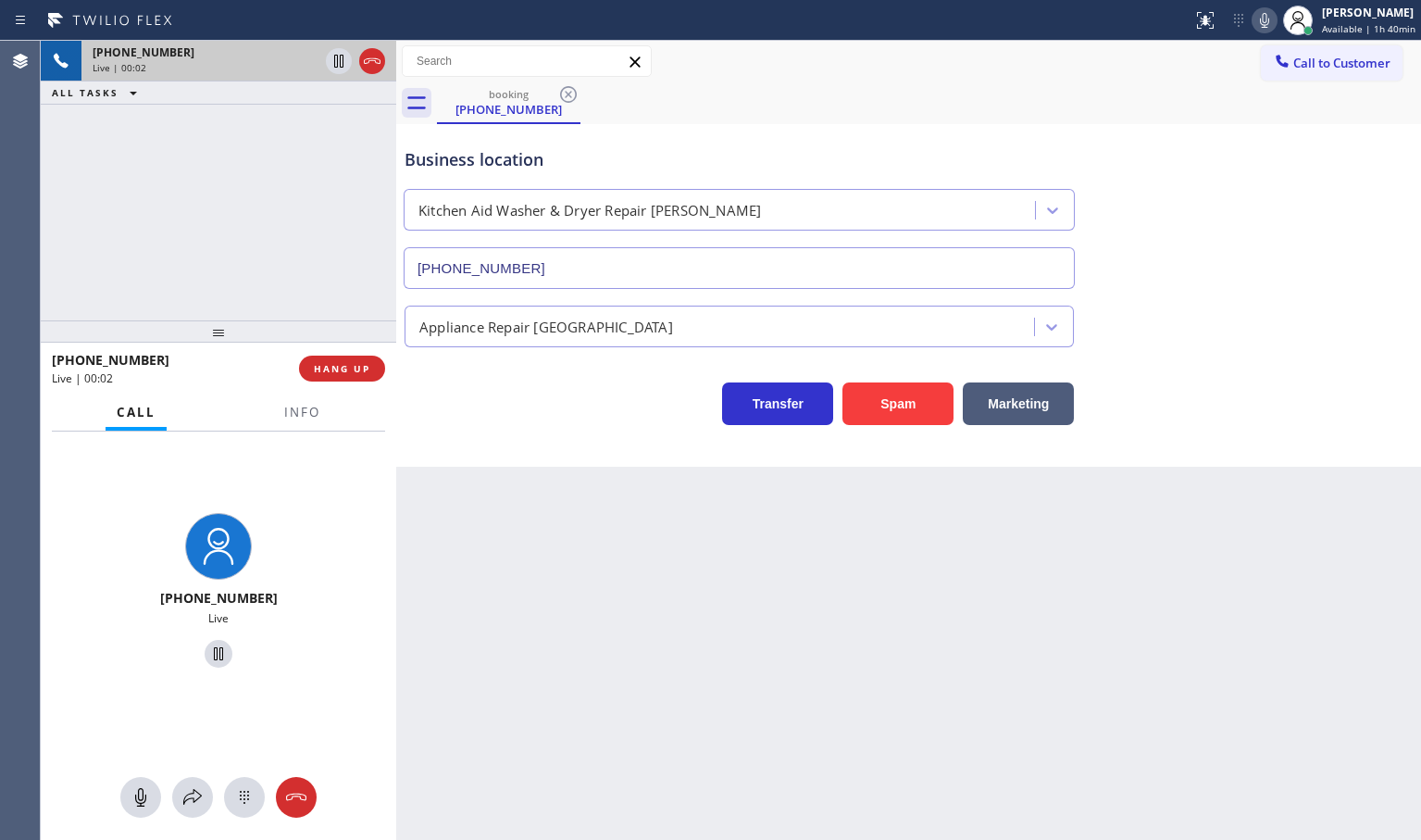
click at [521, 394] on div "Transfer Spam Marketing" at bounding box center [739, 398] width 677 height 52
click at [500, 395] on div "Transfer Spam Marketing" at bounding box center [739, 398] width 677 height 52
drag, startPoint x: 271, startPoint y: 278, endPoint x: 346, endPoint y: 299, distance: 77.9
click at [271, 278] on div "[PHONE_NUMBER] Live | 00:04 ALL TASKS ALL TASKS ACTIVE TASKS TASKS IN WRAP UP" at bounding box center [219, 181] width 355 height 280
click at [604, 498] on div "Back to Dashboard Change Sender ID Customers Technicians Select a contact Outbo…" at bounding box center [909, 441] width 1024 height 799
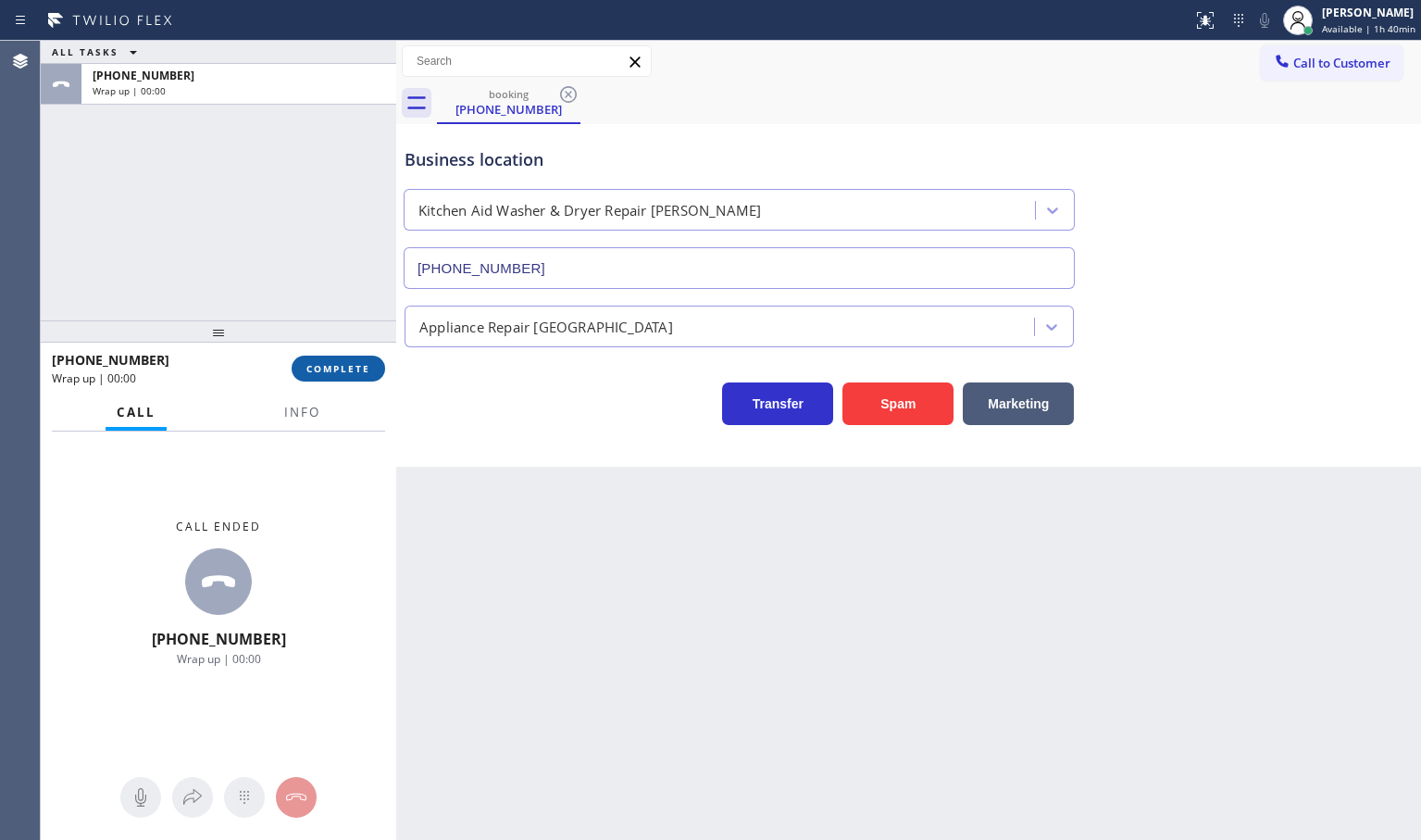
click at [348, 369] on span "COMPLETE" at bounding box center [338, 369] width 64 height 13
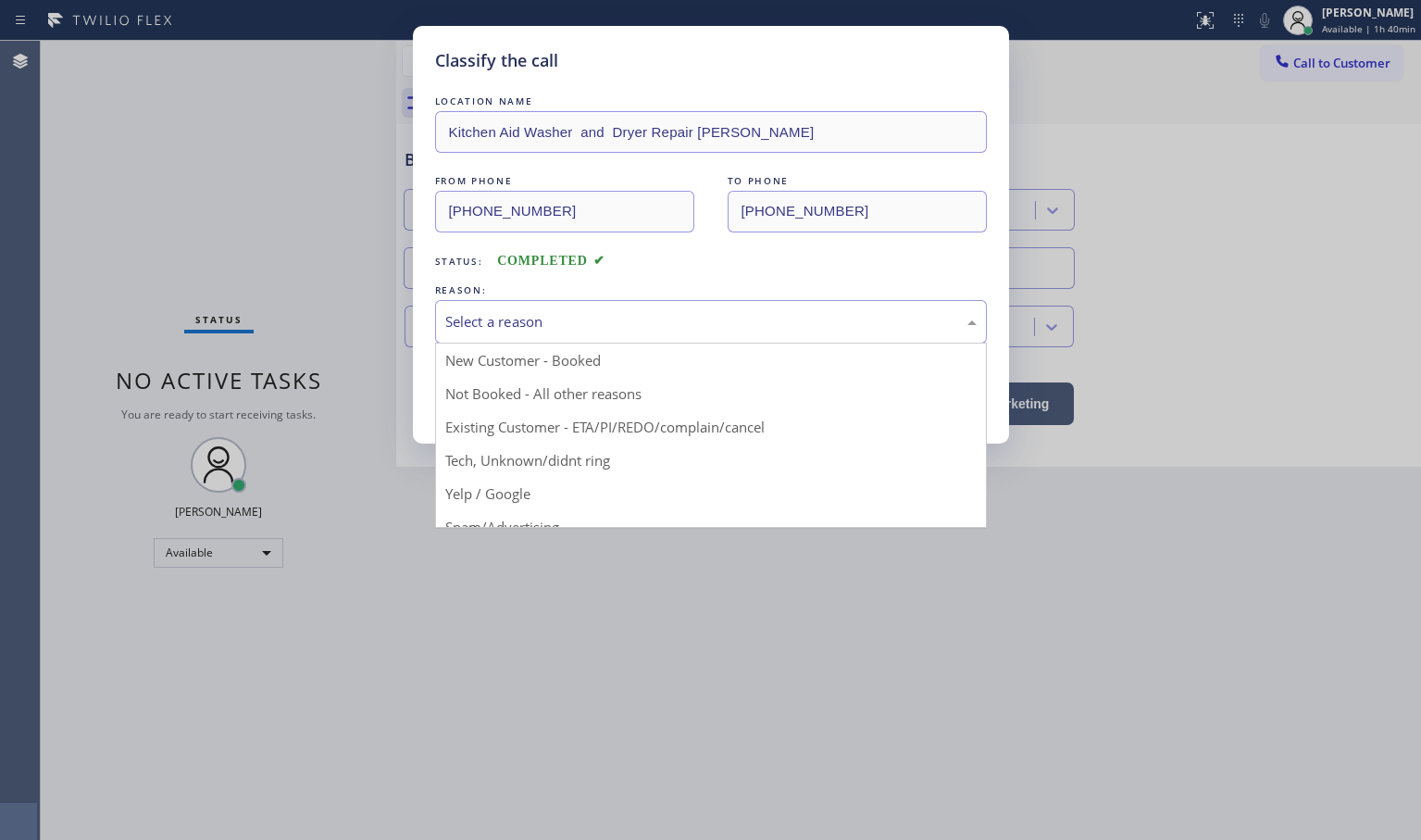
click at [486, 325] on div "Select a reason" at bounding box center [711, 321] width 531 height 21
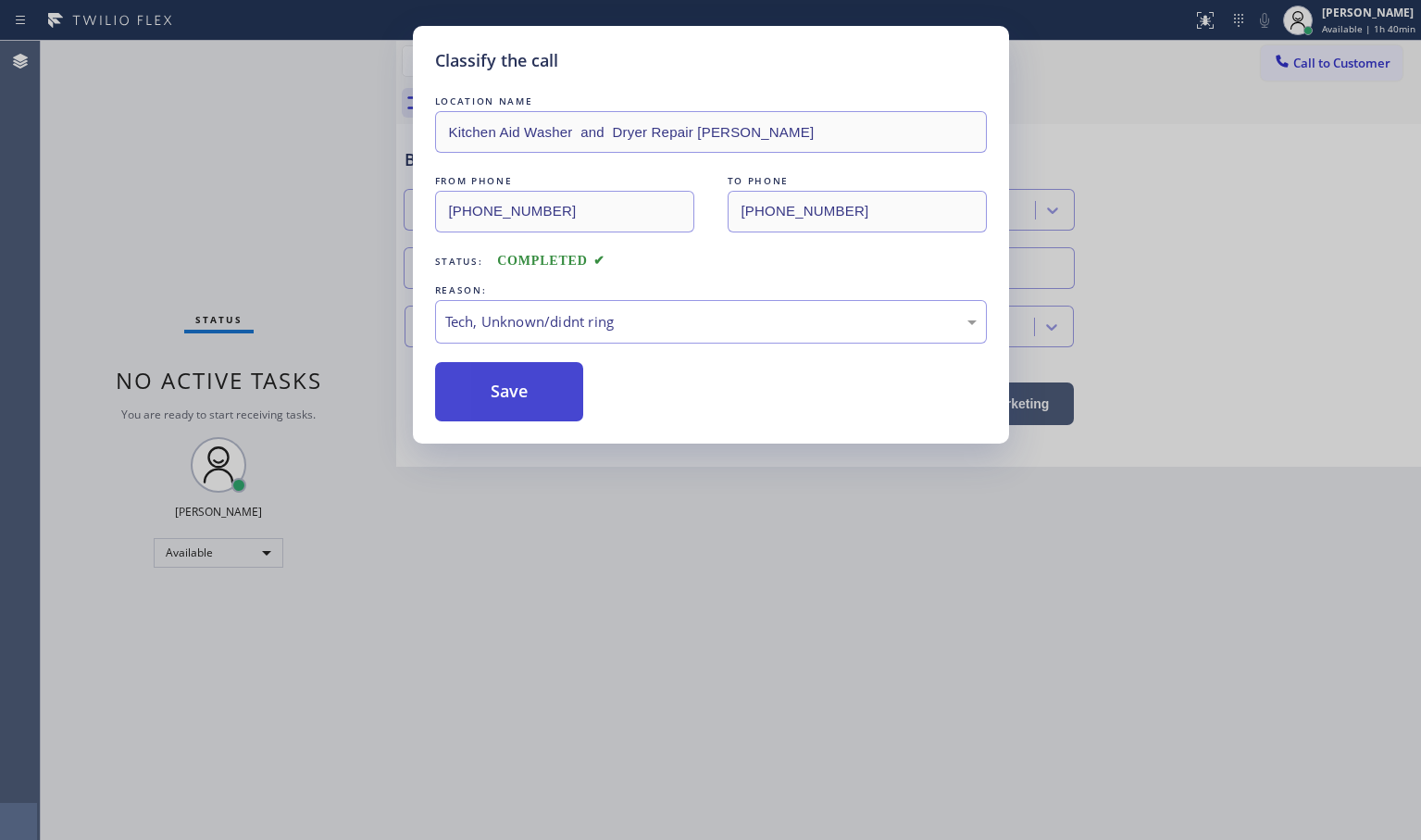
click at [506, 399] on button "Save" at bounding box center [509, 392] width 149 height 59
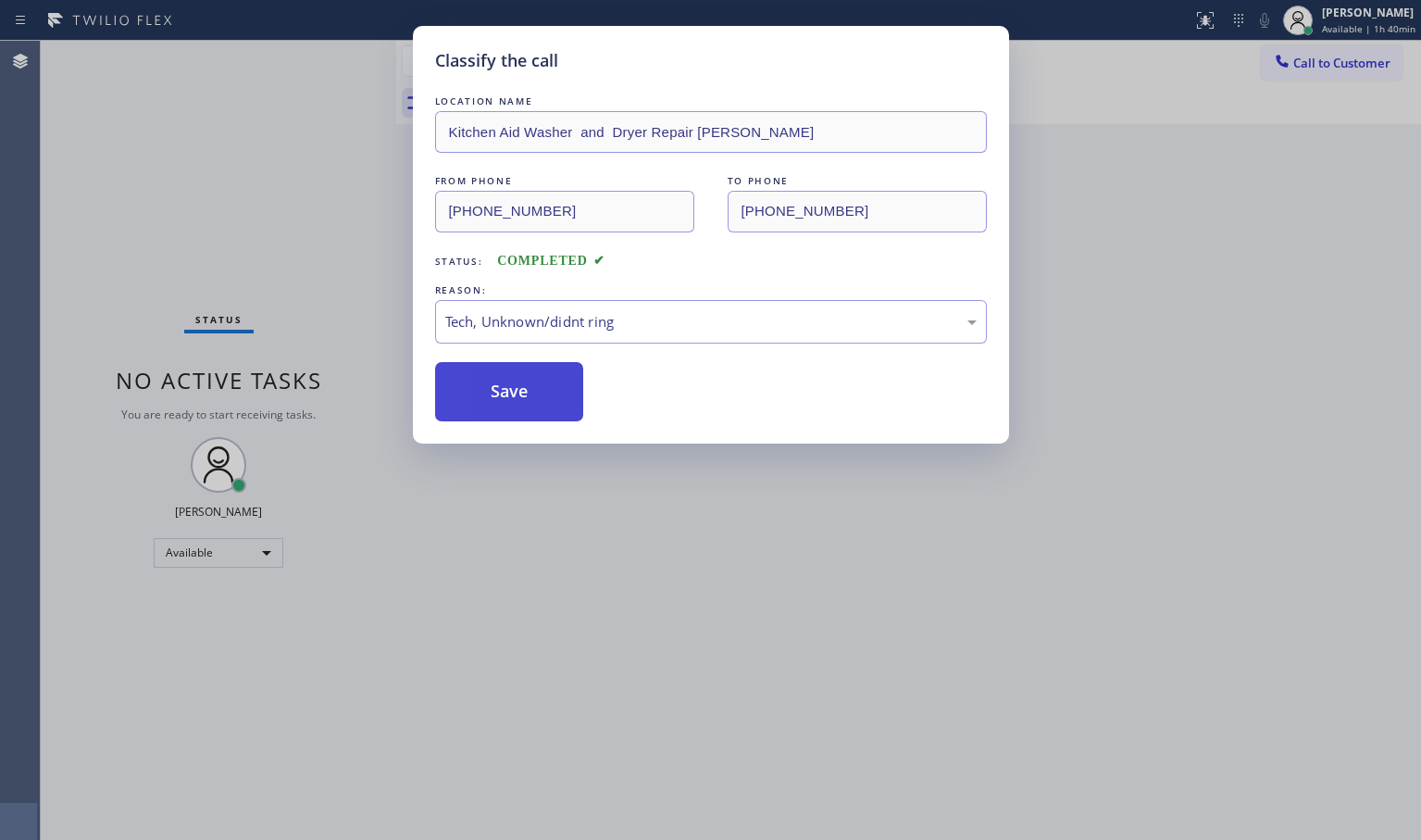
click at [507, 398] on button "Save" at bounding box center [509, 392] width 149 height 59
click at [506, 400] on button "Save" at bounding box center [509, 392] width 149 height 59
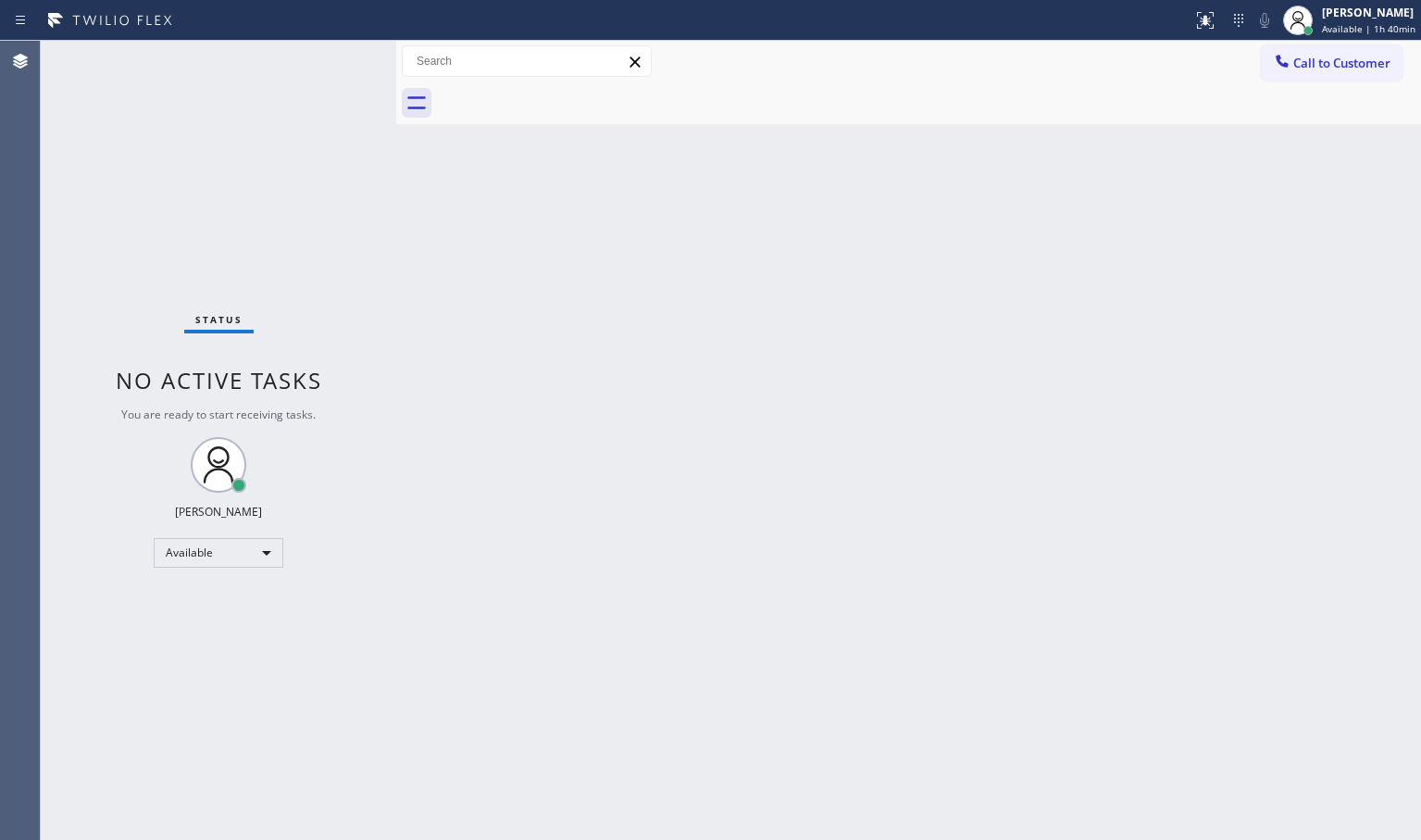
click at [334, 87] on div "Status No active tasks You are ready to start receiving tasks. [PERSON_NAME]" at bounding box center [219, 441] width 355 height 799
click at [337, 55] on div "Status No active tasks You are ready to start receiving tasks. [PERSON_NAME]" at bounding box center [219, 441] width 355 height 799
click at [303, 87] on div "Status No active tasks You are ready to start receiving tasks. [PERSON_NAME]" at bounding box center [219, 441] width 355 height 799
click at [316, 58] on div "Status No active tasks You are ready to start receiving tasks. [PERSON_NAME]" at bounding box center [219, 441] width 355 height 799
click at [341, 66] on div "Status No active tasks You are ready to start receiving tasks. [PERSON_NAME]" at bounding box center [219, 441] width 355 height 799
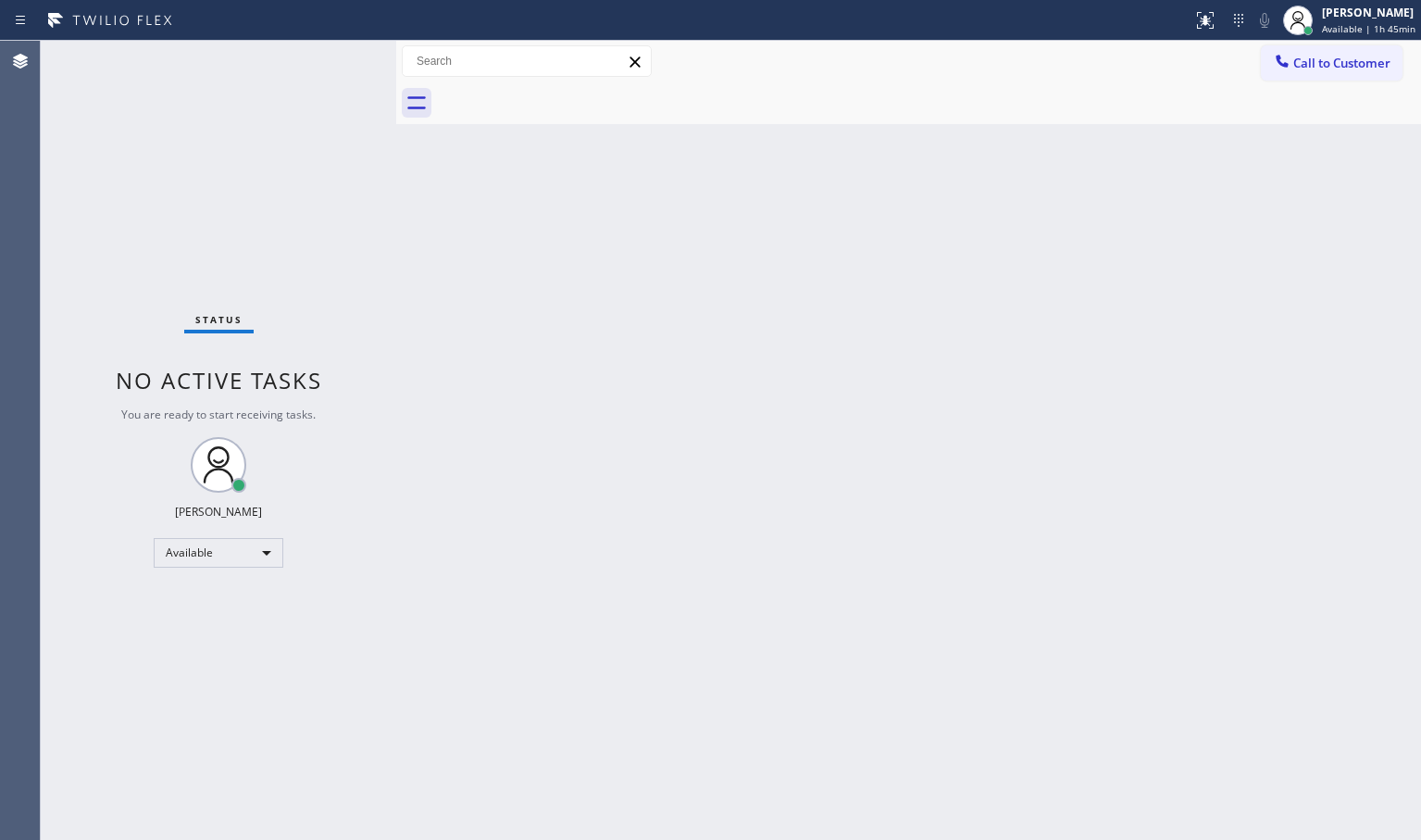
click at [339, 56] on div "Status No active tasks You are ready to start receiving tasks. [PERSON_NAME]" at bounding box center [219, 441] width 355 height 799
click at [250, 552] on div "Available" at bounding box center [219, 552] width 130 height 30
click at [209, 650] on li "Break" at bounding box center [218, 647] width 126 height 22
click at [285, 59] on div "Status No active tasks Change activity state to start receiving tasks. [PERSON_…" at bounding box center [219, 441] width 355 height 799
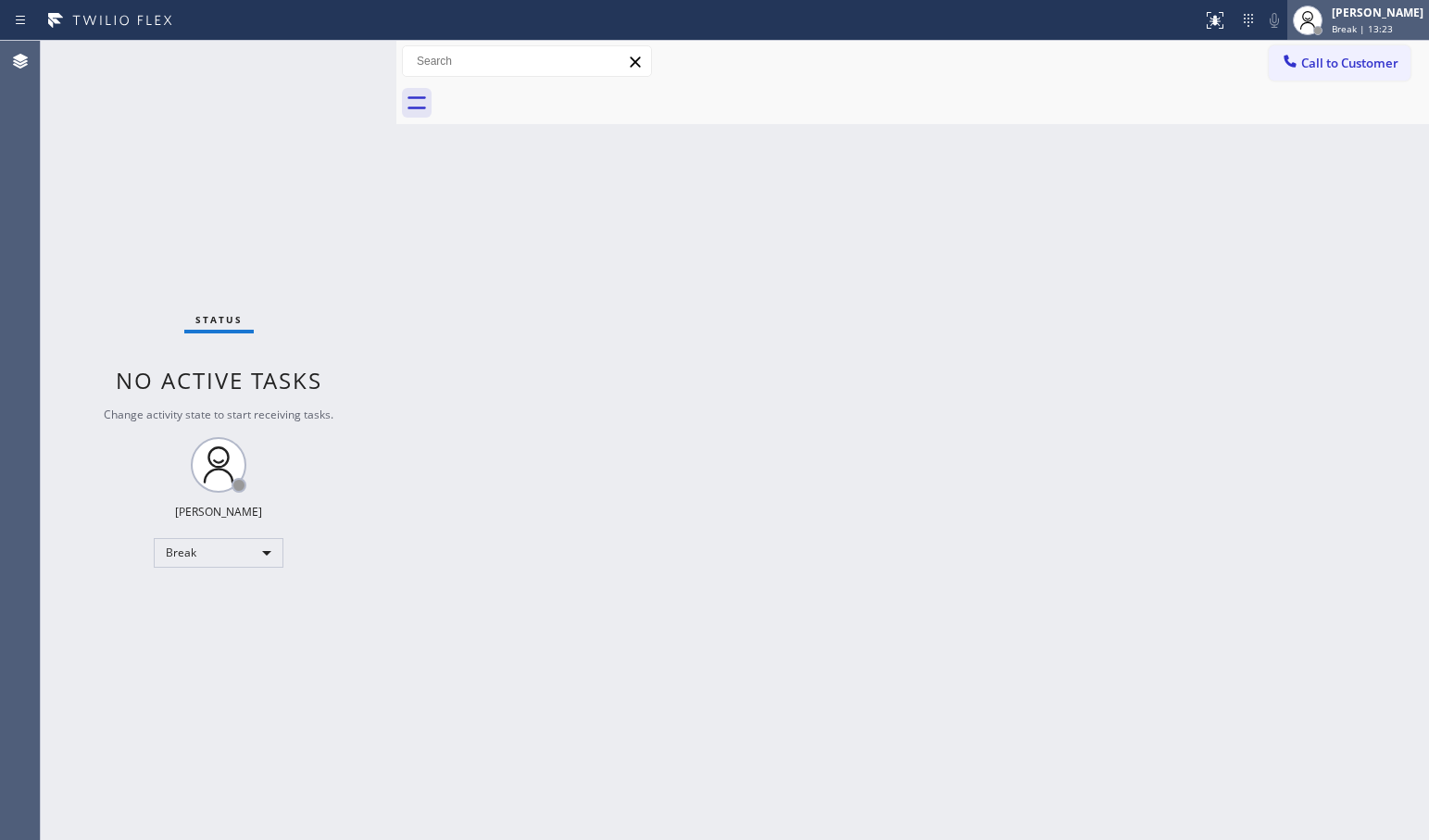
click at [1334, 28] on span "Break | 13:23" at bounding box center [1362, 29] width 61 height 13
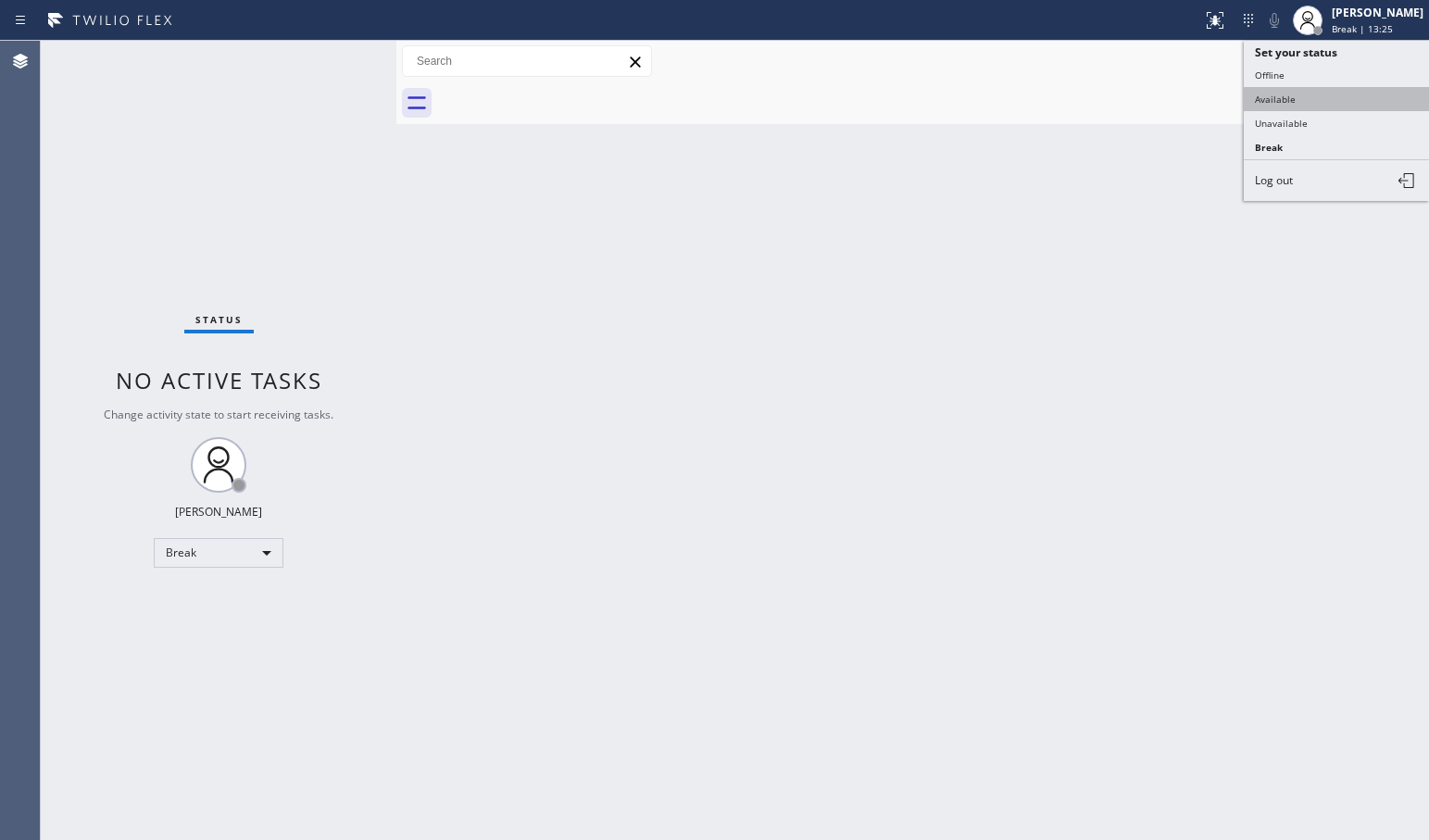
click at [1293, 100] on button "Available" at bounding box center [1336, 98] width 185 height 24
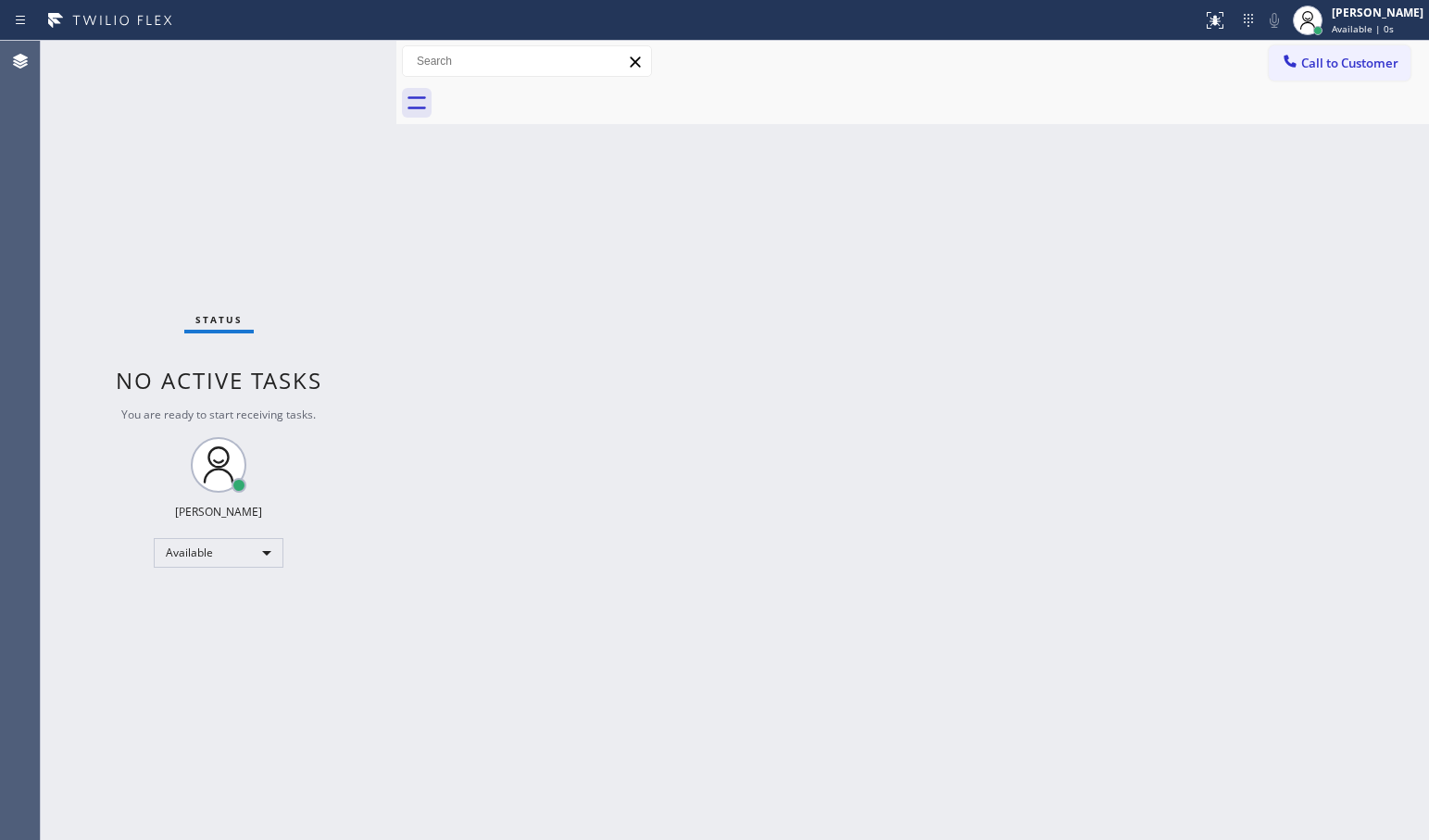
click at [293, 148] on div "Status No active tasks You are ready to start receiving tasks. [PERSON_NAME]" at bounding box center [219, 441] width 356 height 799
click at [321, 55] on div "Status No active tasks You are ready to start receiving tasks. [PERSON_NAME]" at bounding box center [219, 441] width 356 height 799
